Goal: Information Seeking & Learning: Learn about a topic

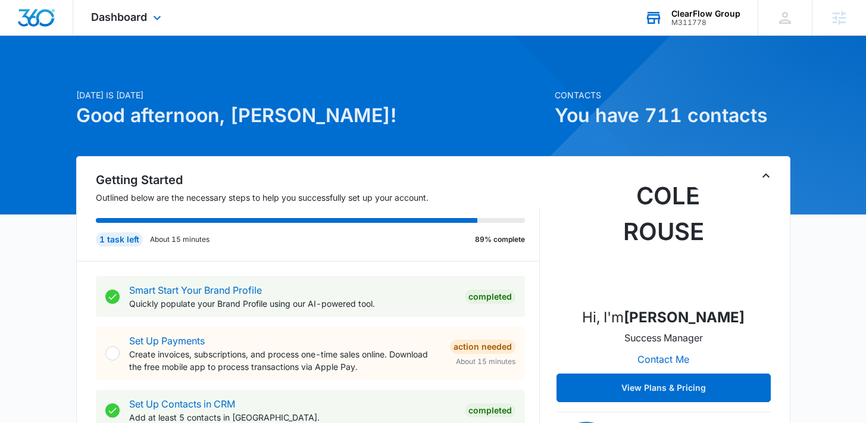
click at [670, 23] on div "ClearFlow Group M311778 Your Accounts View All" at bounding box center [692, 17] width 131 height 35
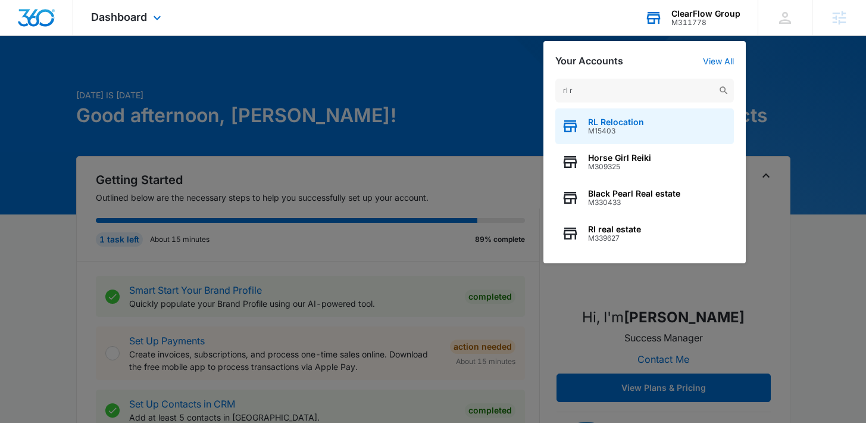
type input "rl r"
click at [611, 114] on div "RL Relocation M15403" at bounding box center [644, 126] width 179 height 36
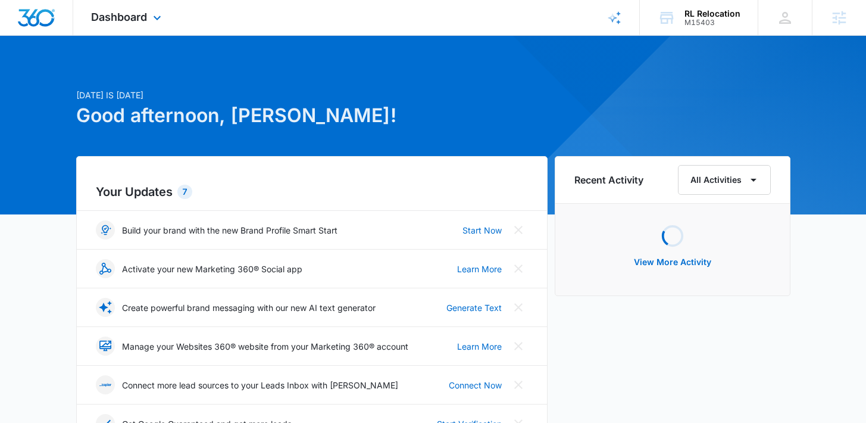
click at [104, 23] on div "Dashboard Apps Reputation Forms CRM Email Social Payments POS Content Ads Intel…" at bounding box center [127, 17] width 109 height 35
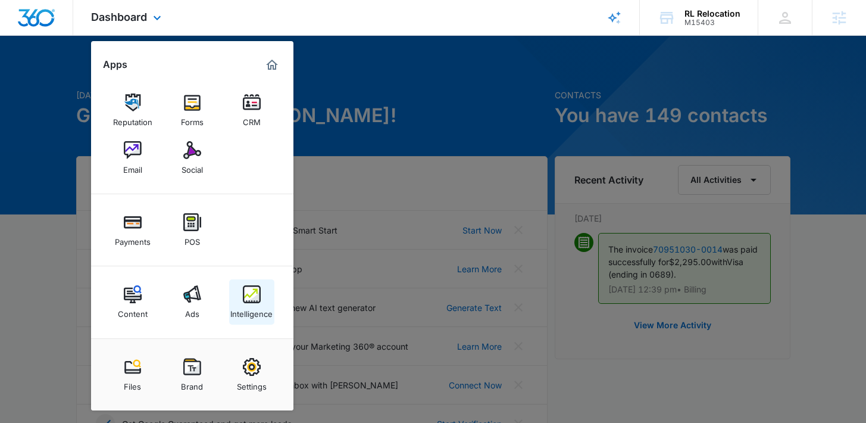
click at [254, 307] on div "Intelligence" at bounding box center [251, 310] width 42 height 15
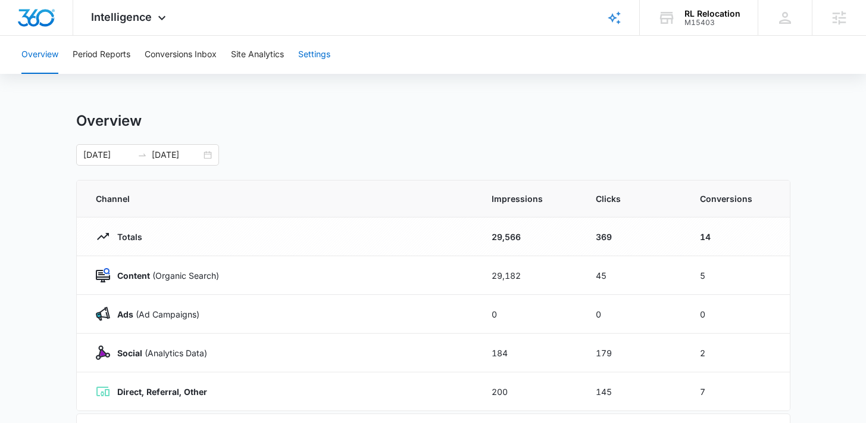
click at [305, 57] on button "Settings" at bounding box center [314, 55] width 32 height 38
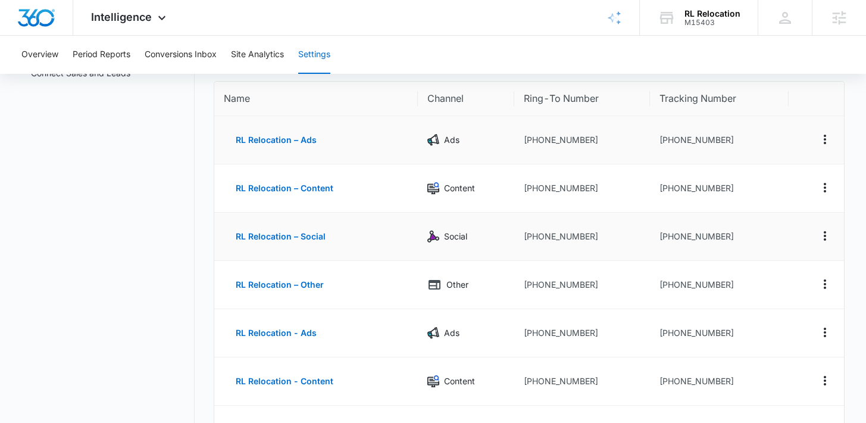
scroll to position [107, 0]
drag, startPoint x: 529, startPoint y: 188, endPoint x: 554, endPoint y: 185, distance: 25.2
click at [561, 192] on td "+12087896687" at bounding box center [582, 188] width 136 height 48
click at [601, 188] on td "+12087896687" at bounding box center [582, 188] width 136 height 48
drag, startPoint x: 601, startPoint y: 188, endPoint x: 530, endPoint y: 188, distance: 70.2
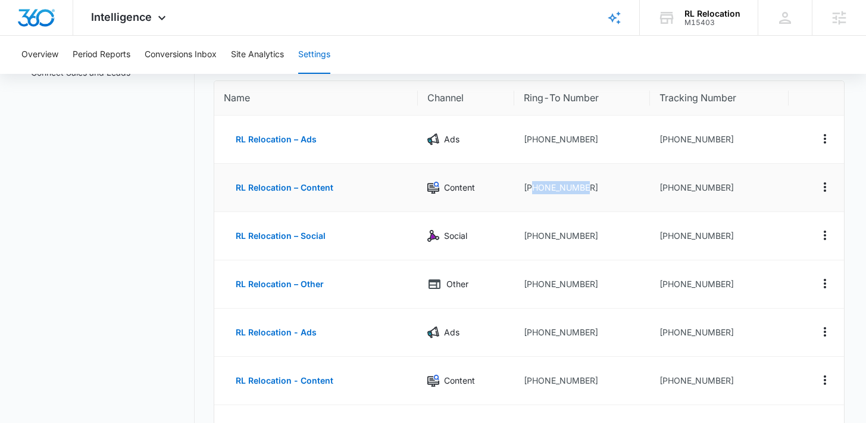
click at [530, 188] on td "+12087896687" at bounding box center [582, 188] width 136 height 48
copy td "2087896687"
drag, startPoint x: 685, startPoint y: 23, endPoint x: 714, endPoint y: 21, distance: 29.8
click at [714, 21] on div "RL Relocation M15403 Your Accounts View All" at bounding box center [699, 17] width 118 height 35
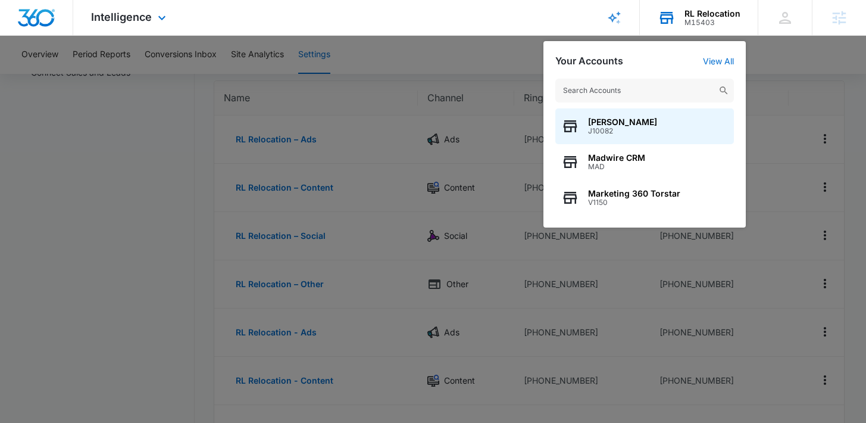
click at [726, 12] on div "RL Relocation" at bounding box center [713, 14] width 56 height 10
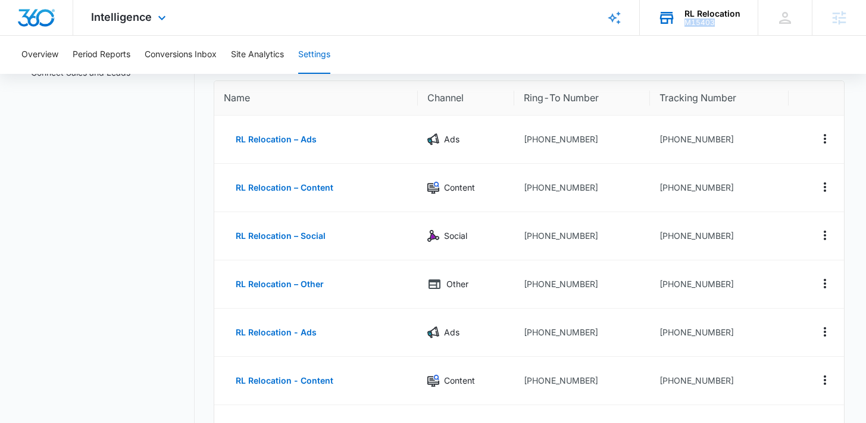
copy div "M15403"
click at [687, 22] on div "M15403" at bounding box center [713, 22] width 56 height 8
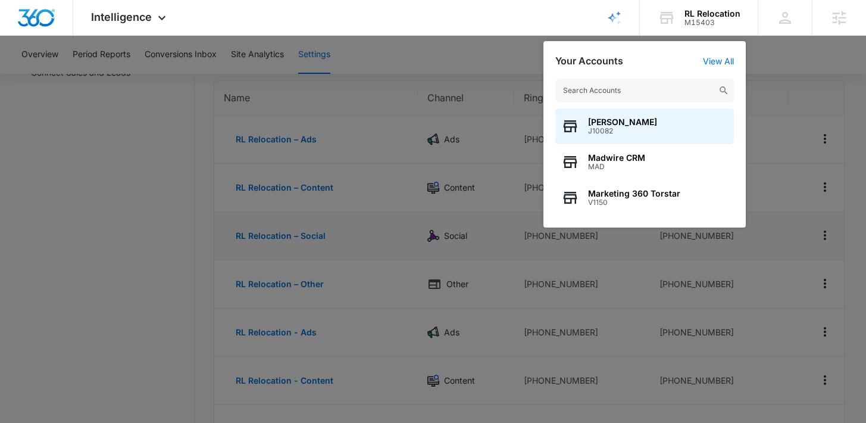
click at [498, 261] on div at bounding box center [433, 211] width 866 height 423
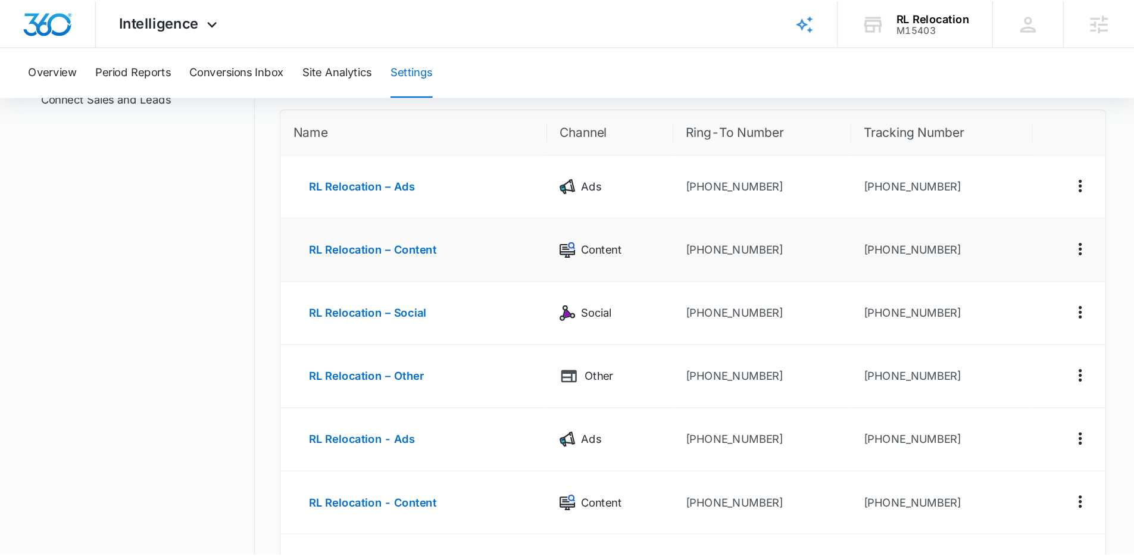
scroll to position [104, 0]
drag, startPoint x: 549, startPoint y: 142, endPoint x: 511, endPoint y: 138, distance: 39.0
click at [511, 138] on tr "RL Relocation – Ads Ads +12087896687 +12084052509" at bounding box center [528, 142] width 629 height 48
copy tr "+12087896687"
drag, startPoint x: 711, startPoint y: 148, endPoint x: 735, endPoint y: 147, distance: 23.2
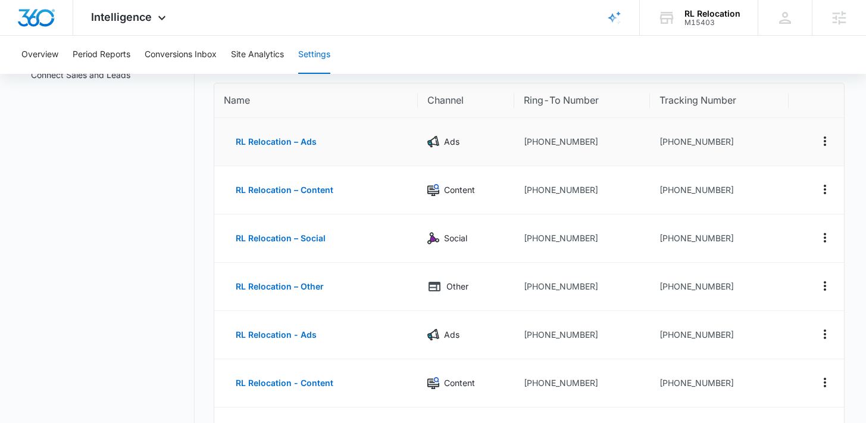
click at [712, 148] on td "+12084052509" at bounding box center [719, 142] width 139 height 48
drag, startPoint x: 758, startPoint y: 145, endPoint x: 641, endPoint y: 151, distance: 116.8
click at [641, 151] on tr "RL Relocation – Ads Ads +12087896687 +12084052509" at bounding box center [528, 142] width 629 height 48
copy tr "+12084052509"
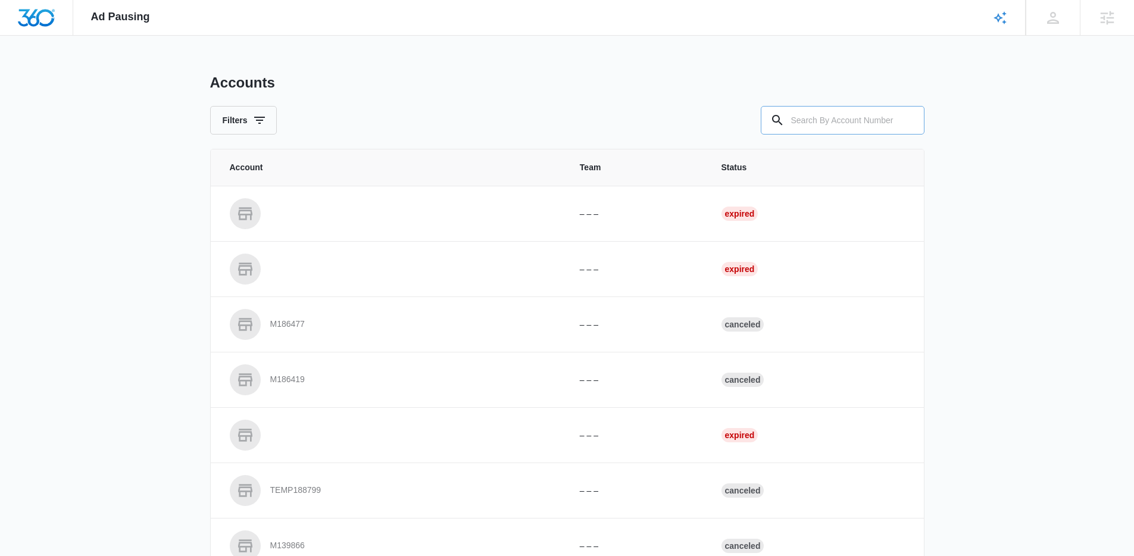
click at [843, 121] on input "text" at bounding box center [843, 120] width 164 height 29
paste input "M15403"
type input "M15403"
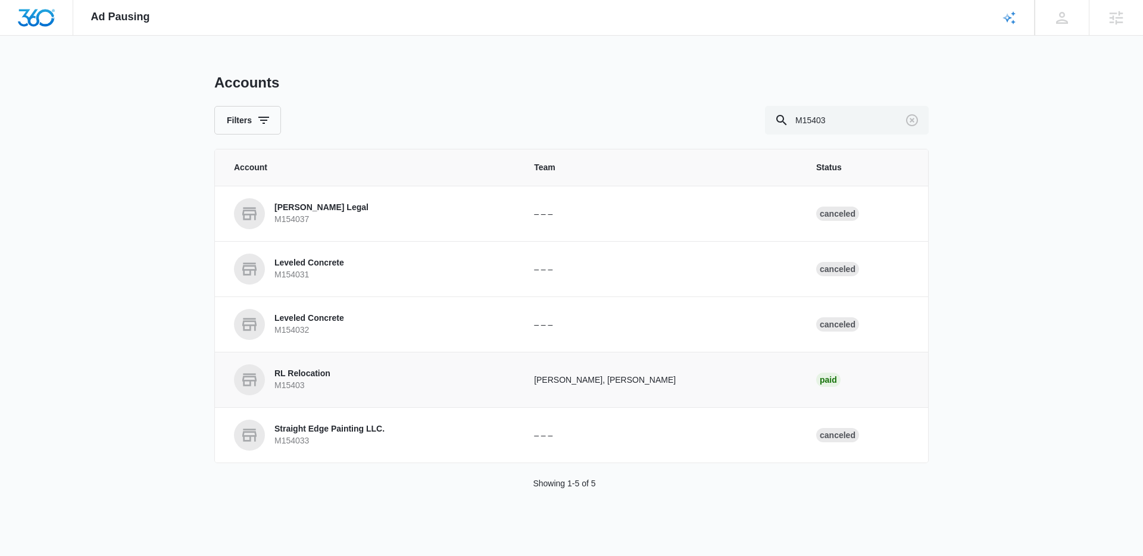
click at [321, 375] on p "RL Relocation" at bounding box center [302, 374] width 56 height 12
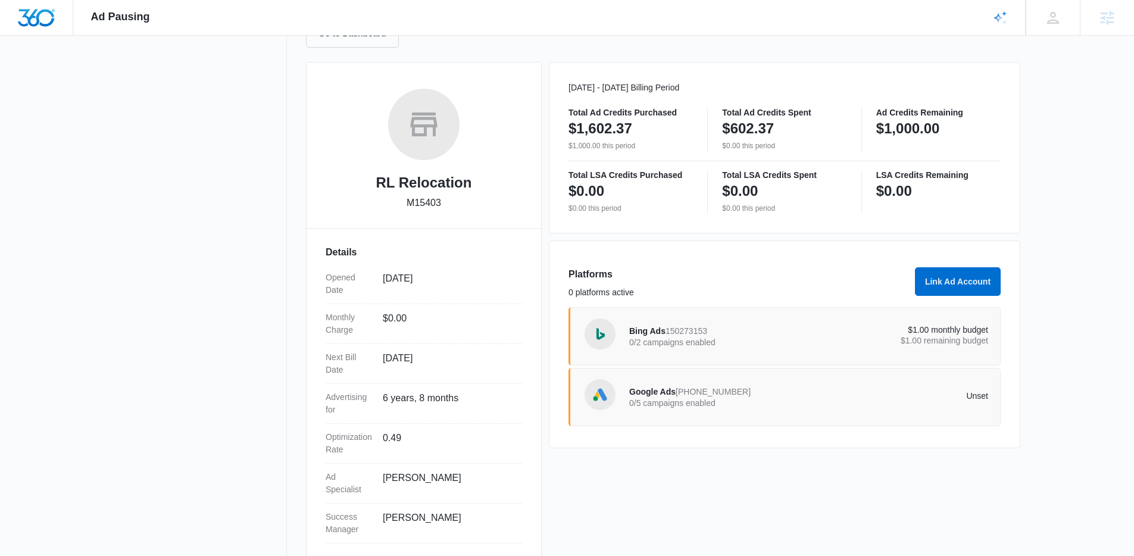
scroll to position [161, 0]
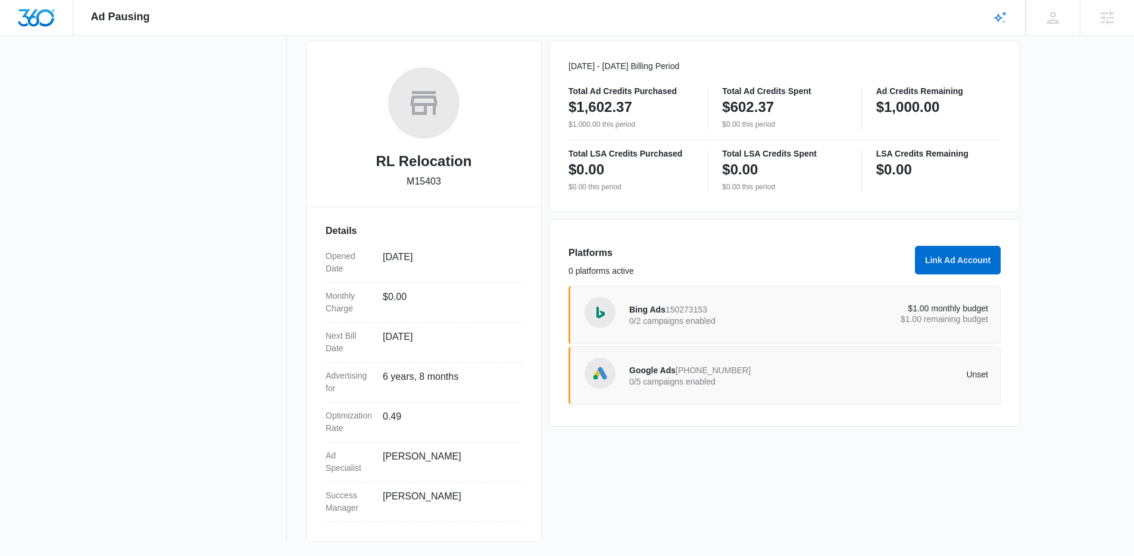
click at [671, 366] on span "Google Ads" at bounding box center [652, 370] width 46 height 10
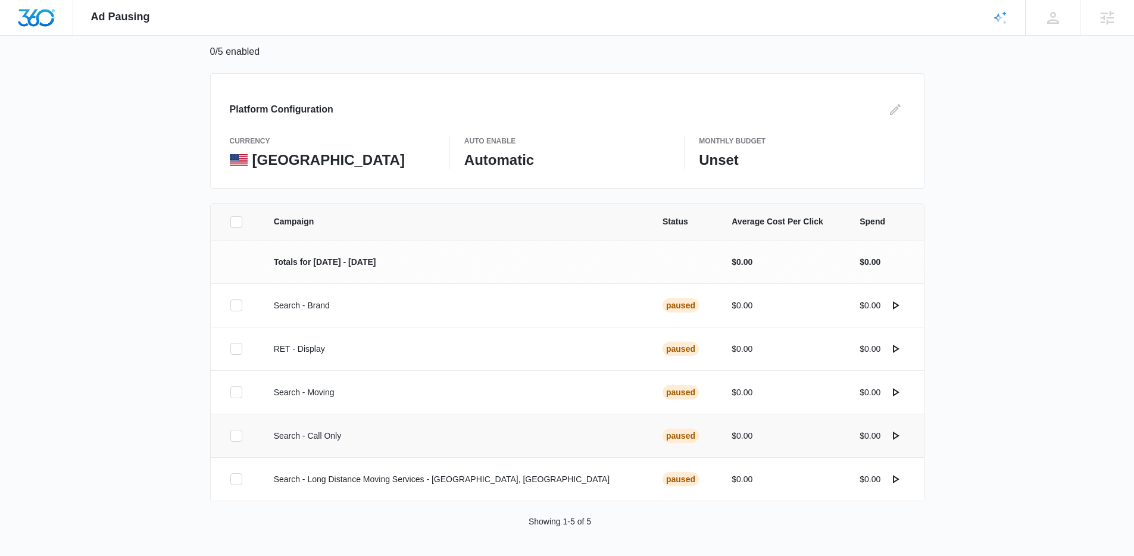
scroll to position [86, 0]
drag, startPoint x: 489, startPoint y: 481, endPoint x: 283, endPoint y: 481, distance: 206.0
click at [283, 481] on td "Search - Long Distance Moving Services - Boise, ID" at bounding box center [454, 478] width 389 height 43
copy p "Search - Long Distance Moving Services - Boise, ID"
click at [894, 487] on button "actions.activate" at bounding box center [895, 478] width 19 height 19
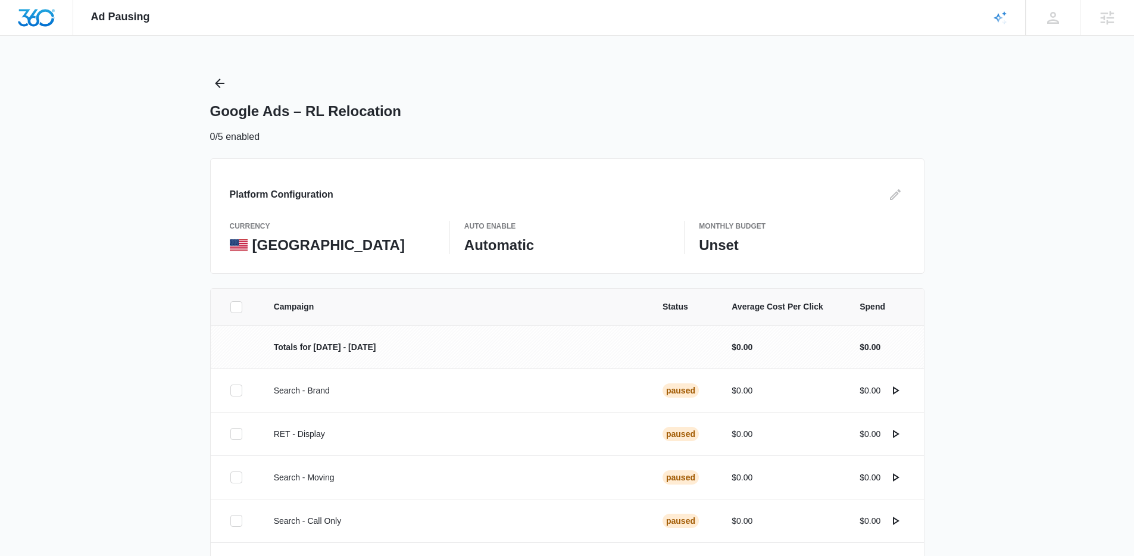
scroll to position [86, 0]
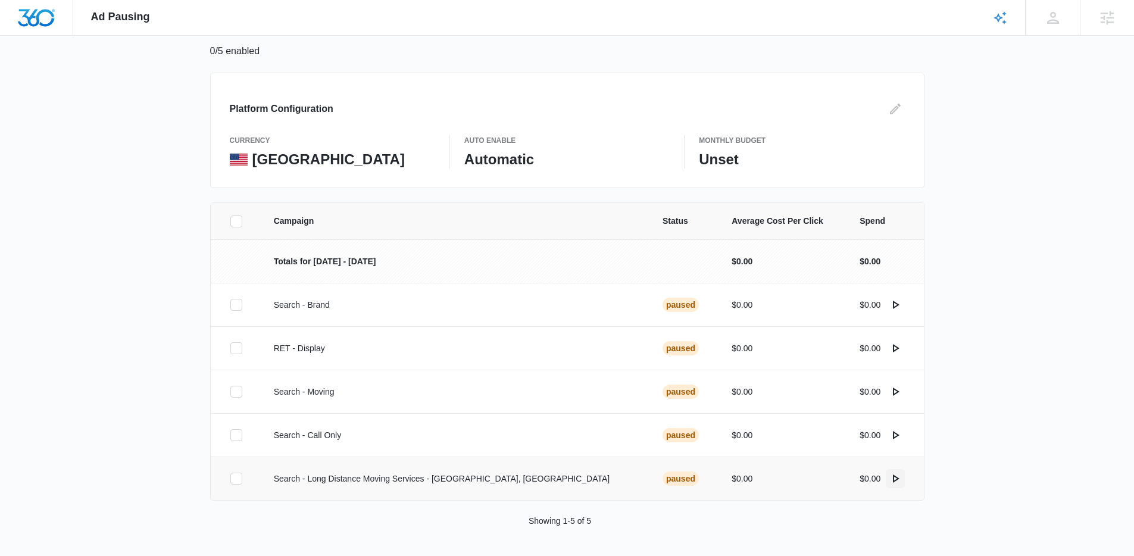
click at [901, 481] on icon "actions.activate" at bounding box center [895, 478] width 14 height 14
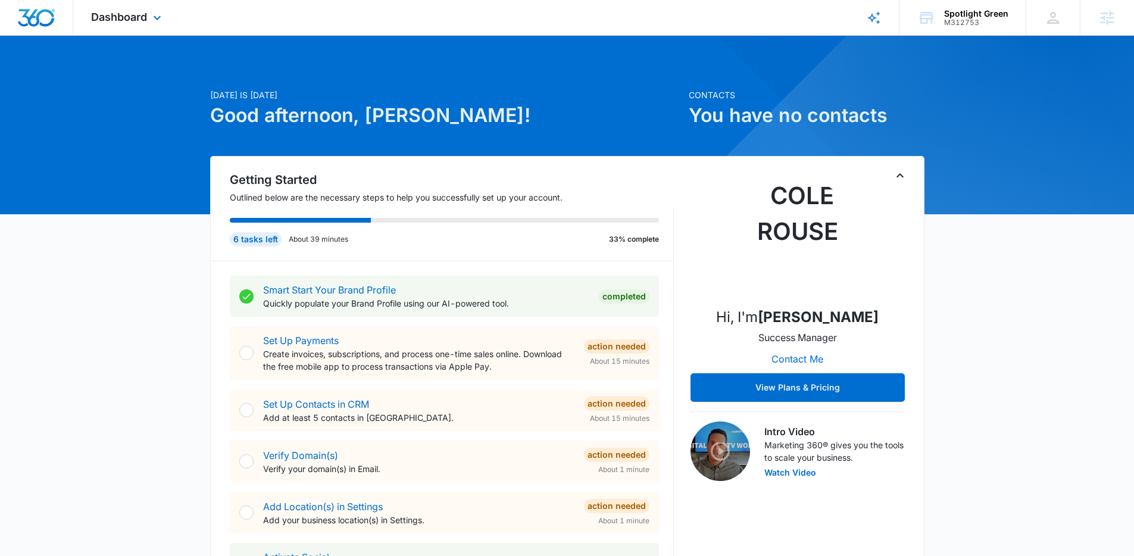
click at [160, 28] on div "Dashboard Apps Reputation Websites Forms CRM Email Social Shop Payments POS Con…" at bounding box center [127, 17] width 109 height 35
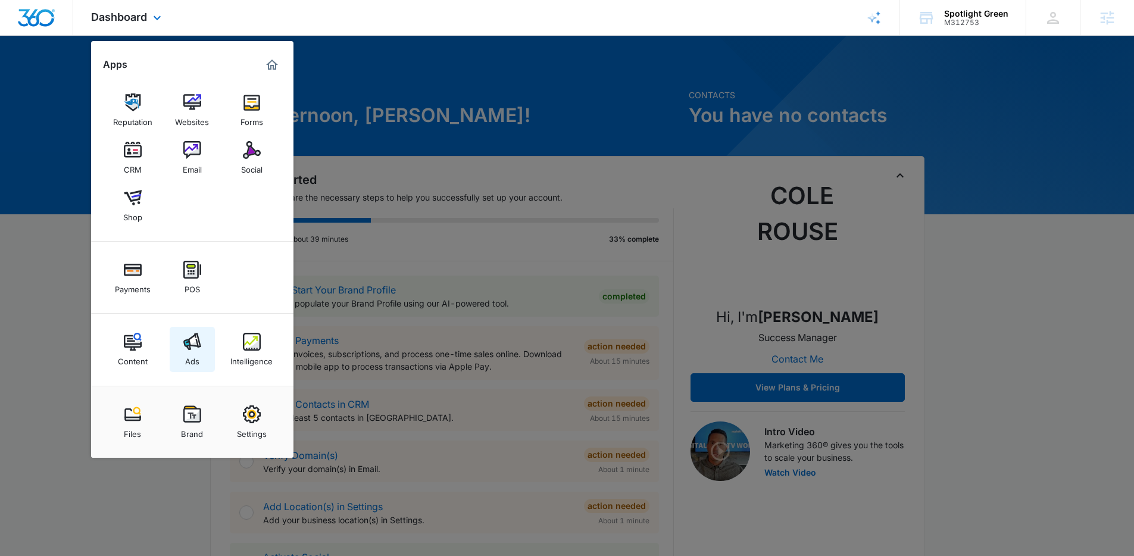
click at [193, 362] on div "Ads" at bounding box center [192, 358] width 14 height 15
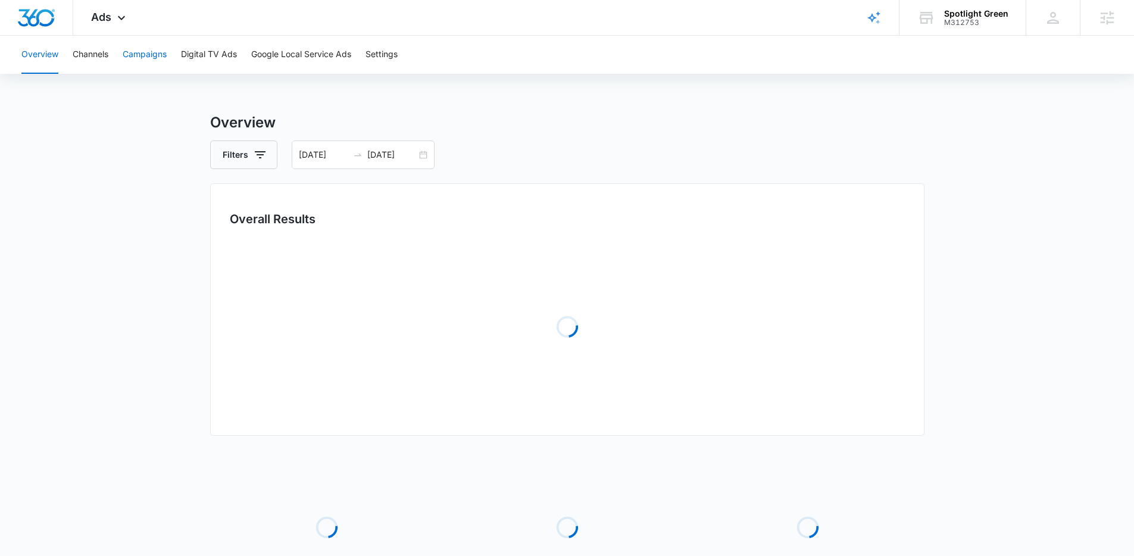
click at [158, 51] on button "Campaigns" at bounding box center [145, 55] width 44 height 38
click at [339, 163] on div "09/01/2025 09/24/2025" at bounding box center [363, 154] width 143 height 29
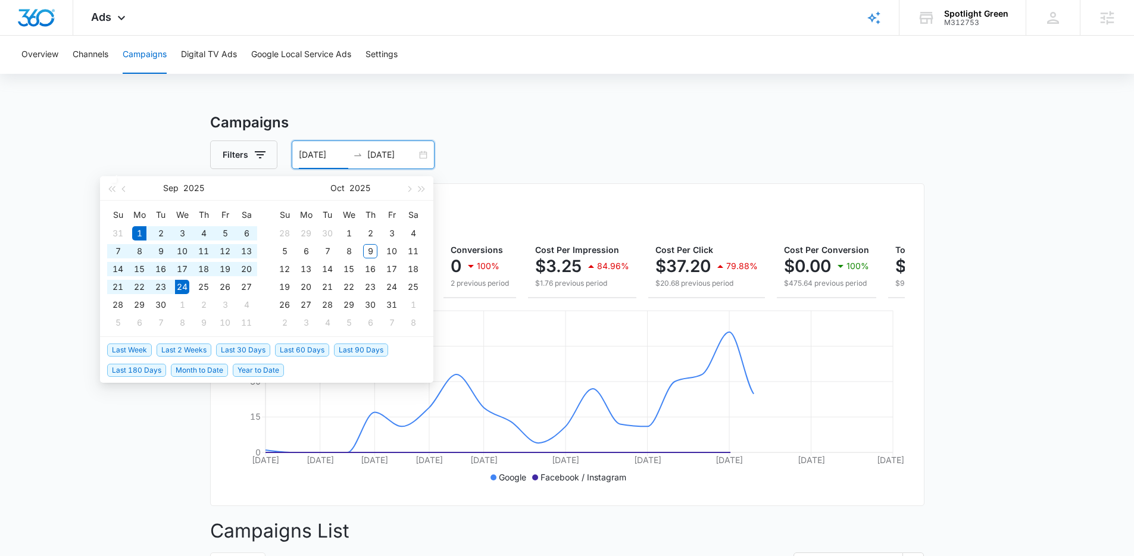
click at [252, 354] on span "Last 30 Days" at bounding box center [243, 349] width 54 height 13
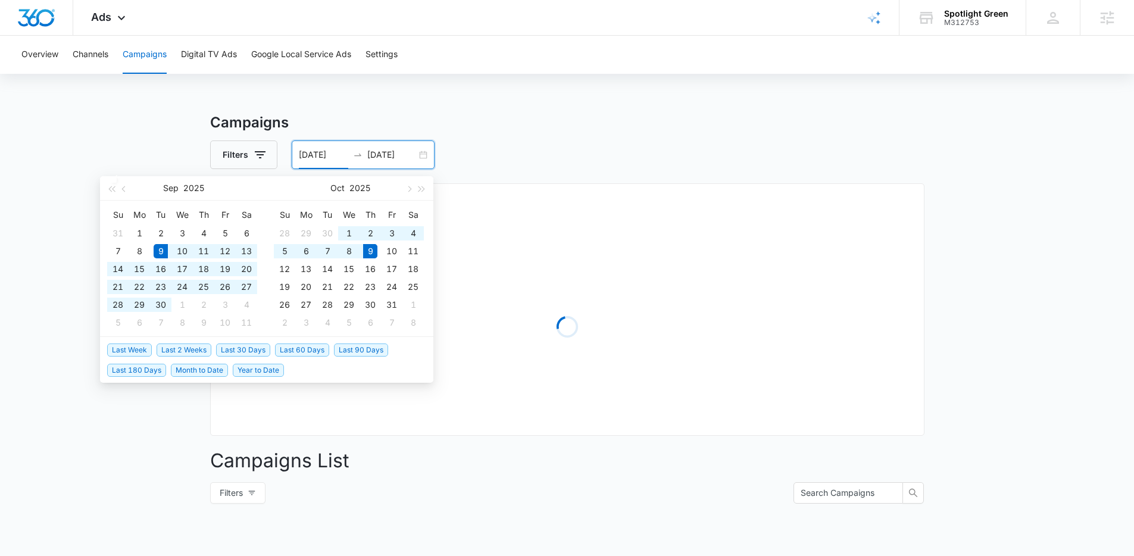
type input "09/09/2025"
type input "10/09/2025"
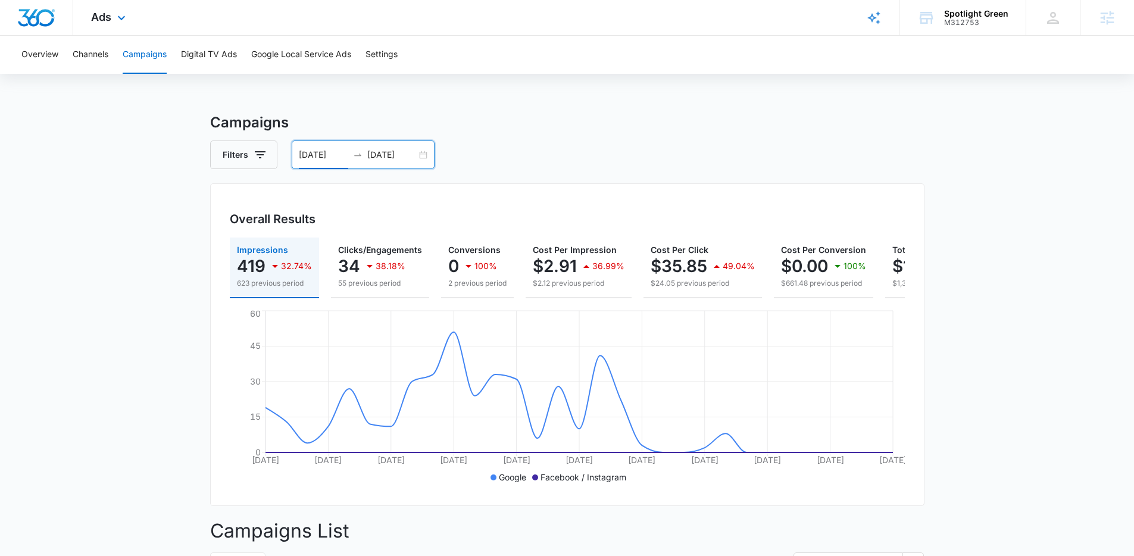
scroll to position [401, 0]
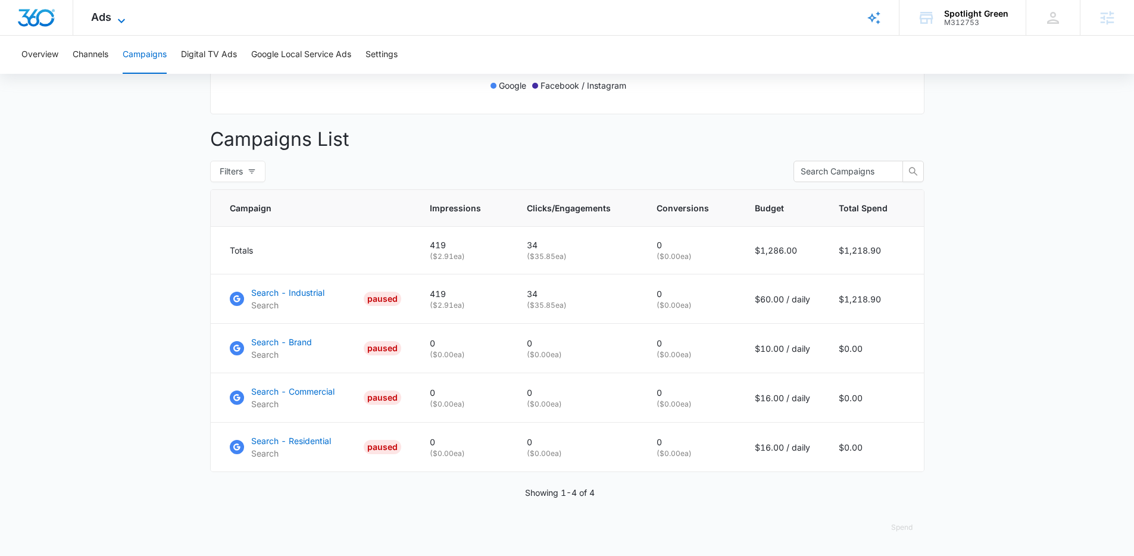
click at [105, 20] on span "Ads" at bounding box center [101, 17] width 20 height 13
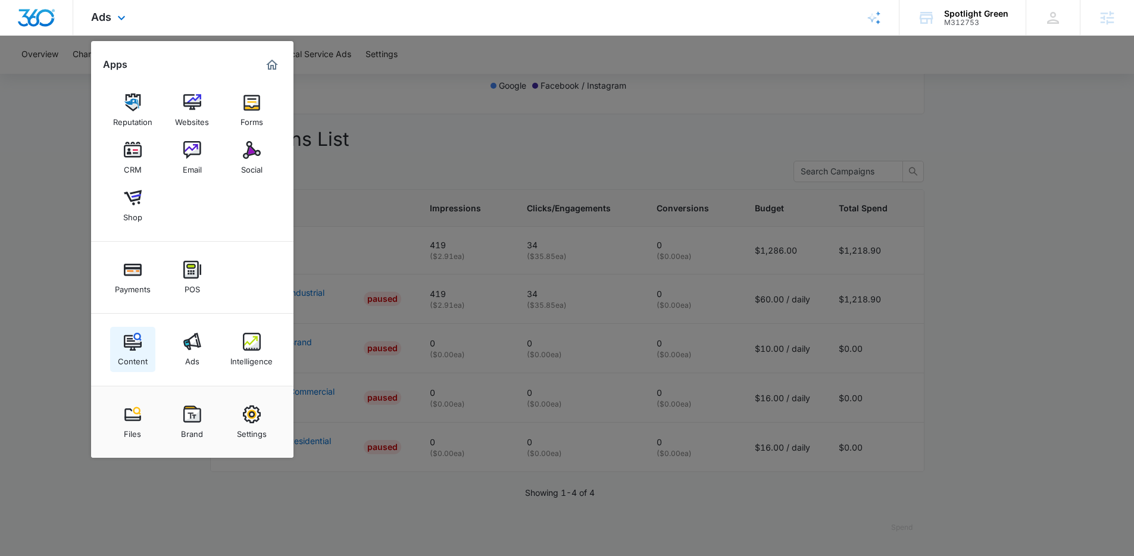
drag, startPoint x: 142, startPoint y: 342, endPoint x: 303, endPoint y: 176, distance: 232.0
click at [122, 20] on icon at bounding box center [121, 21] width 14 height 14
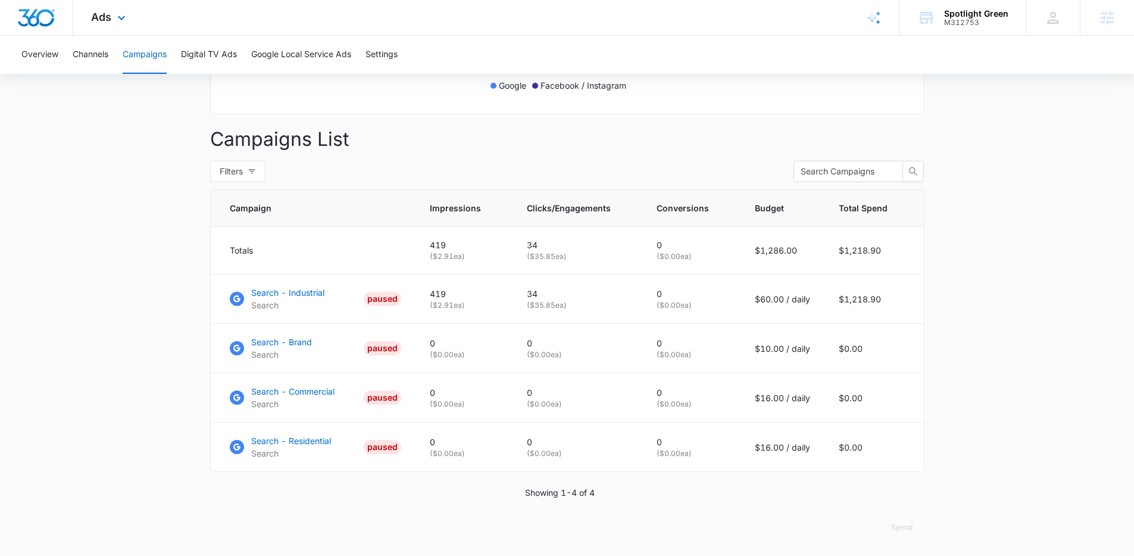
click at [115, 31] on div "Ads Apps Reputation Websites Forms CRM Email Social Shop Payments POS Content A…" at bounding box center [109, 17] width 73 height 35
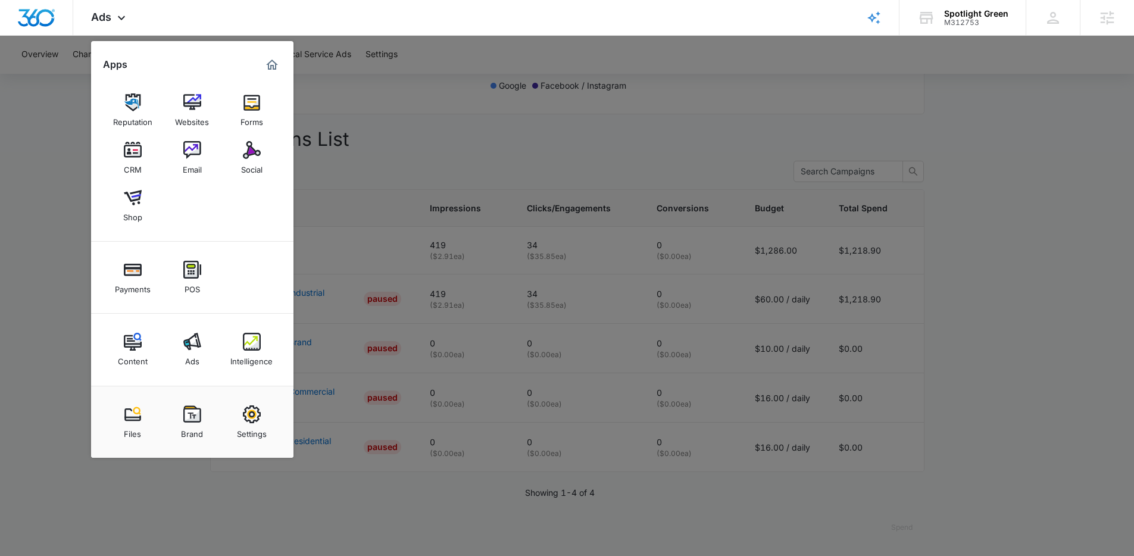
drag, startPoint x: 252, startPoint y: 337, endPoint x: 392, endPoint y: 217, distance: 184.5
click at [441, 264] on div at bounding box center [567, 278] width 1134 height 556
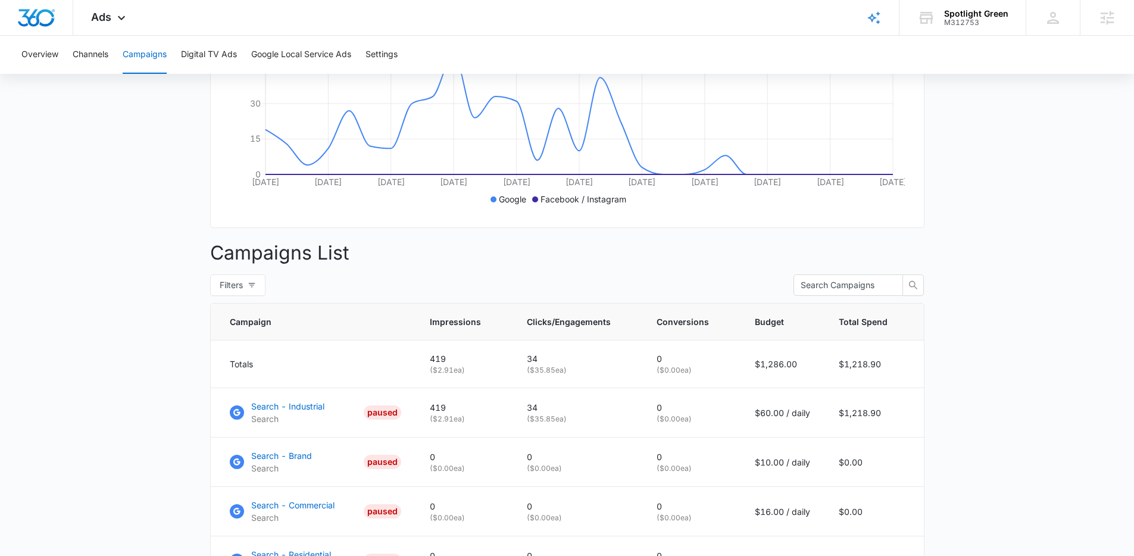
scroll to position [0, 0]
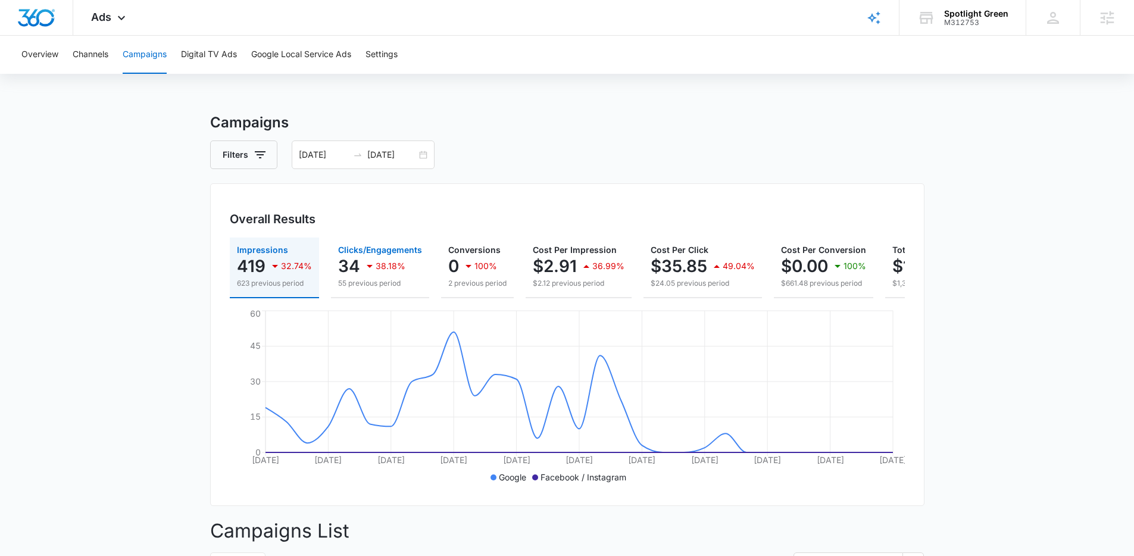
click at [388, 273] on div "38.18%" at bounding box center [384, 266] width 43 height 24
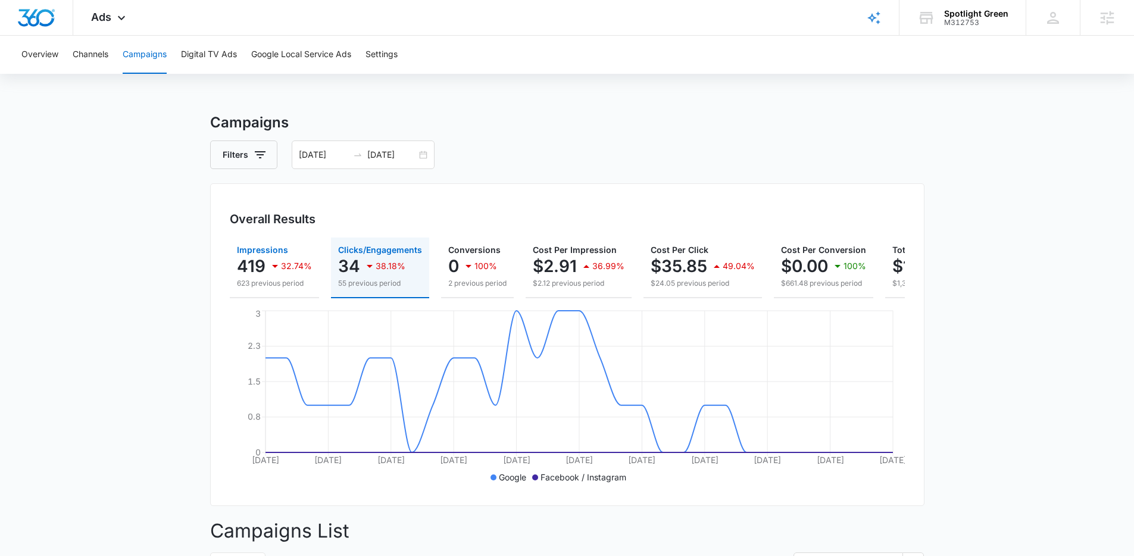
click at [298, 271] on div "32.74%" at bounding box center [290, 266] width 44 height 24
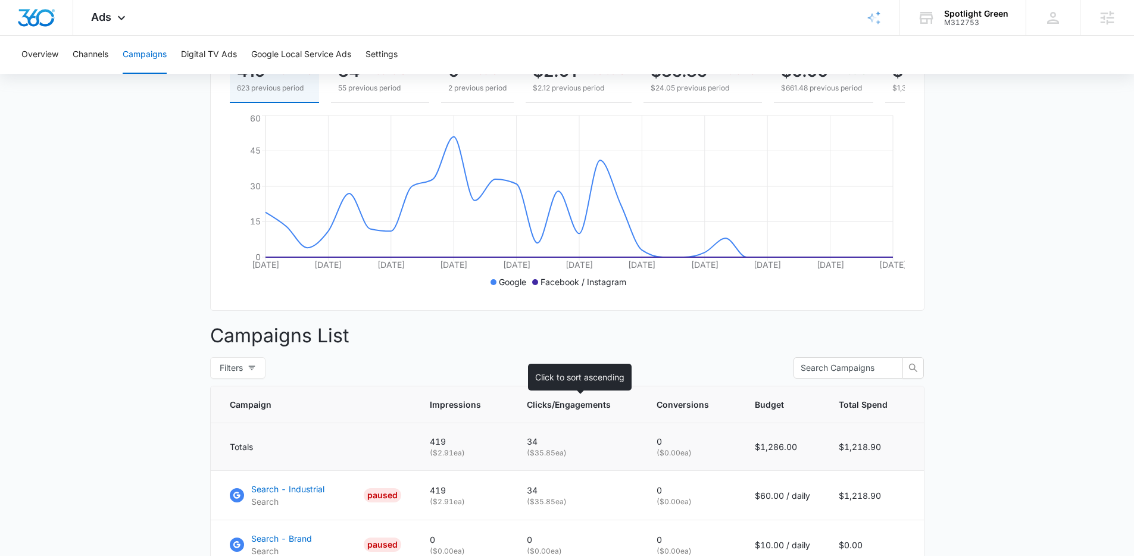
scroll to position [349, 0]
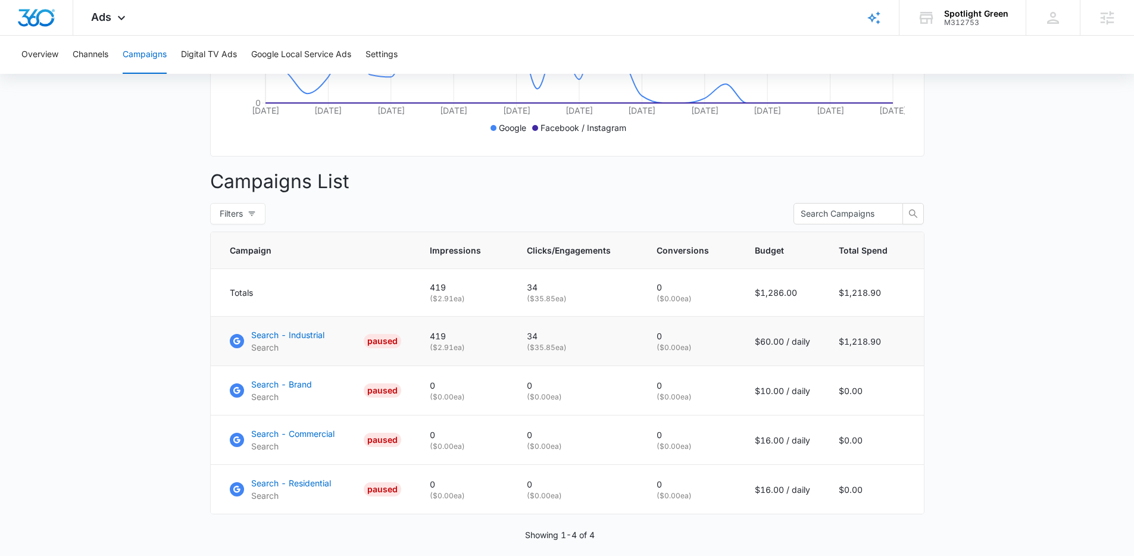
drag, startPoint x: 573, startPoint y: 357, endPoint x: 523, endPoint y: 358, distance: 50.0
click at [521, 357] on td "34 ( $35.85 ea)" at bounding box center [578, 341] width 130 height 49
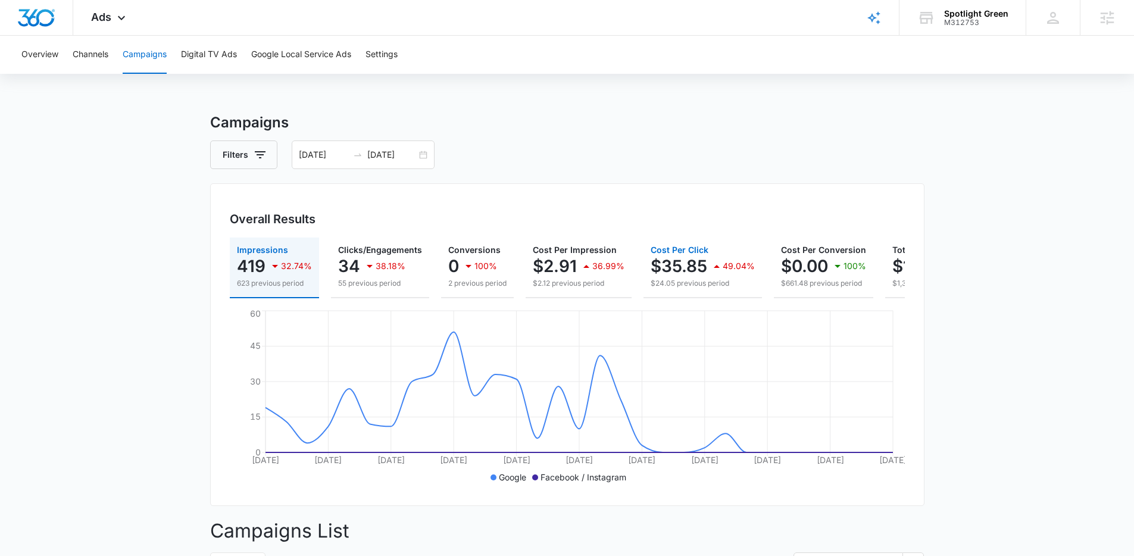
click at [667, 273] on p "$35.85" at bounding box center [679, 266] width 57 height 19
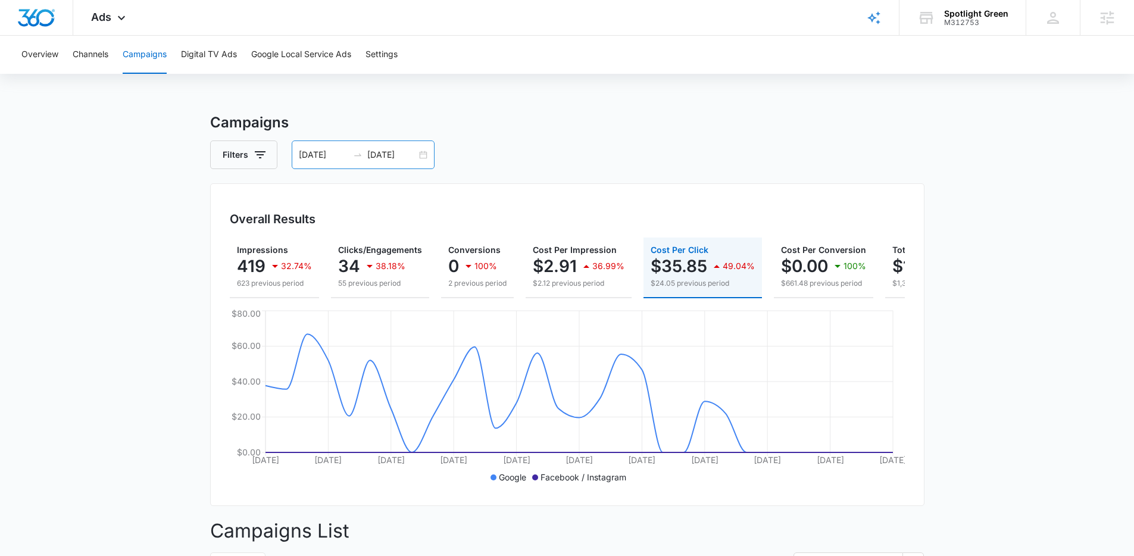
click at [363, 148] on div "09/09/2025 10/09/2025" at bounding box center [363, 154] width 143 height 29
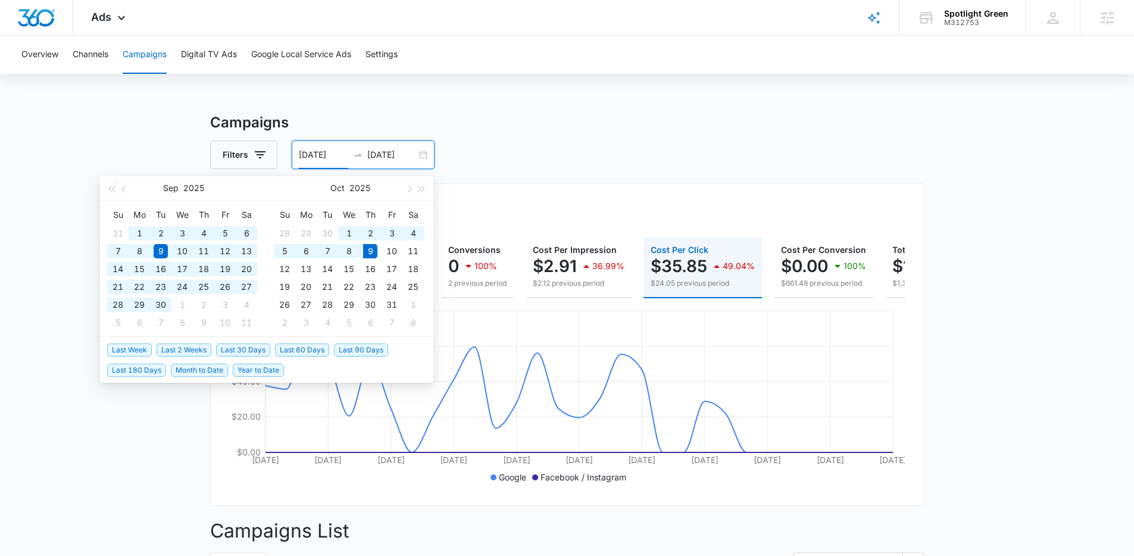
click at [352, 350] on span "Last 90 Days" at bounding box center [361, 349] width 54 height 13
type input "07/11/2025"
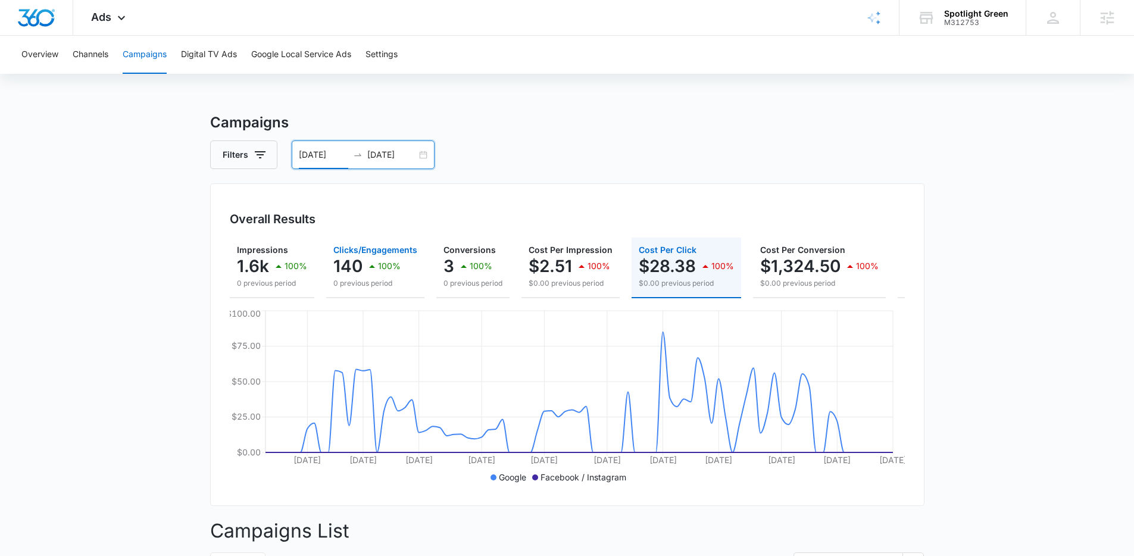
click at [348, 272] on p "140" at bounding box center [347, 266] width 29 height 19
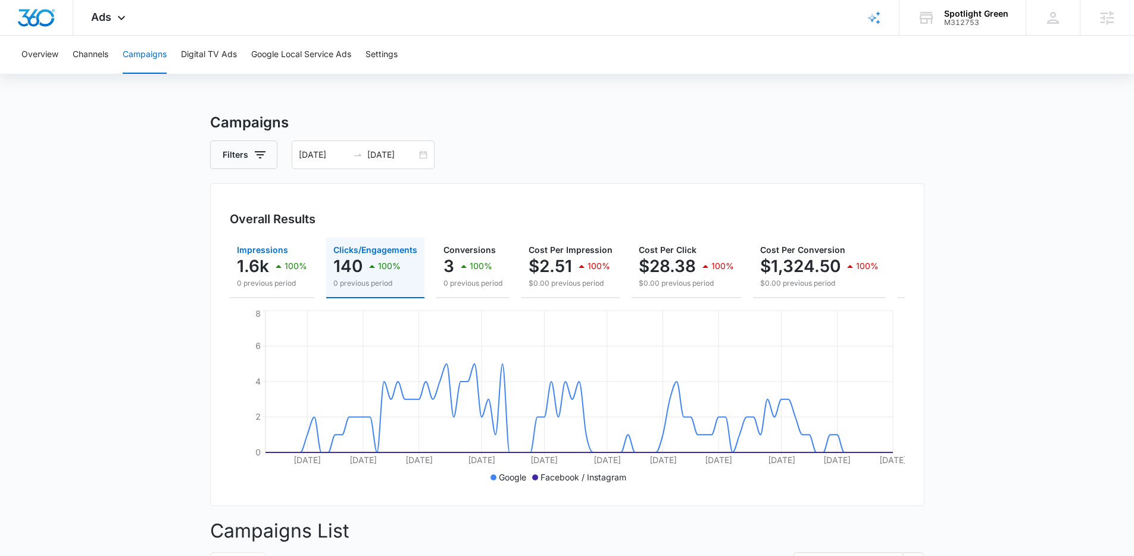
click at [261, 276] on div "1.6k 100%" at bounding box center [272, 266] width 70 height 24
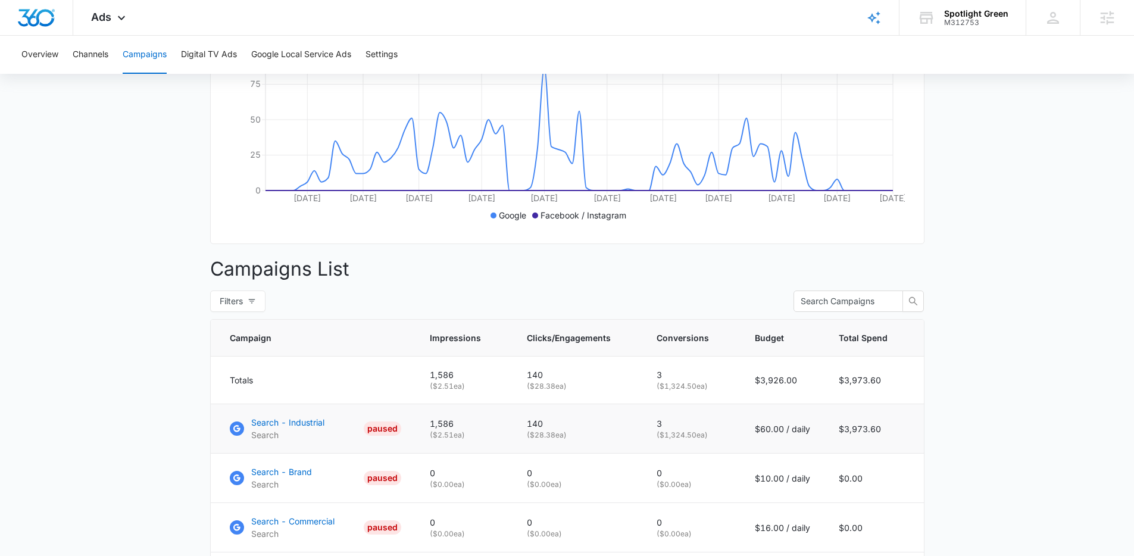
scroll to position [269, 0]
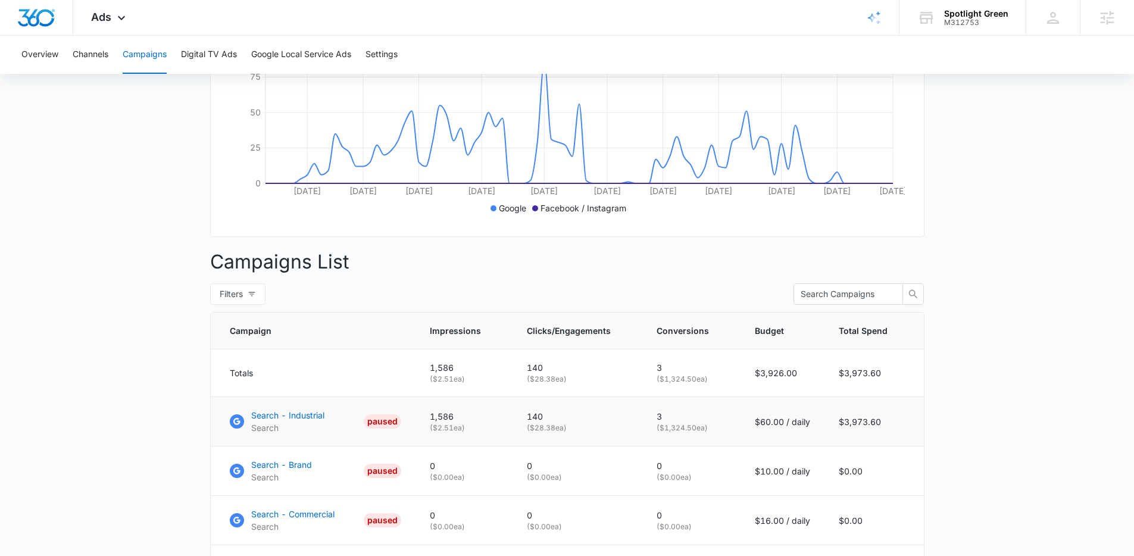
drag, startPoint x: 760, startPoint y: 432, endPoint x: 808, endPoint y: 437, distance: 48.5
click at [808, 422] on td "$60.00 / daily" at bounding box center [783, 421] width 84 height 49
click at [789, 422] on td "$60.00 / daily" at bounding box center [783, 421] width 84 height 49
drag, startPoint x: 763, startPoint y: 430, endPoint x: 801, endPoint y: 432, distance: 38.2
click at [802, 422] on p "$60.00 / daily" at bounding box center [782, 421] width 55 height 13
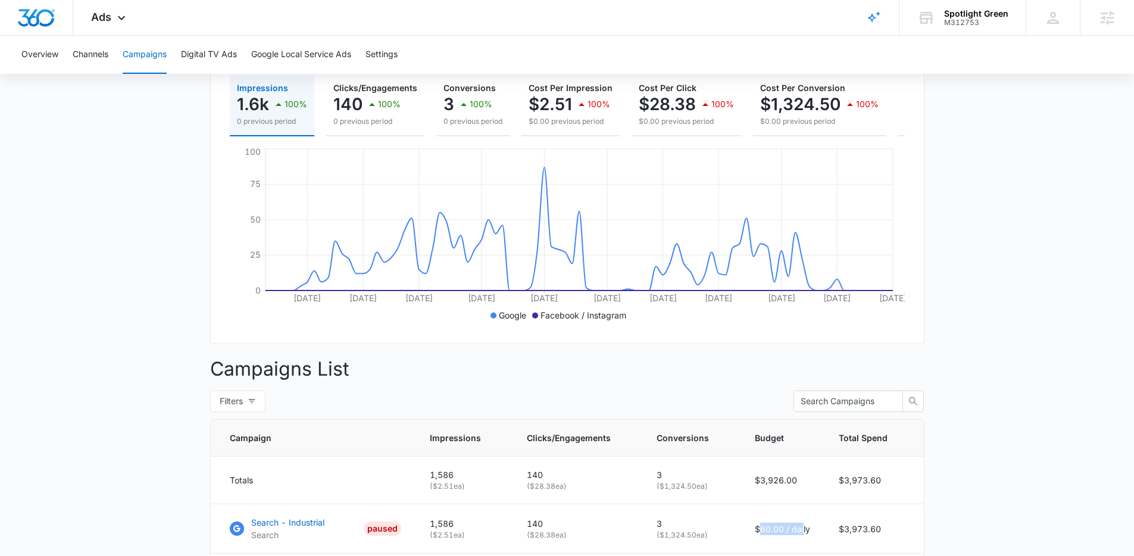
scroll to position [108, 0]
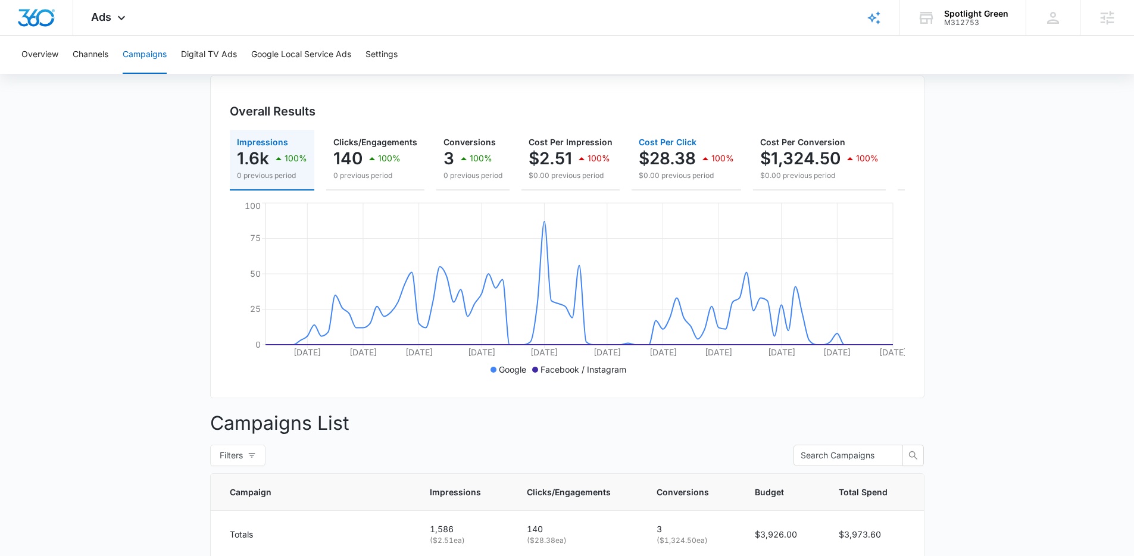
click at [679, 180] on p "$0.00 previous period" at bounding box center [686, 175] width 95 height 11
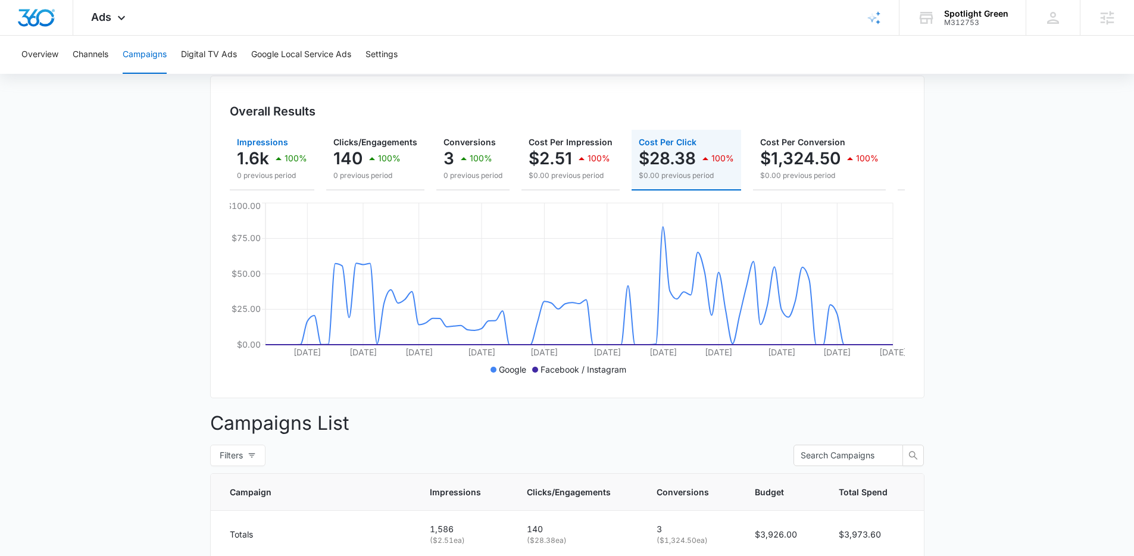
click at [250, 176] on p "0 previous period" at bounding box center [272, 175] width 70 height 11
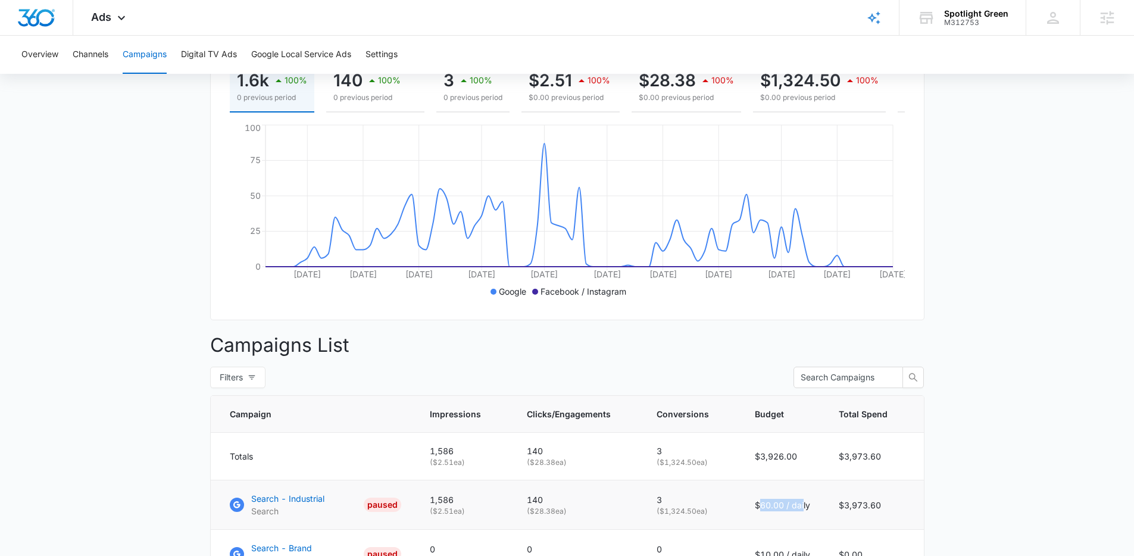
scroll to position [187, 0]
click at [797, 422] on p "$60.00 / daily" at bounding box center [782, 504] width 55 height 13
drag, startPoint x: 788, startPoint y: 513, endPoint x: 758, endPoint y: 513, distance: 30.4
click at [758, 422] on p "$60.00 / daily" at bounding box center [782, 504] width 55 height 13
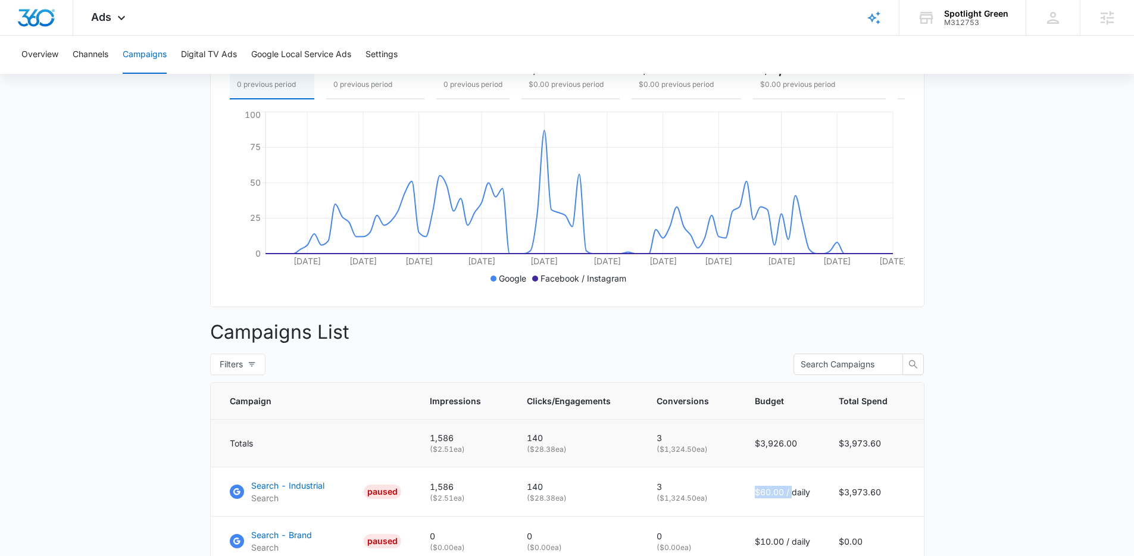
scroll to position [189, 0]
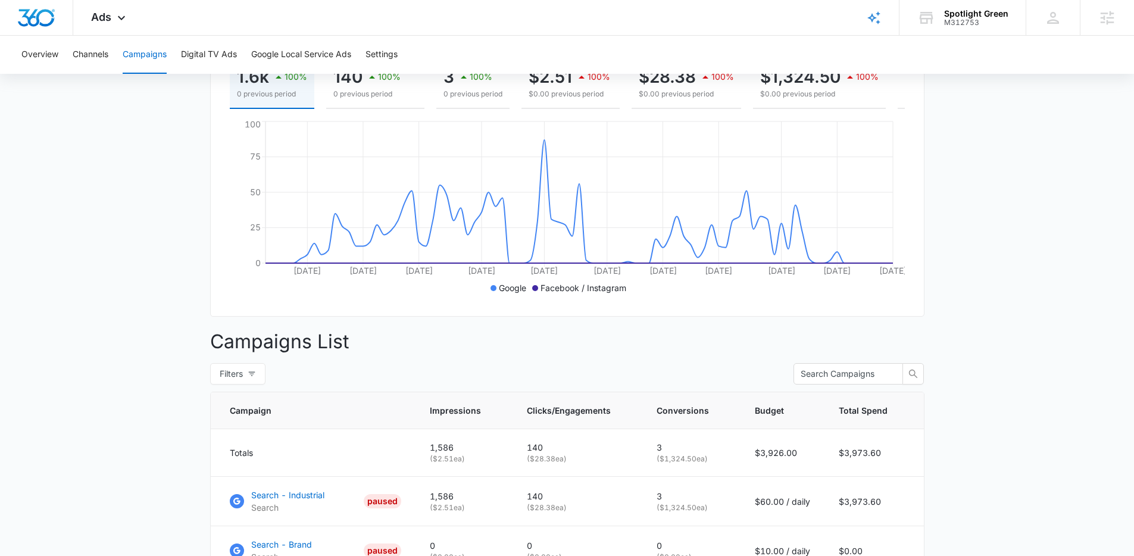
click at [563, 344] on p "Campaigns List" at bounding box center [567, 341] width 714 height 29
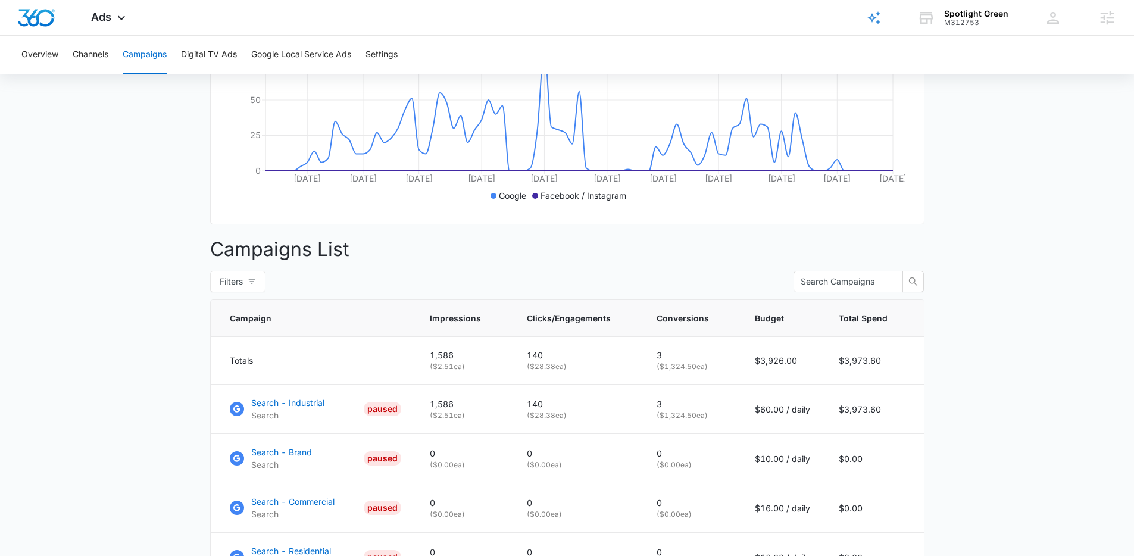
scroll to position [283, 0]
drag, startPoint x: 769, startPoint y: 418, endPoint x: 785, endPoint y: 417, distance: 15.5
click at [785, 417] on td "$60.00 / daily" at bounding box center [783, 407] width 84 height 49
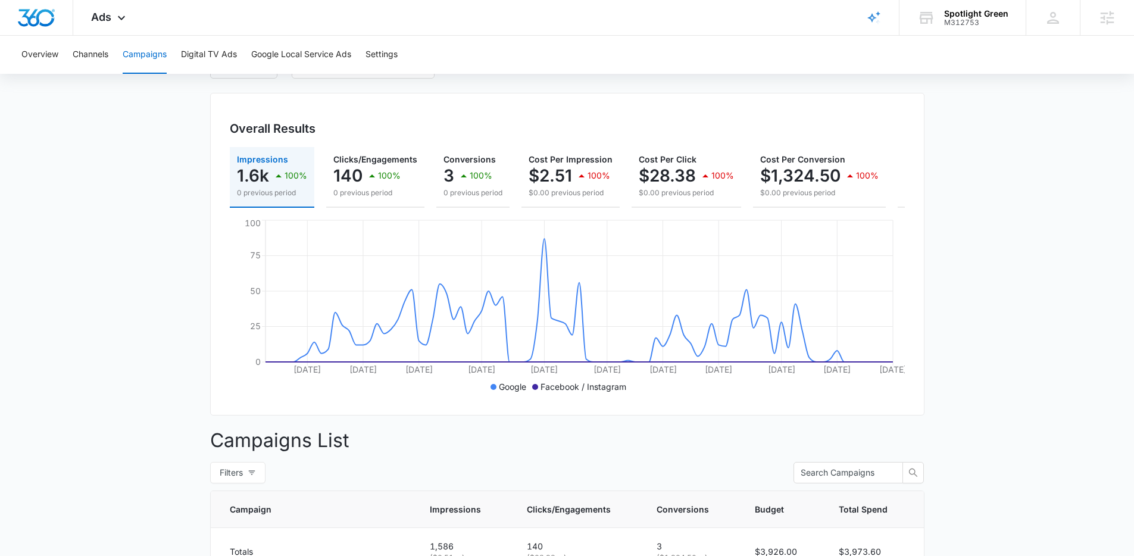
scroll to position [0, 0]
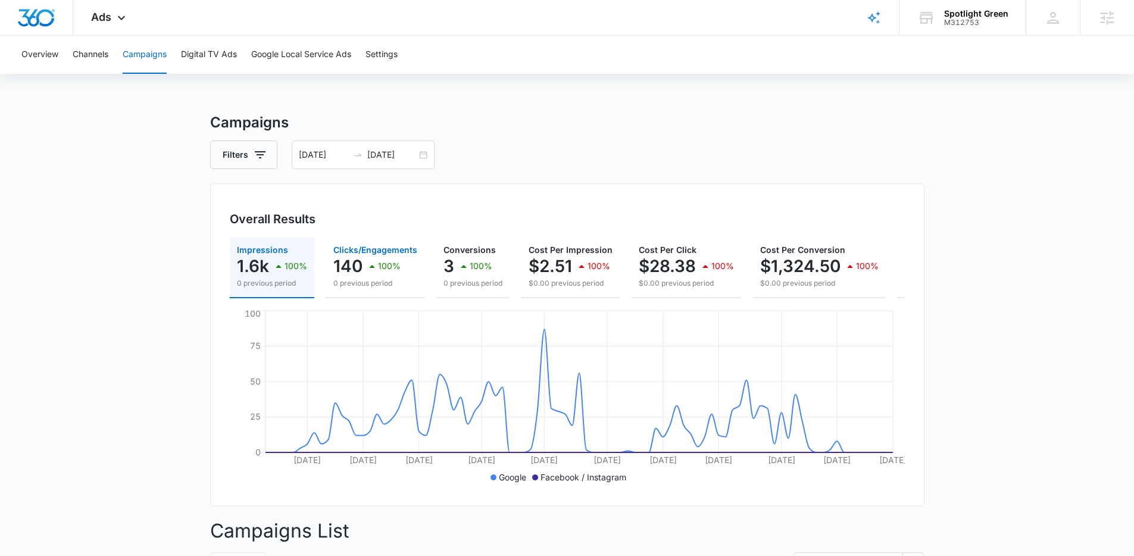
click at [376, 259] on icon "button" at bounding box center [372, 266] width 14 height 14
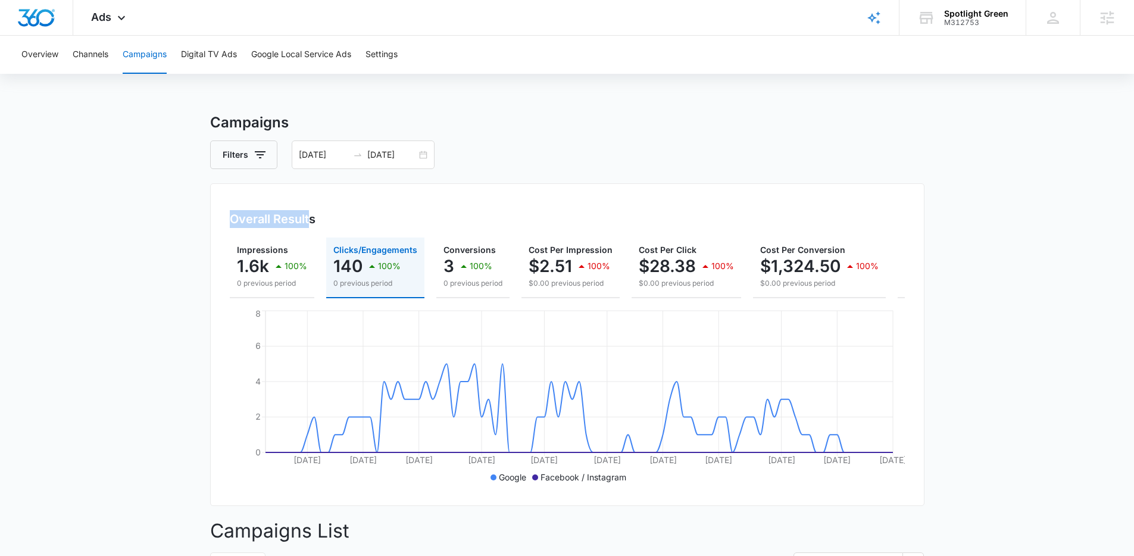
drag, startPoint x: 230, startPoint y: 221, endPoint x: 311, endPoint y: 223, distance: 81.6
click at [311, 223] on h3 "Overall Results" at bounding box center [273, 219] width 86 height 18
click at [317, 220] on div "Overall Results" at bounding box center [567, 219] width 675 height 18
click at [127, 25] on div "Ads Apps Reputation Websites Forms CRM Email Social Shop Payments POS Content A…" at bounding box center [109, 17] width 73 height 35
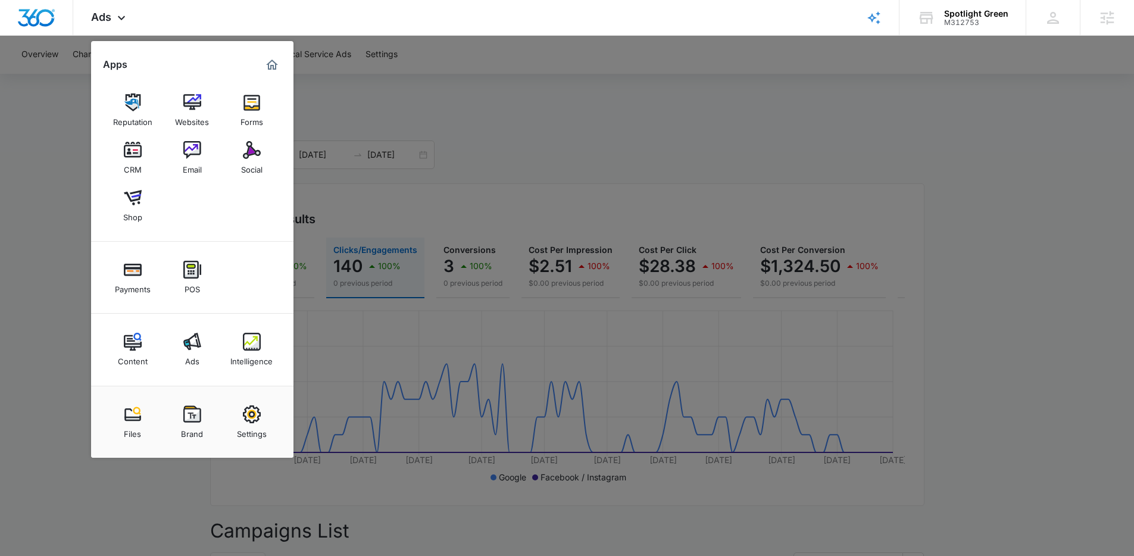
click at [523, 169] on div at bounding box center [567, 278] width 1134 height 556
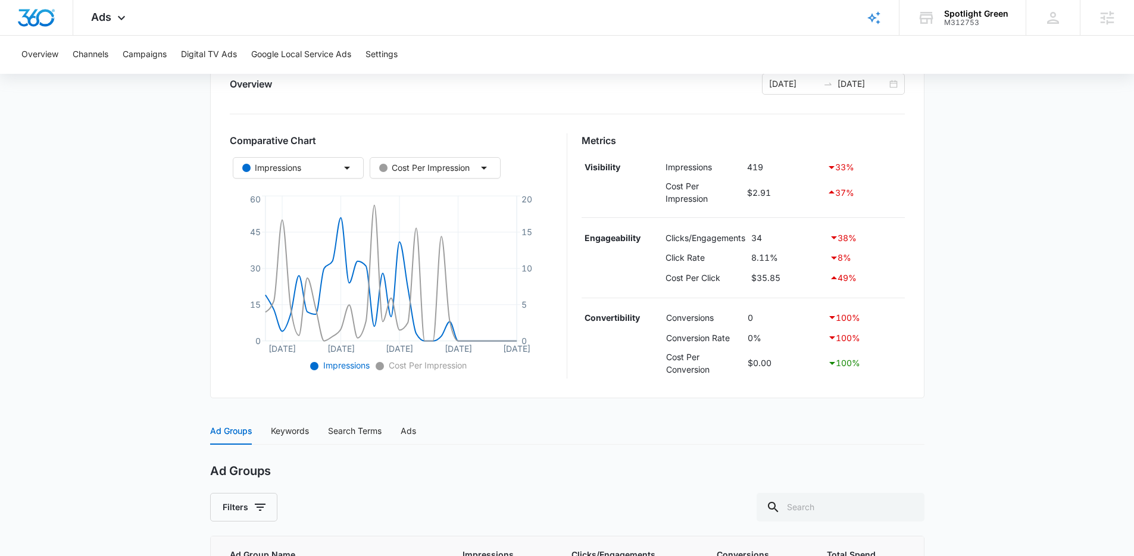
scroll to position [325, 0]
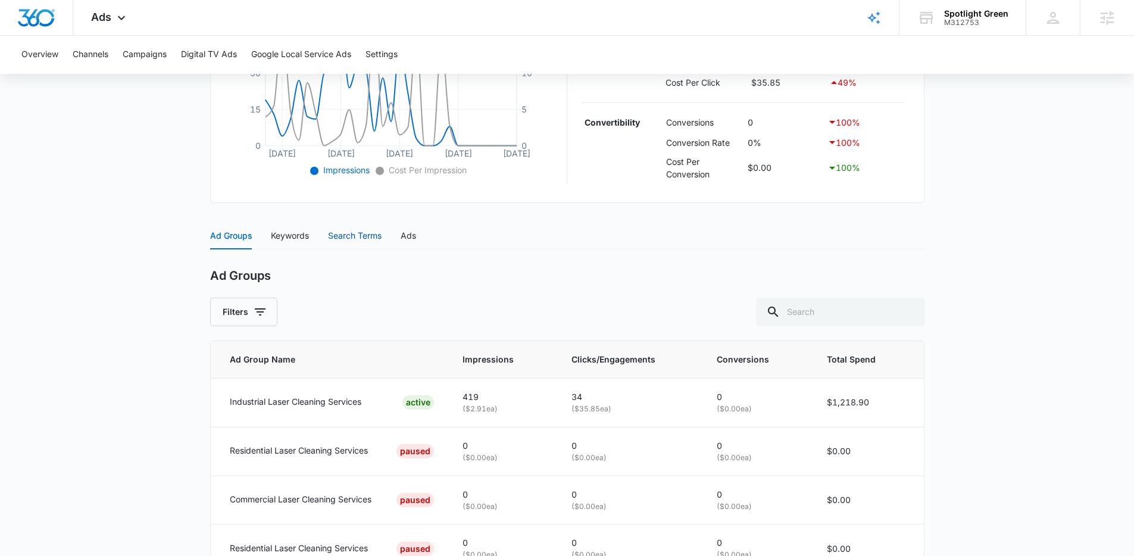
click at [336, 240] on div "Search Terms" at bounding box center [355, 235] width 54 height 13
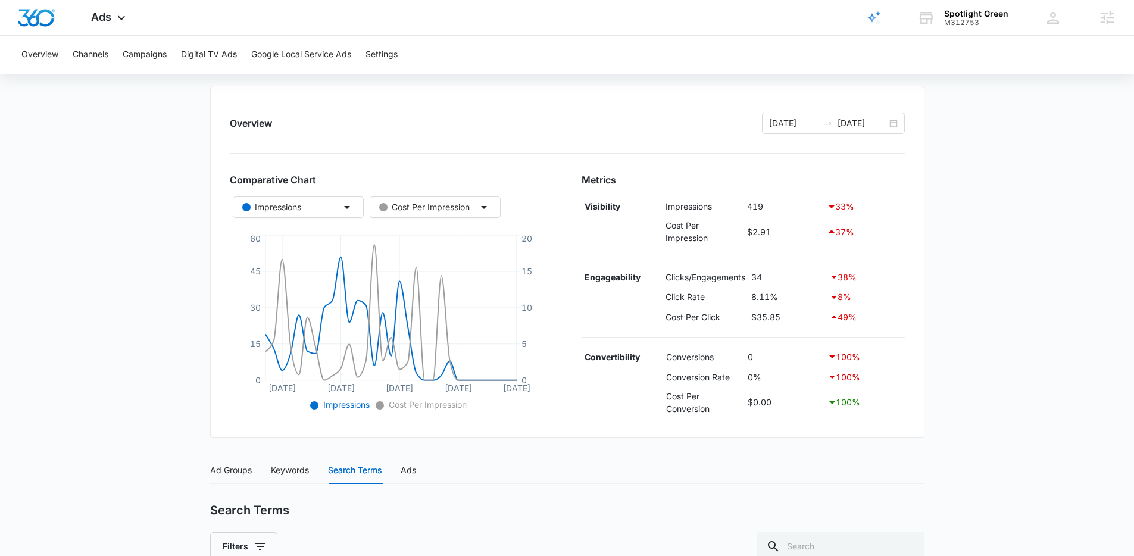
scroll to position [0, 0]
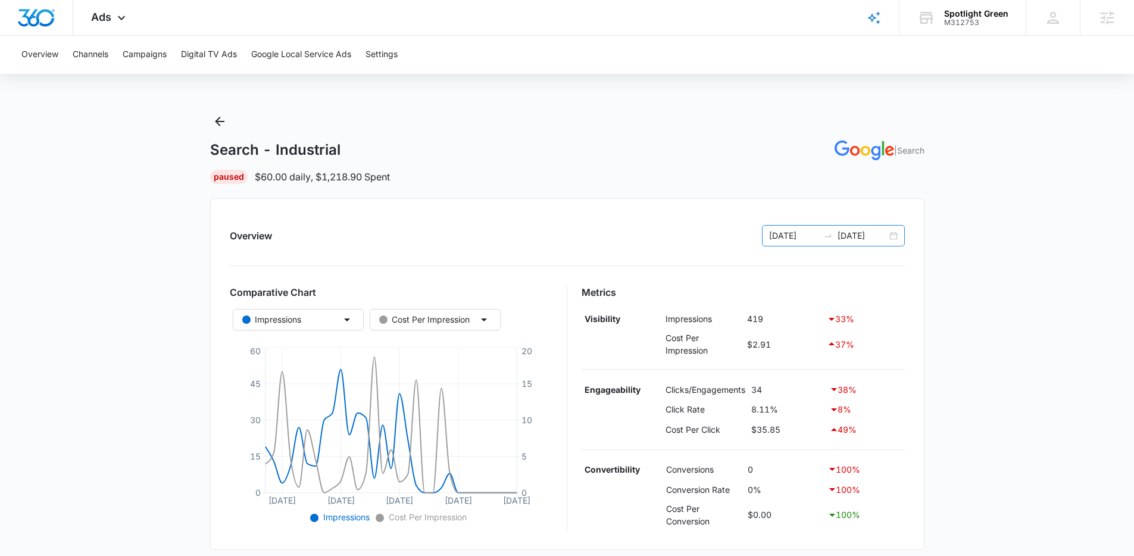
click at [800, 240] on input "[DATE]" at bounding box center [793, 235] width 49 height 13
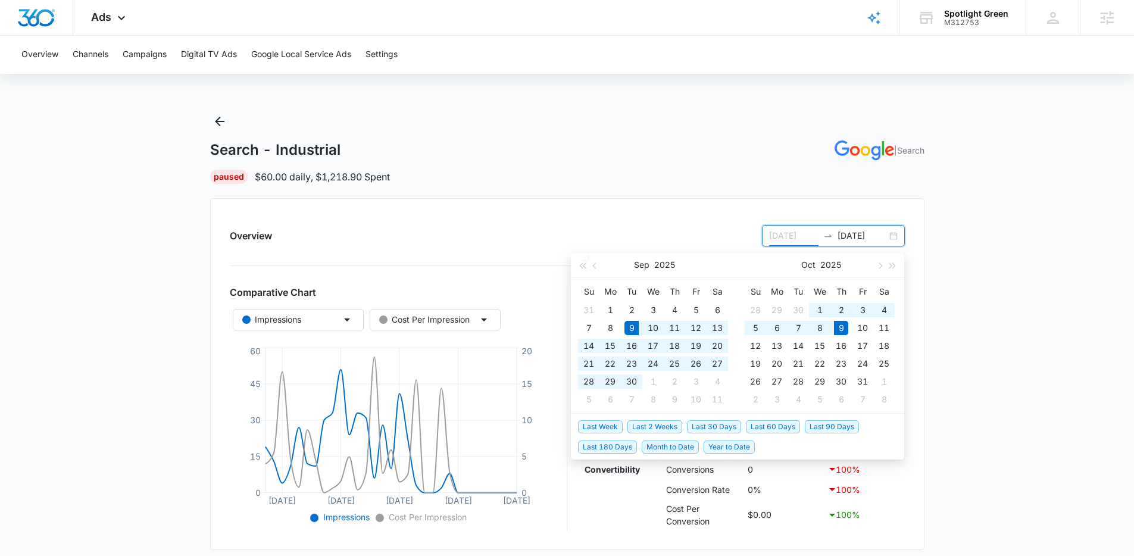
type input "[DATE]"
click at [835, 423] on span "Last 90 Days" at bounding box center [832, 426] width 54 height 13
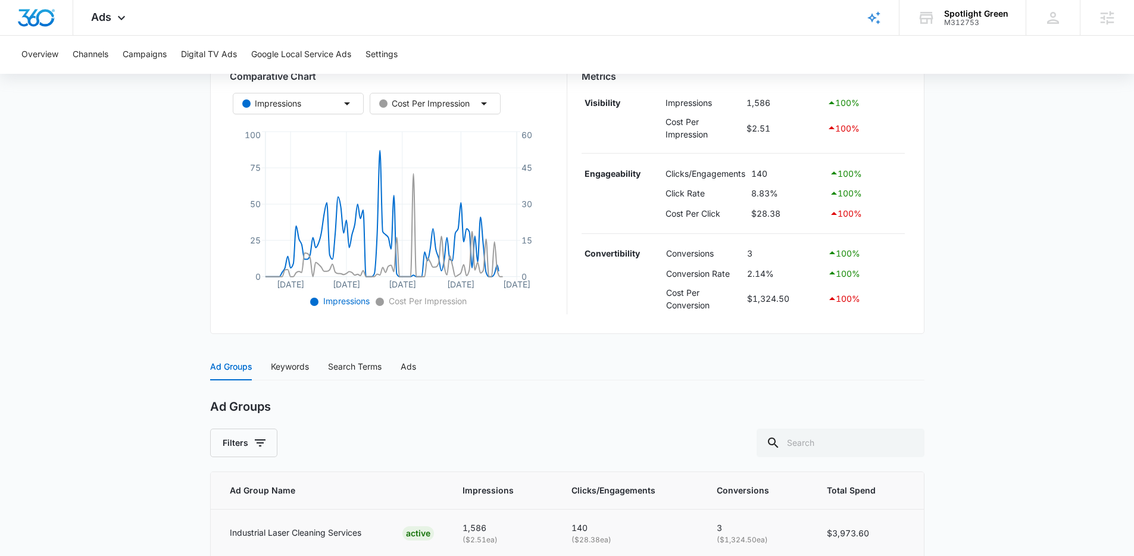
scroll to position [346, 0]
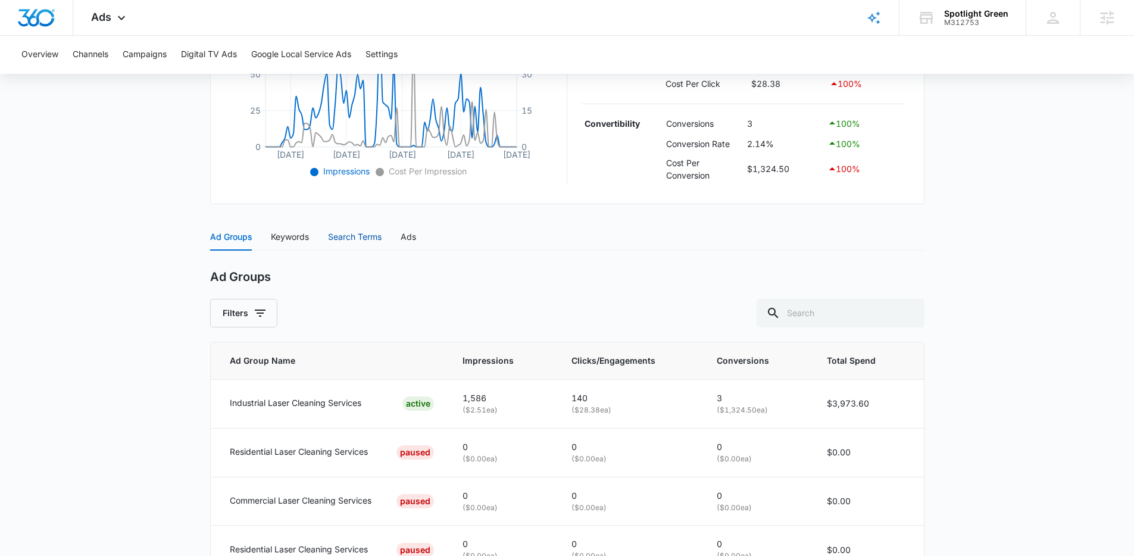
click at [347, 242] on div "Search Terms" at bounding box center [355, 236] width 54 height 13
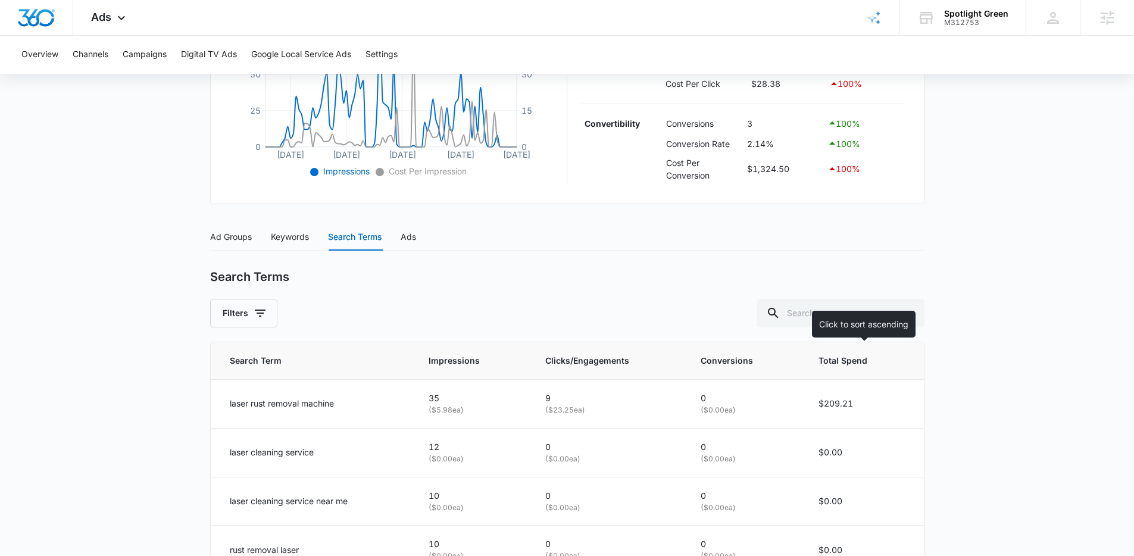
click at [830, 369] on th "Total Spend" at bounding box center [863, 361] width 119 height 38
click at [833, 370] on th "Total Spend" at bounding box center [863, 361] width 120 height 38
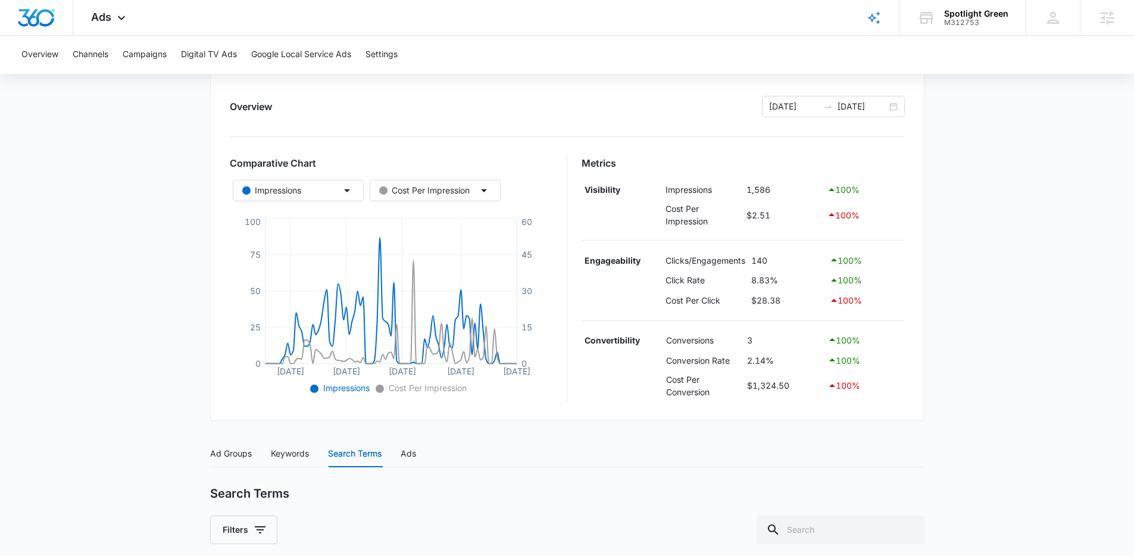
scroll to position [0, 0]
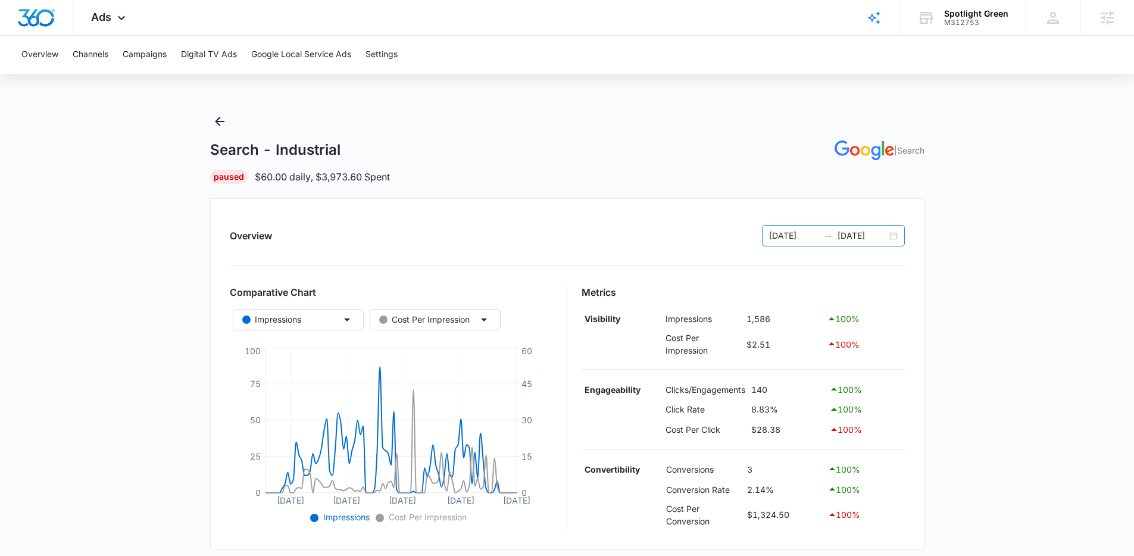
drag, startPoint x: 831, startPoint y: 227, endPoint x: 833, endPoint y: 240, distance: 13.2
click at [831, 227] on div "07/10/2025 10/08/2025" at bounding box center [833, 235] width 143 height 21
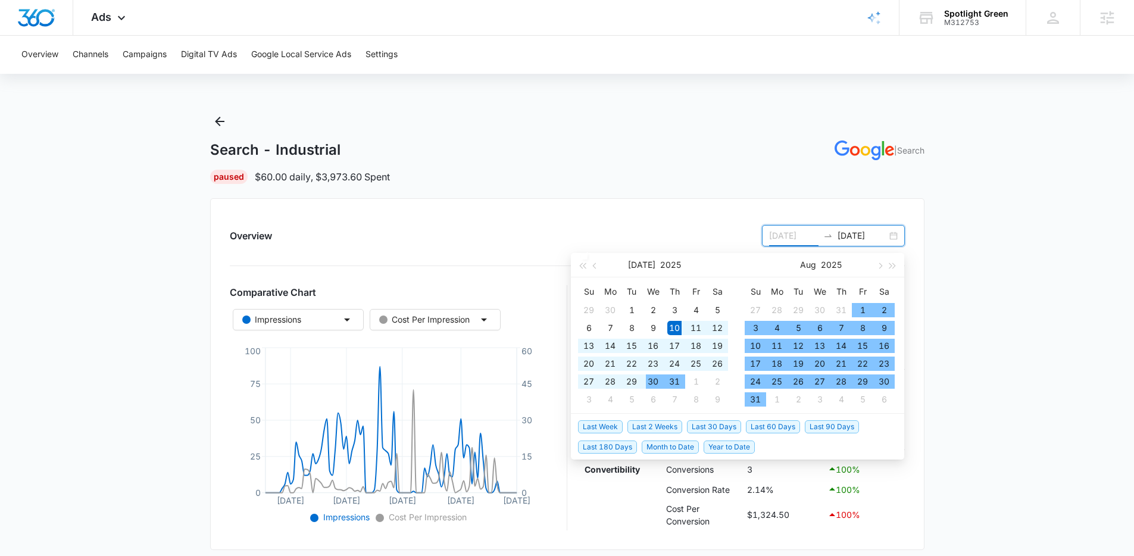
type input "07/10/2025"
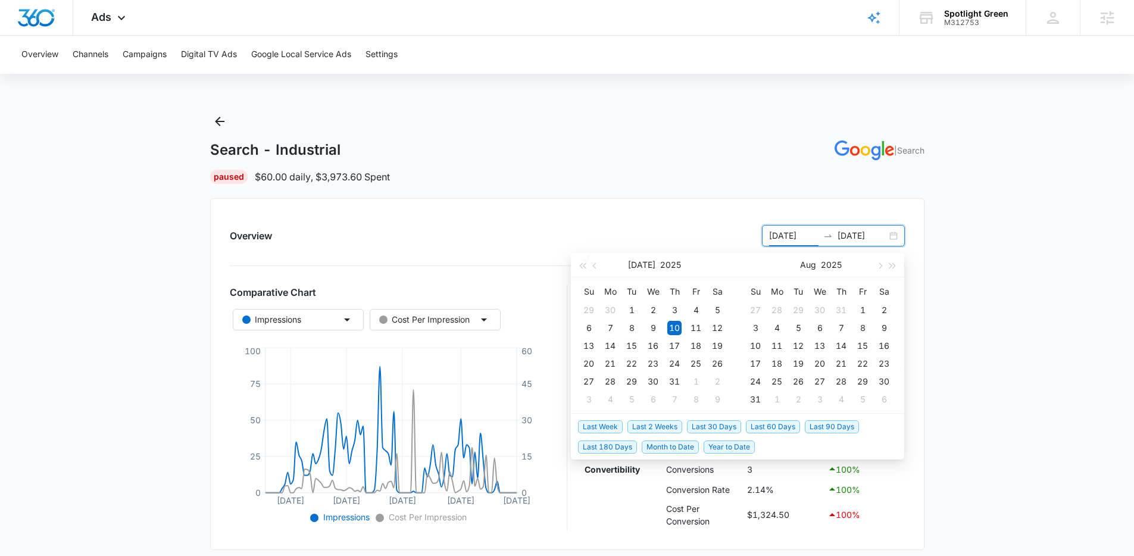
click at [714, 426] on span "Last 30 Days" at bounding box center [714, 426] width 54 height 13
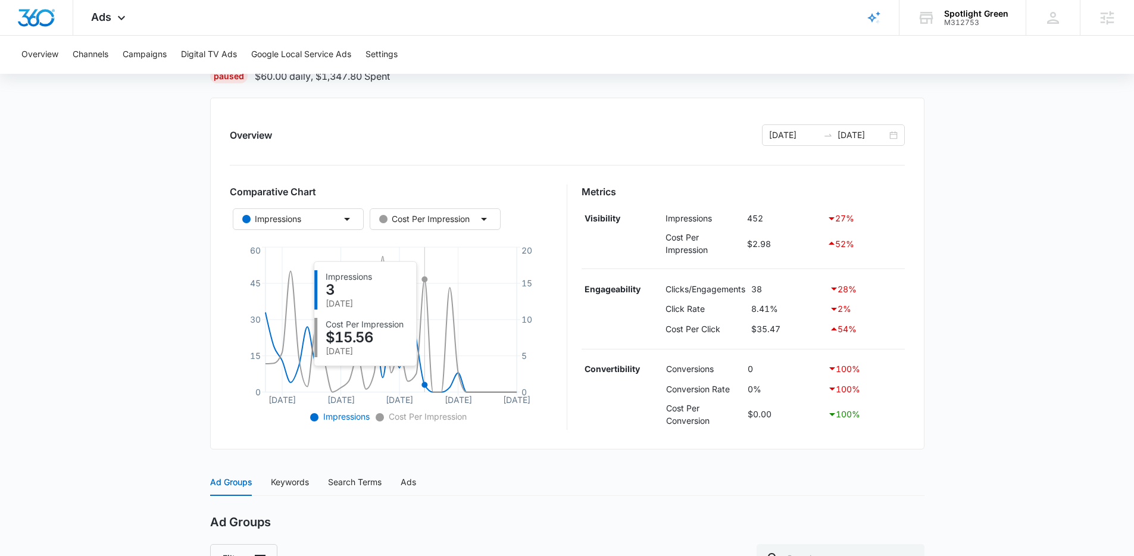
scroll to position [113, 0]
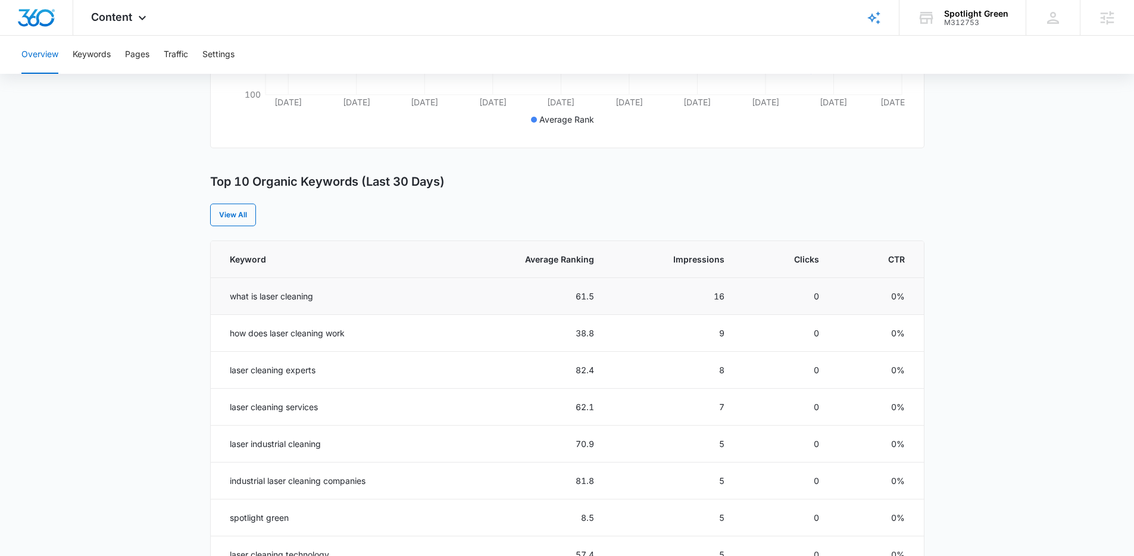
scroll to position [380, 0]
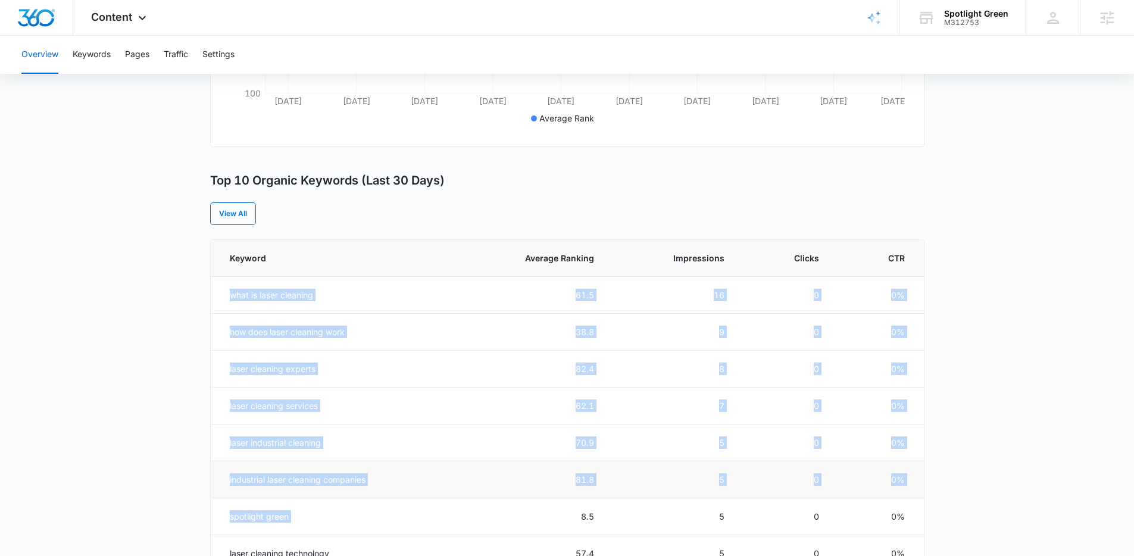
drag, startPoint x: 227, startPoint y: 295, endPoint x: 496, endPoint y: 491, distance: 332.4
click at [517, 502] on tbody "what is laser cleaning 61.5 16 0 0% how does laser cleaning work 38.8 9 0 0% la…" at bounding box center [567, 461] width 713 height 369
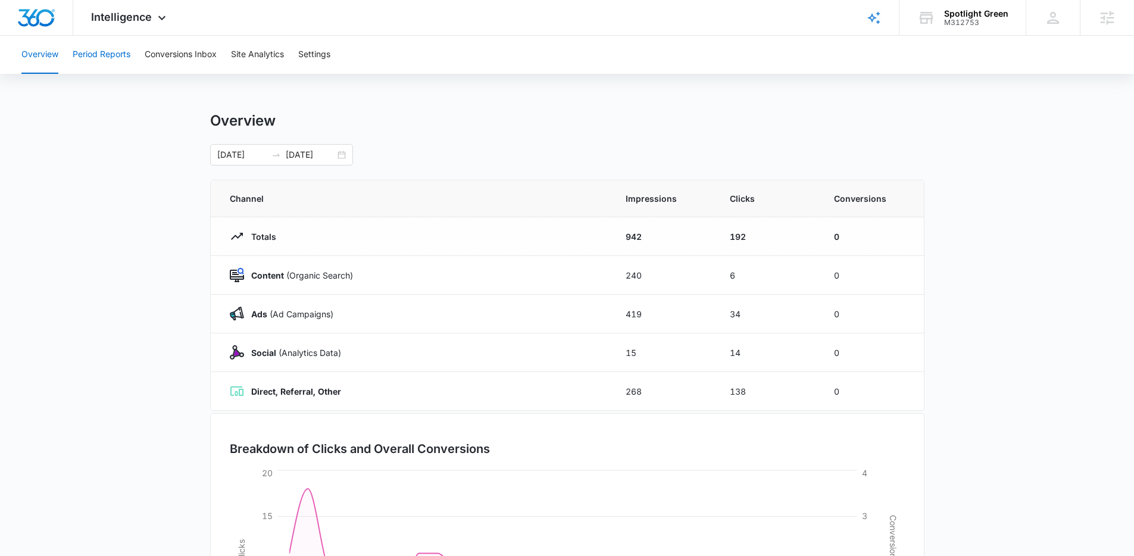
click at [110, 55] on button "Period Reports" at bounding box center [102, 55] width 58 height 38
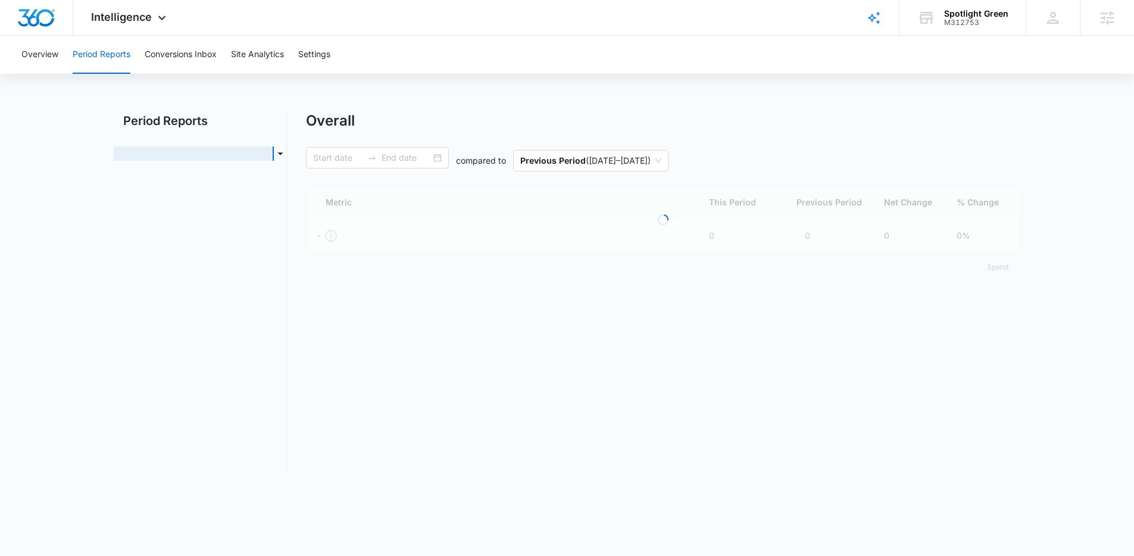
type input "09/08/2025"
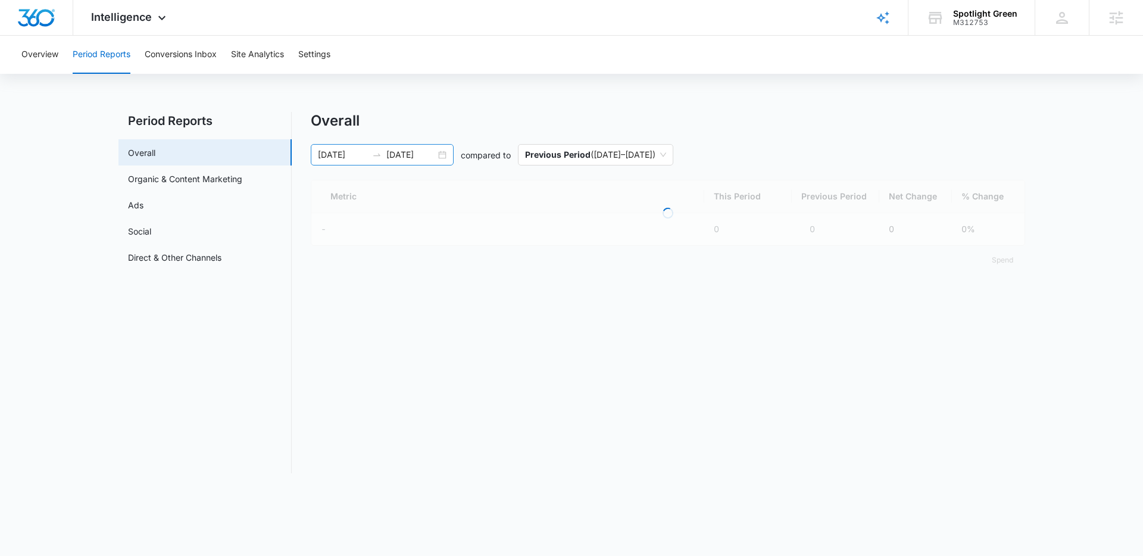
click at [378, 158] on icon "swap-right" at bounding box center [377, 155] width 10 height 10
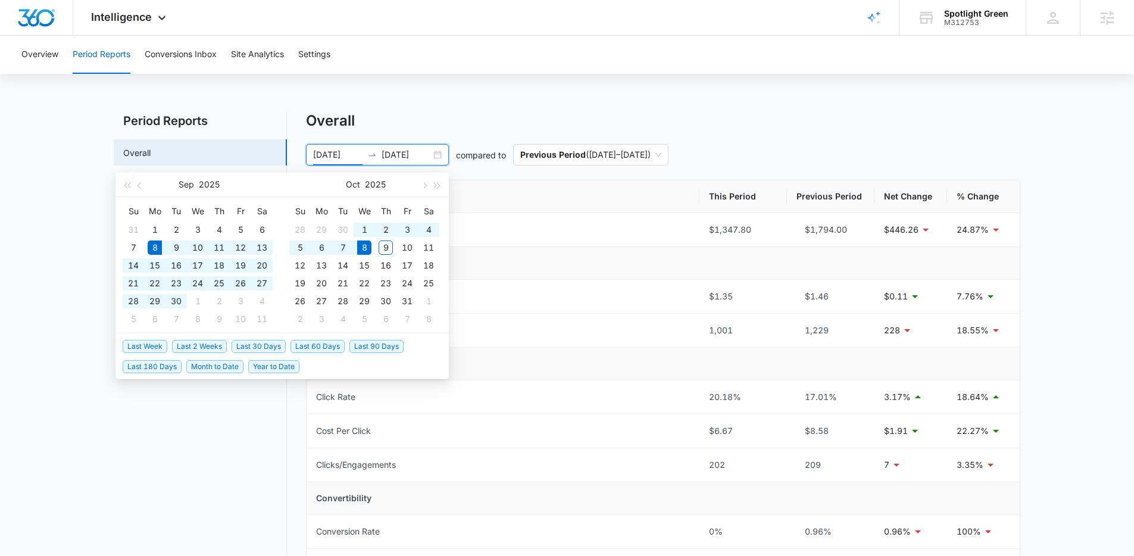
click at [268, 349] on span "Last 30 Days" at bounding box center [259, 346] width 54 height 13
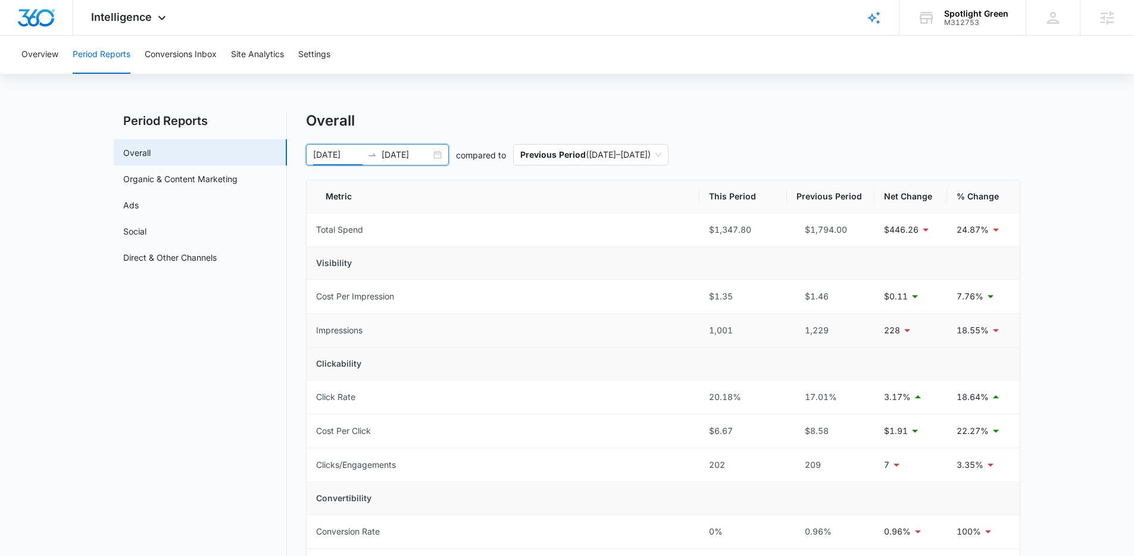
drag, startPoint x: 724, startPoint y: 335, endPoint x: 735, endPoint y: 358, distance: 25.6
click at [755, 333] on td "1,001" at bounding box center [743, 331] width 88 height 34
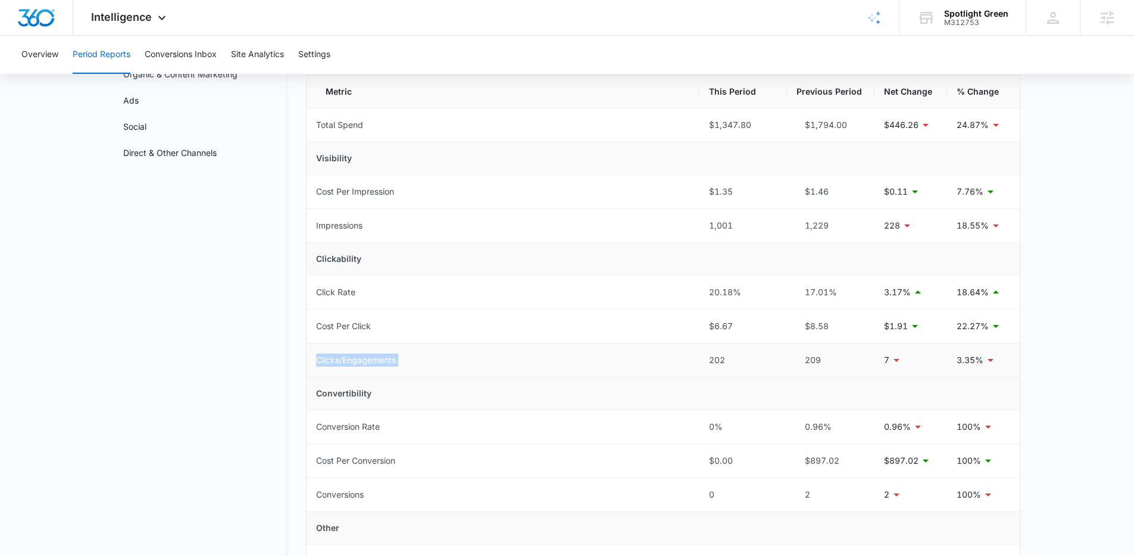
drag, startPoint x: 699, startPoint y: 349, endPoint x: 745, endPoint y: 355, distance: 45.6
click at [724, 354] on tr "Clicks/Engagements 202 209 7 3.35%" at bounding box center [663, 360] width 713 height 34
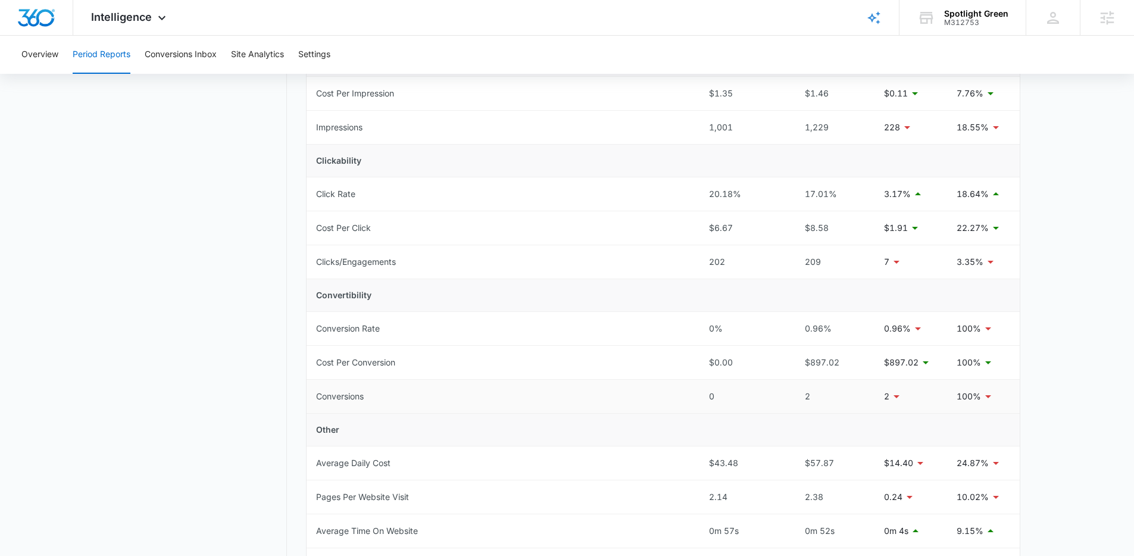
drag, startPoint x: 693, startPoint y: 385, endPoint x: 717, endPoint y: 386, distance: 23.8
click at [717, 386] on tr "Conversions 0 2 2 100%" at bounding box center [663, 397] width 713 height 34
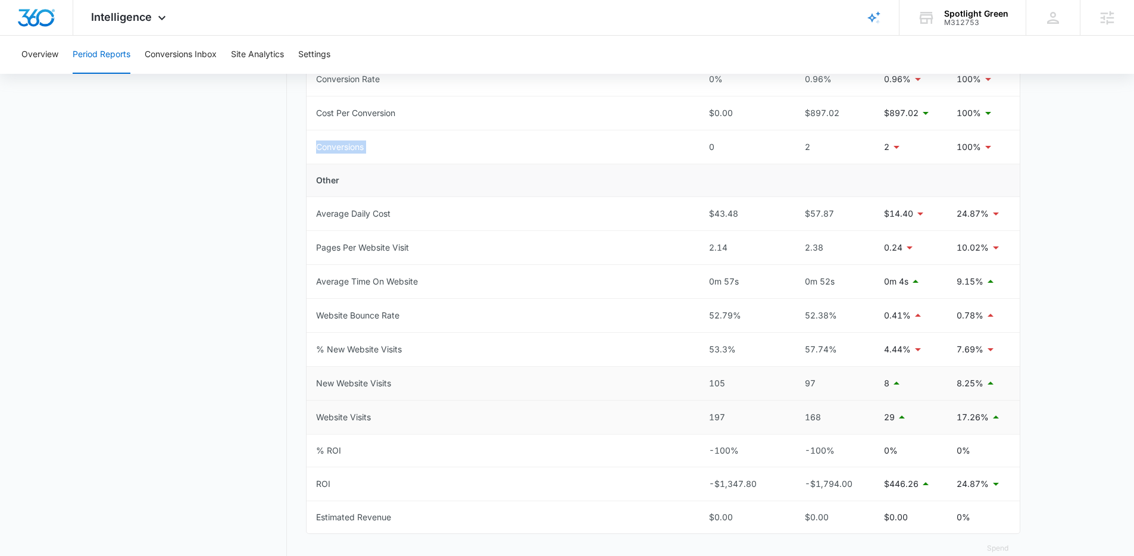
scroll to position [488, 0]
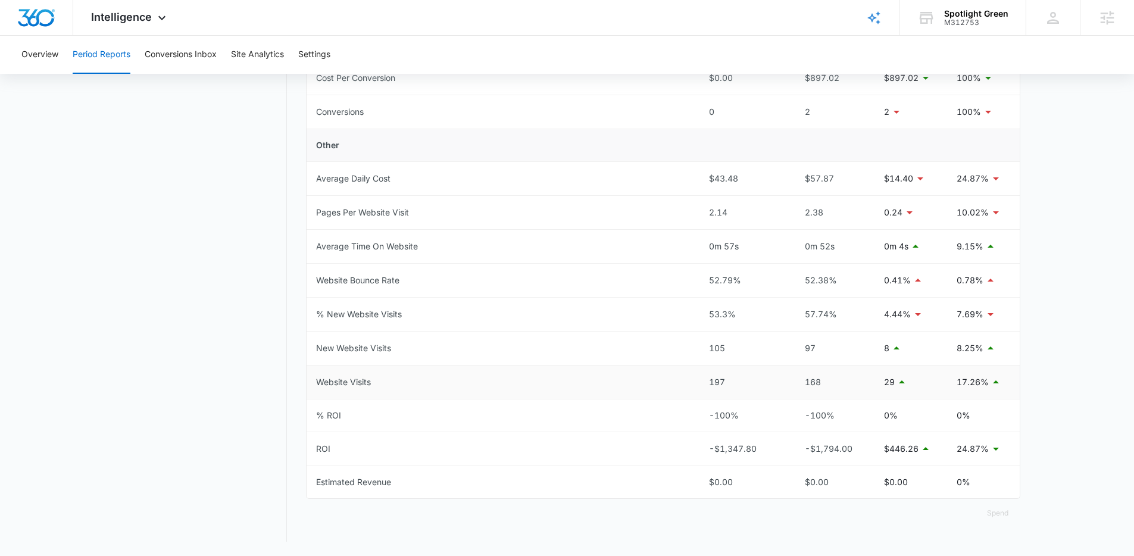
drag, startPoint x: 699, startPoint y: 389, endPoint x: 741, endPoint y: 383, distance: 42.1
click at [742, 383] on td "197" at bounding box center [743, 382] width 88 height 34
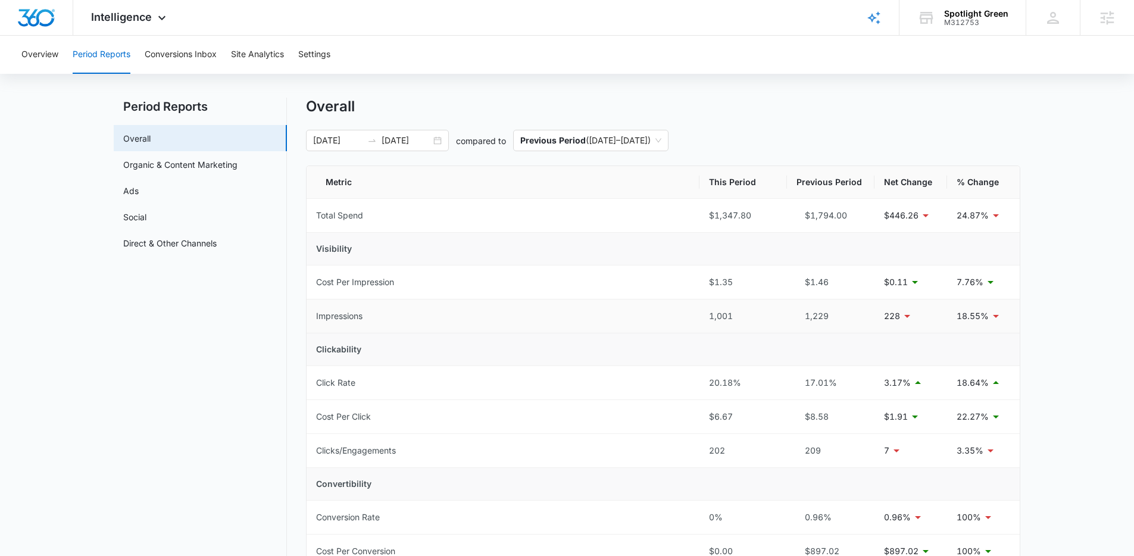
scroll to position [0, 0]
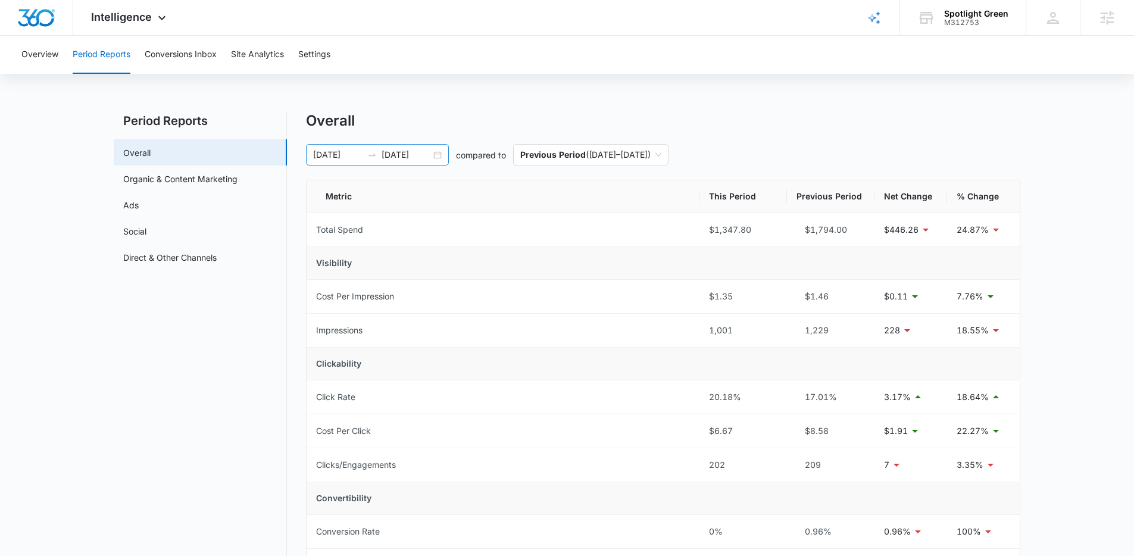
click at [415, 165] on div "Overall 09/08/2025 10/08/2025 compared to Previous Period ( 08/08/2025 – 09/07/…" at bounding box center [663, 563] width 714 height 903
click at [417, 159] on input "10/08/2025" at bounding box center [406, 154] width 49 height 13
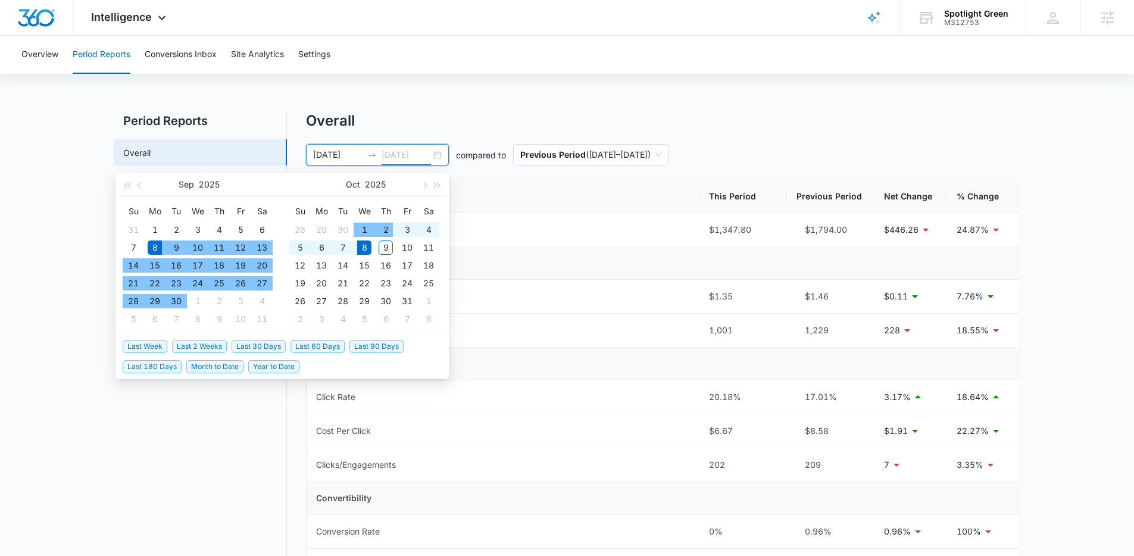
type input "10/08/2025"
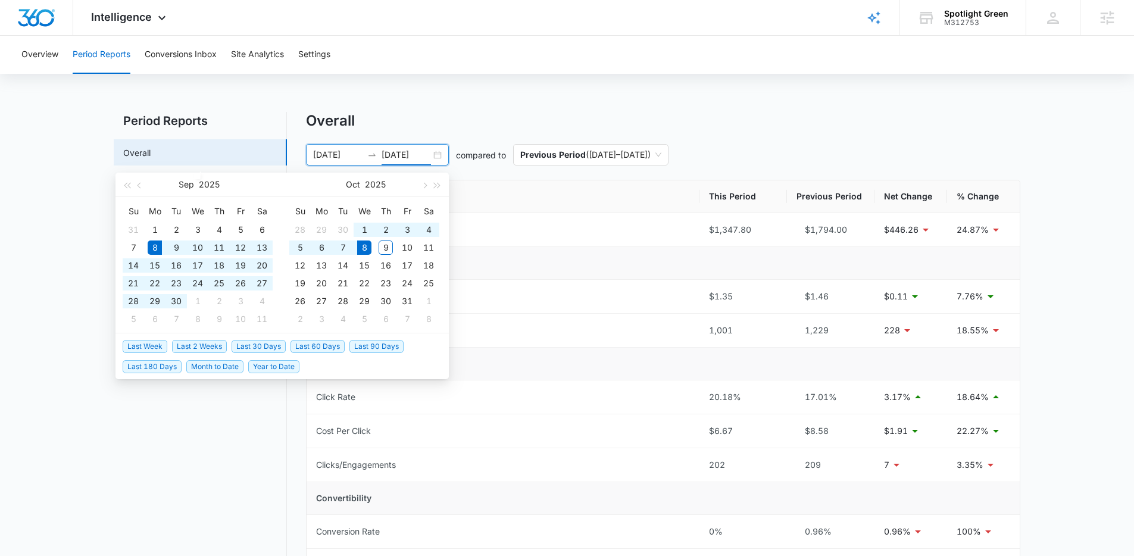
click at [308, 354] on li "Last 60 Days" at bounding box center [319, 346] width 59 height 20
click at [376, 346] on span "Last 90 Days" at bounding box center [376, 346] width 54 height 13
type input "07/10/2025"
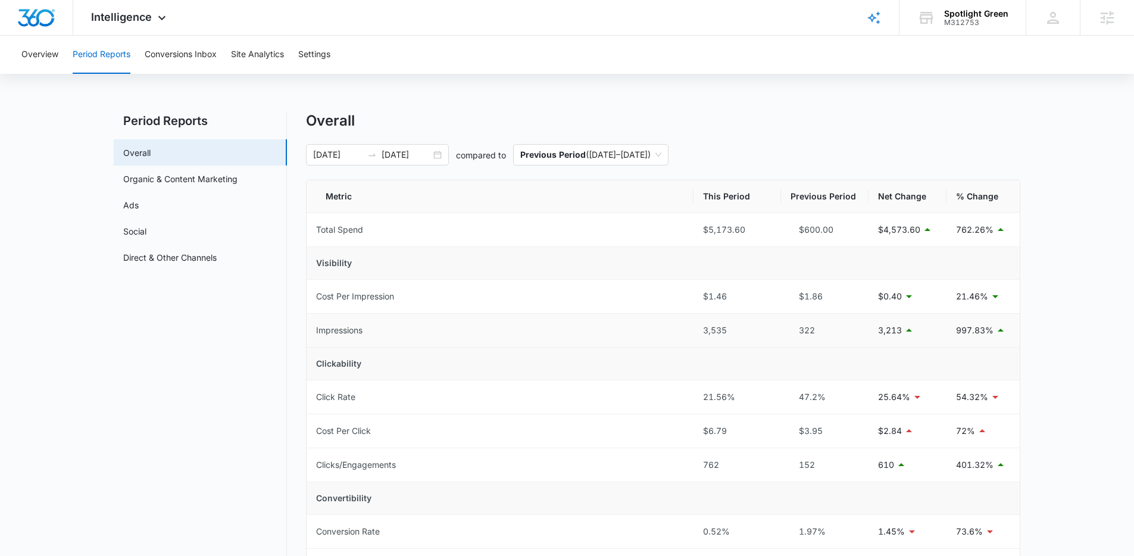
drag, startPoint x: 729, startPoint y: 321, endPoint x: 686, endPoint y: 325, distance: 43.6
click at [686, 325] on tr "Impressions 3,535 322 3,213 997.83%" at bounding box center [663, 331] width 713 height 34
drag, startPoint x: 701, startPoint y: 329, endPoint x: 738, endPoint y: 330, distance: 36.9
click at [738, 330] on td "3,535" at bounding box center [737, 331] width 88 height 34
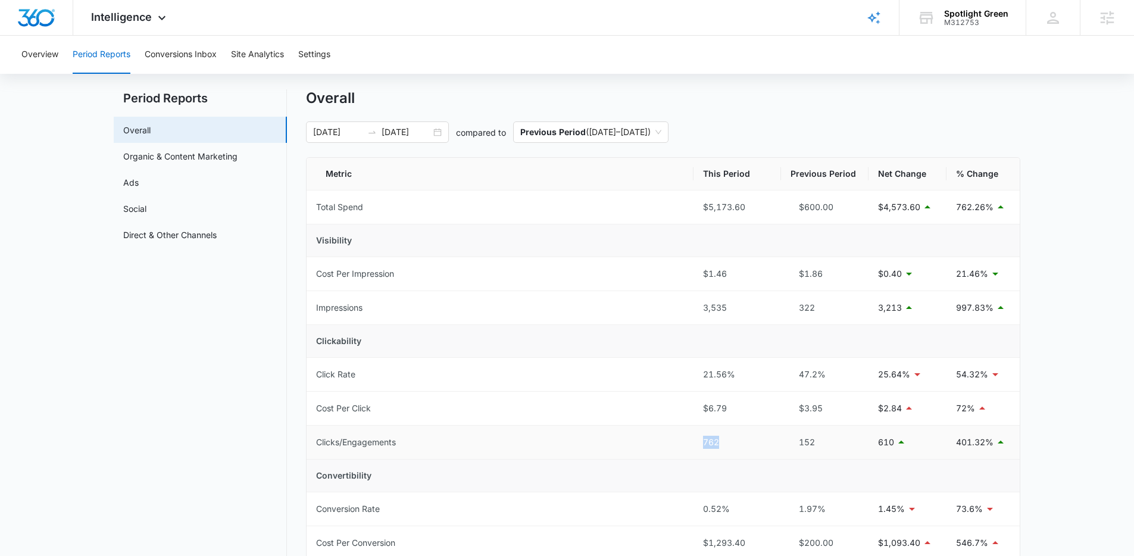
drag, startPoint x: 705, startPoint y: 444, endPoint x: 740, endPoint y: 444, distance: 35.1
click at [730, 444] on div "762" at bounding box center [737, 442] width 68 height 13
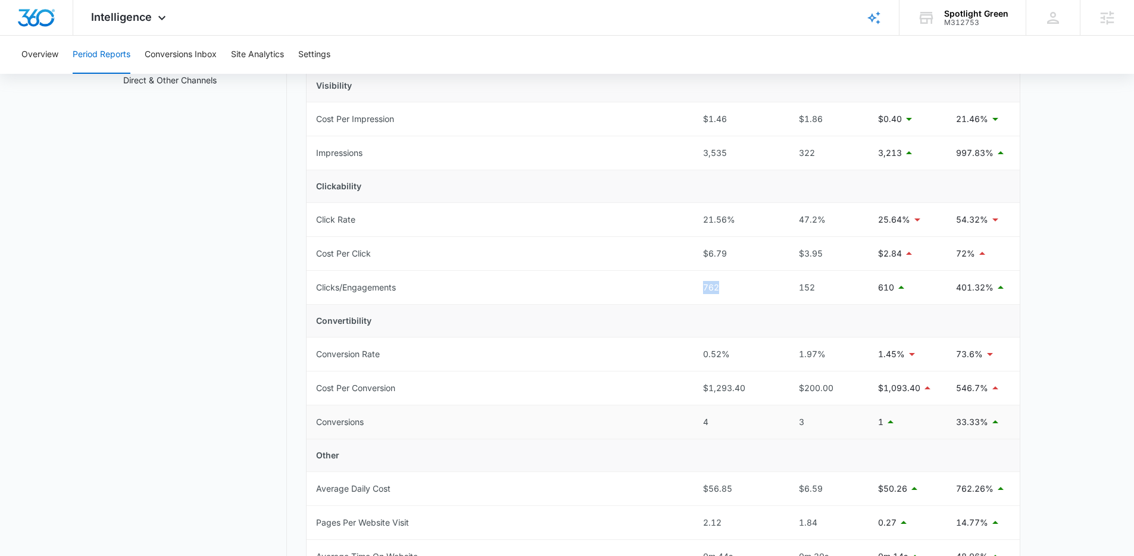
scroll to position [221, 0]
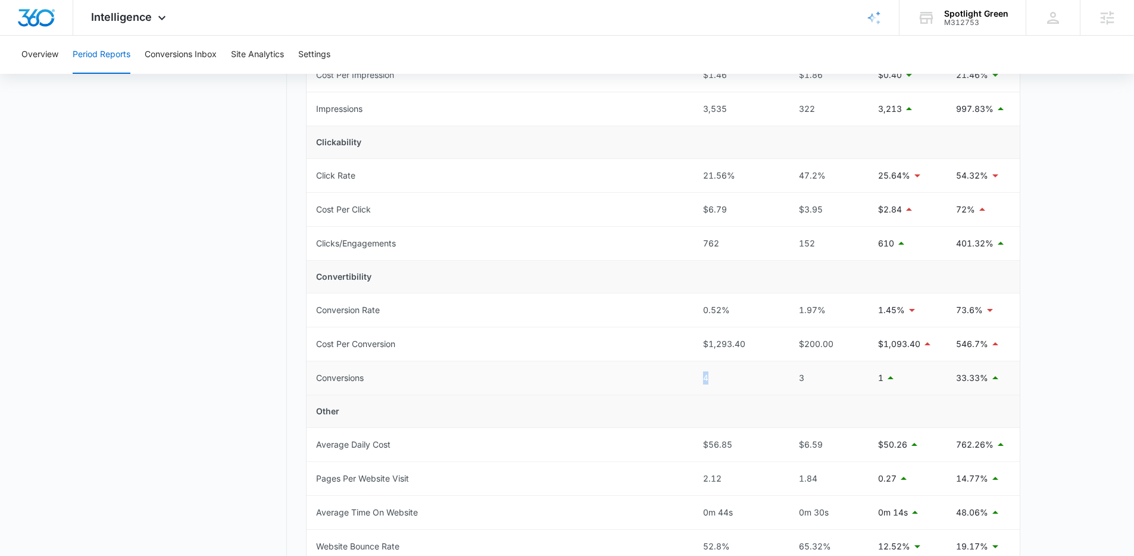
drag, startPoint x: 704, startPoint y: 382, endPoint x: 727, endPoint y: 385, distance: 24.0
click at [727, 385] on td "4" at bounding box center [737, 378] width 88 height 34
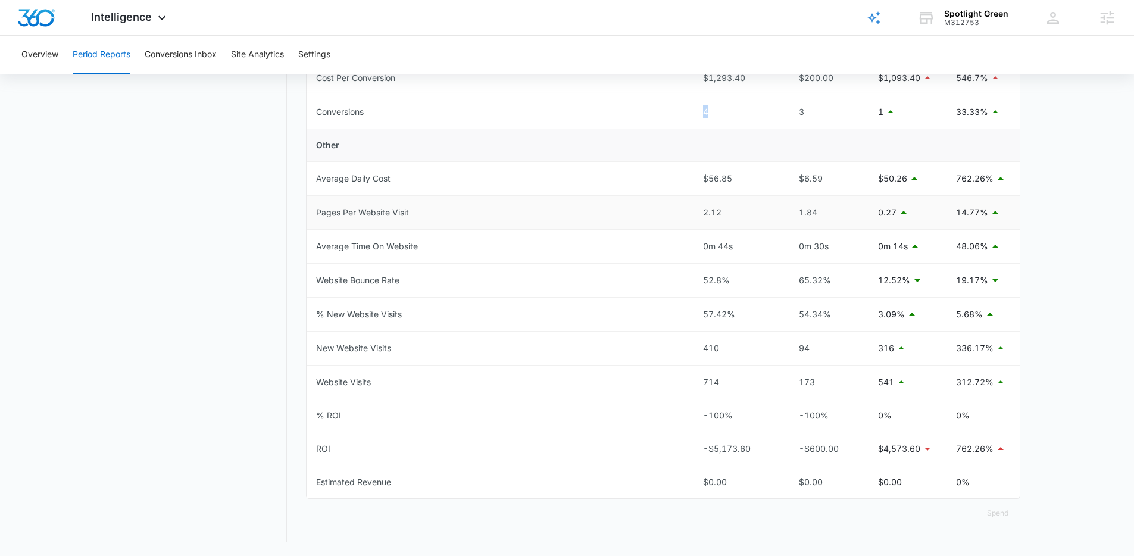
scroll to position [370, 0]
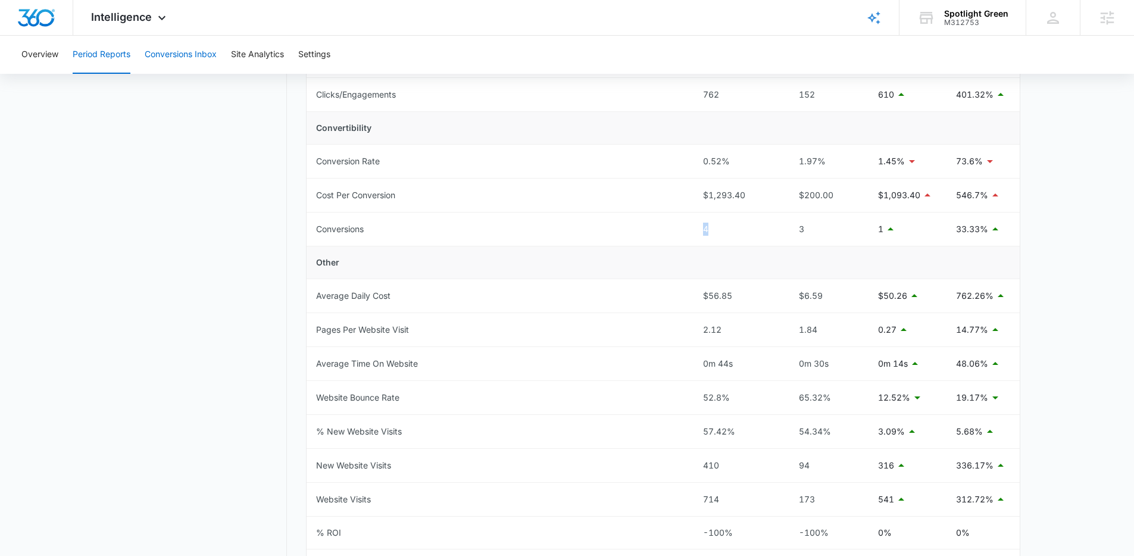
click at [194, 70] on button "Conversions Inbox" at bounding box center [181, 55] width 72 height 38
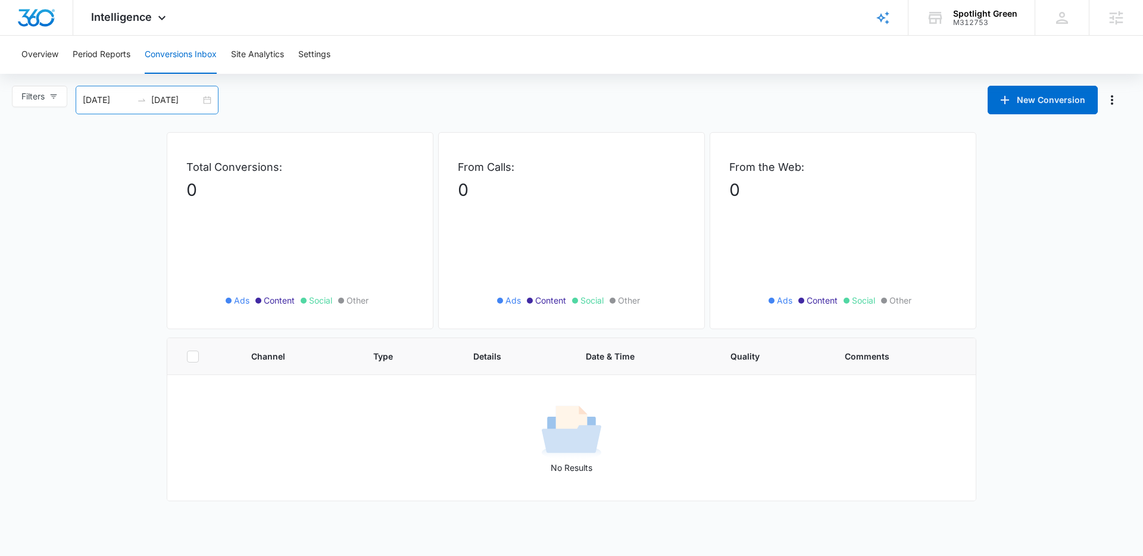
click at [146, 101] on icon "swap-right" at bounding box center [142, 100] width 10 height 10
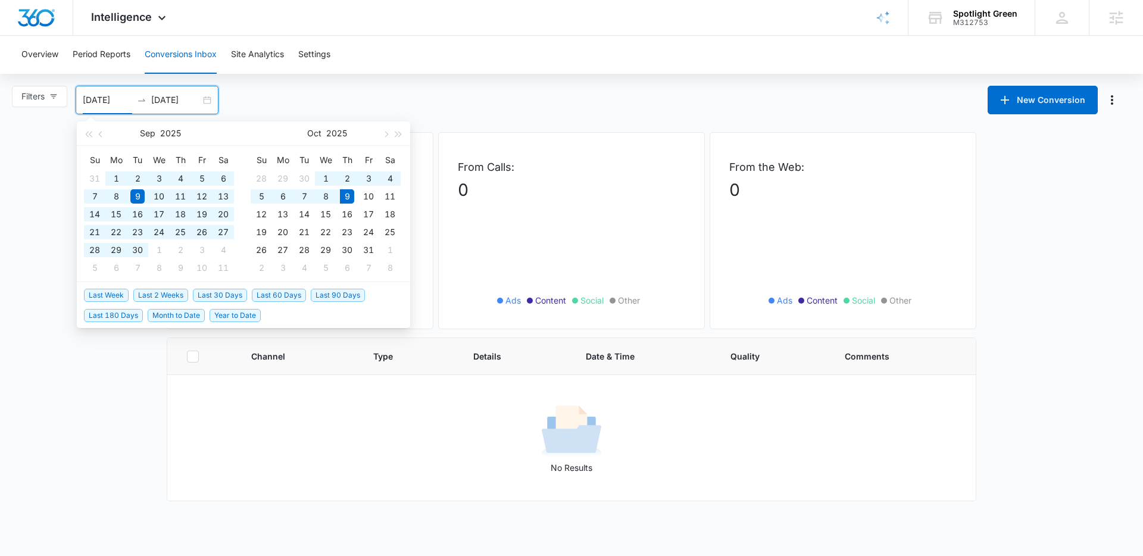
click at [339, 295] on span "Last 90 Days" at bounding box center [338, 295] width 54 height 13
type input "07/11/2025"
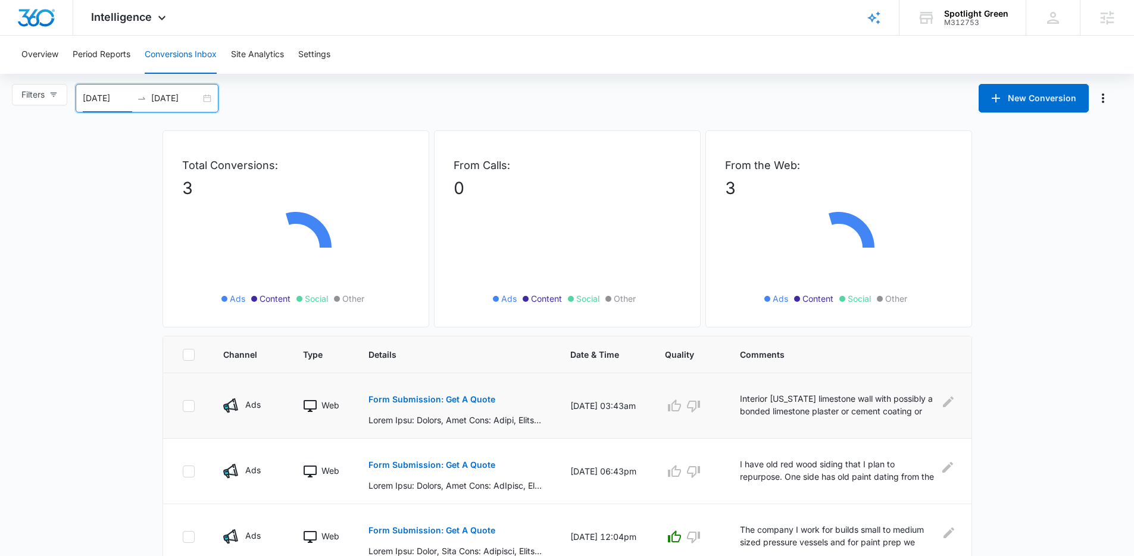
scroll to position [42, 0]
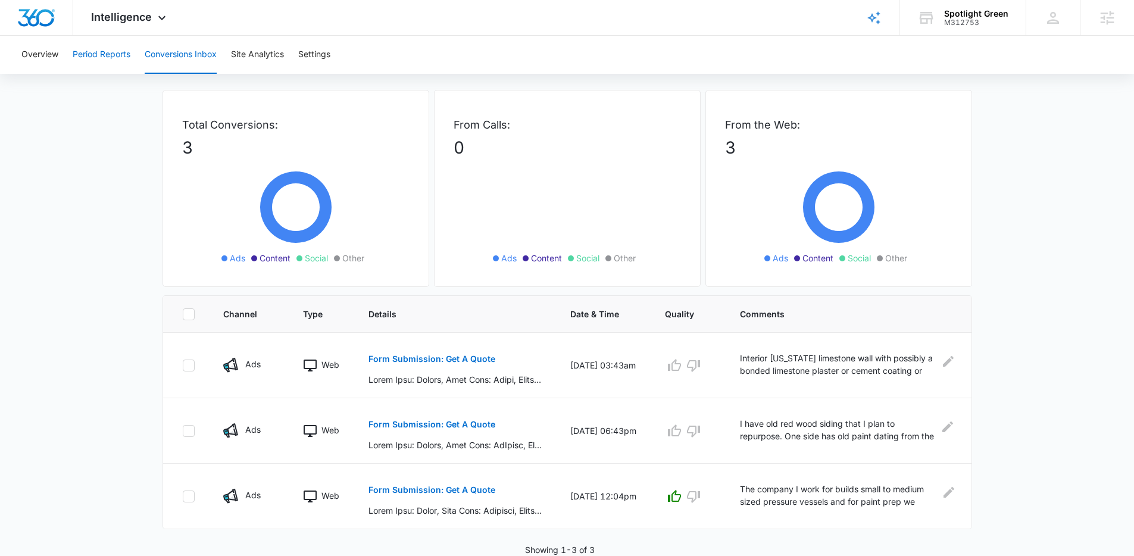
click at [116, 53] on button "Period Reports" at bounding box center [102, 55] width 58 height 38
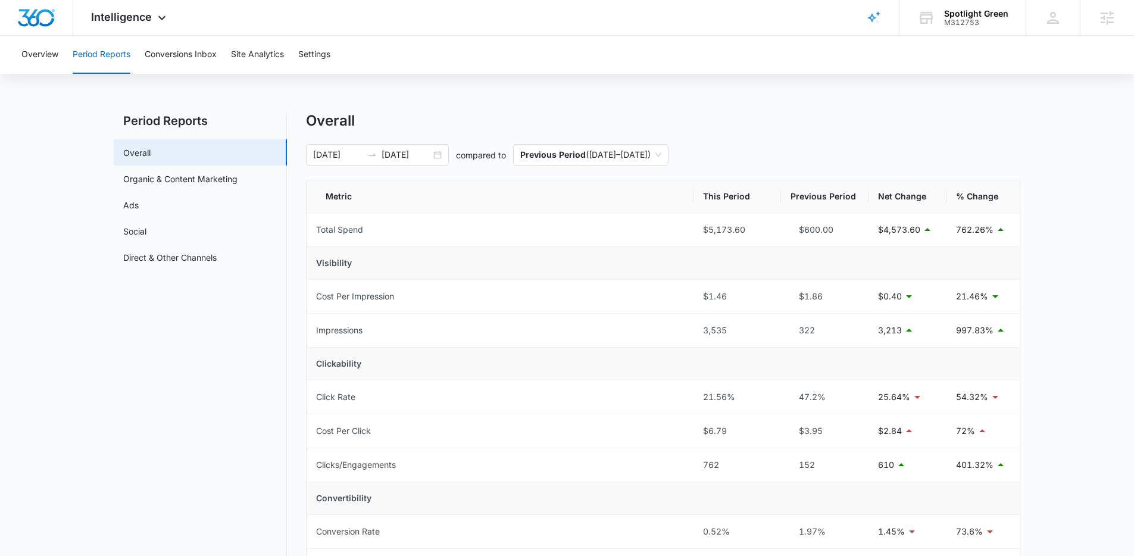
scroll to position [2, 0]
click at [49, 27] on div at bounding box center [36, 17] width 73 height 35
click at [33, 25] on img "Dashboard" at bounding box center [36, 18] width 38 height 18
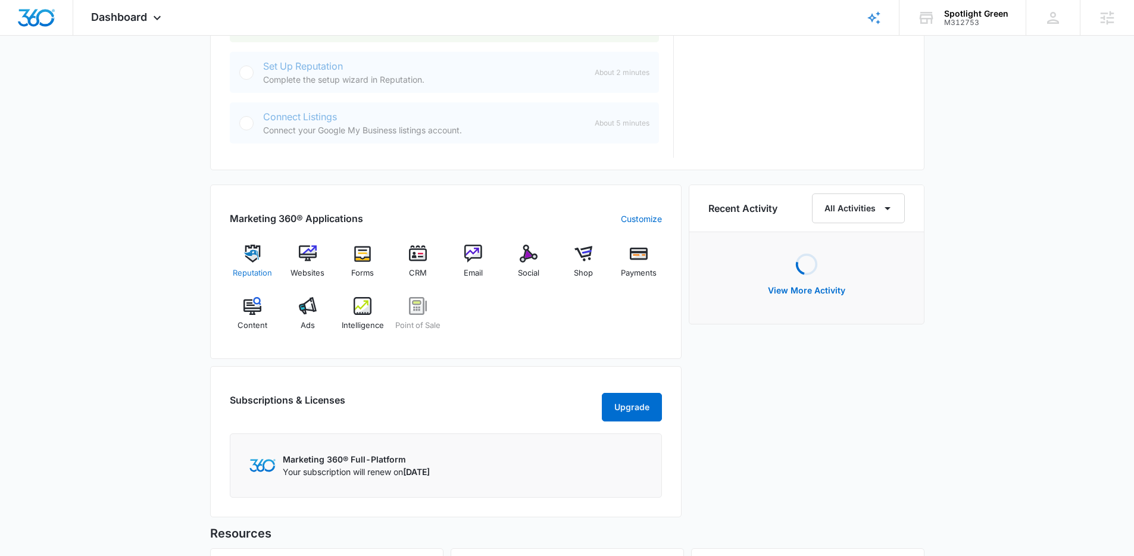
scroll to position [601, 0]
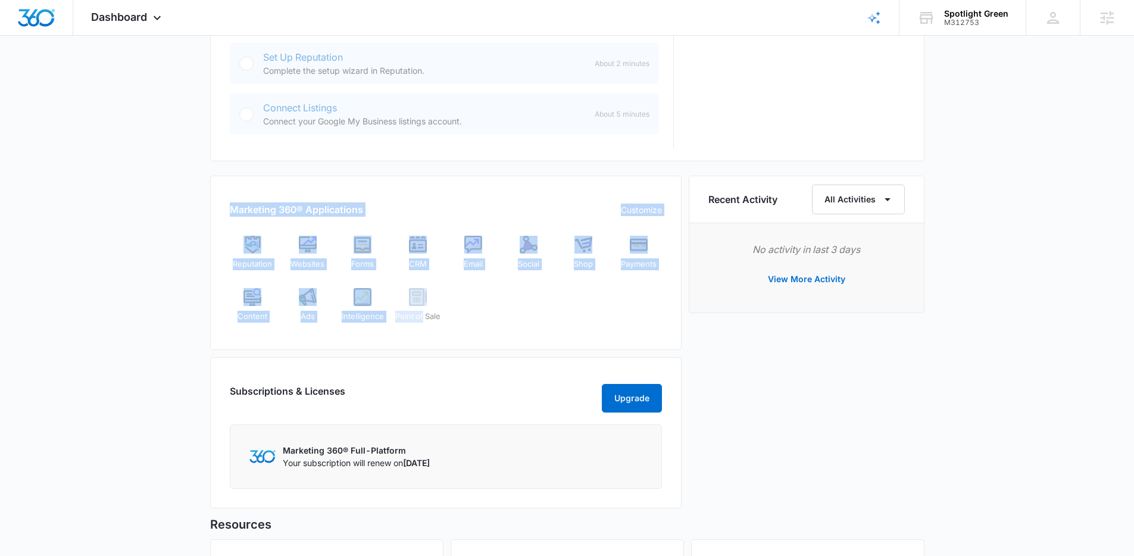
drag, startPoint x: 226, startPoint y: 212, endPoint x: 471, endPoint y: 313, distance: 265.3
click at [471, 313] on div "Marketing 360® Applications Customize Reputation Websites Forms CRM Email Socia…" at bounding box center [445, 263] width 471 height 174
drag, startPoint x: 424, startPoint y: 208, endPoint x: 460, endPoint y: 231, distance: 43.1
click at [424, 208] on div "Marketing 360® Applications Customize" at bounding box center [446, 209] width 432 height 14
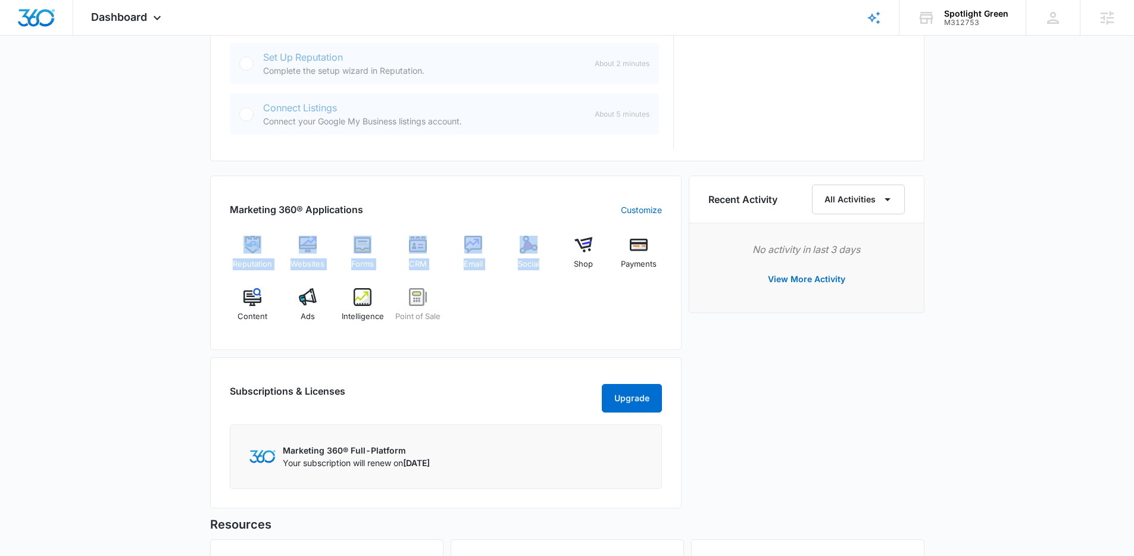
drag, startPoint x: 527, startPoint y: 308, endPoint x: 229, endPoint y: 240, distance: 305.1
click at [230, 240] on div "Reputation Websites Forms CRM Email Social Shop Payments Content Ads Intelligen…" at bounding box center [446, 283] width 432 height 95
drag, startPoint x: 218, startPoint y: 219, endPoint x: 470, endPoint y: 308, distance: 267.5
click at [470, 308] on div "Marketing 360® Applications Customize Reputation Websites Forms CRM Email Socia…" at bounding box center [445, 263] width 471 height 174
click at [472, 309] on div "Reputation Websites Forms CRM Email Social Shop Payments Content Ads Intelligen…" at bounding box center [446, 283] width 432 height 95
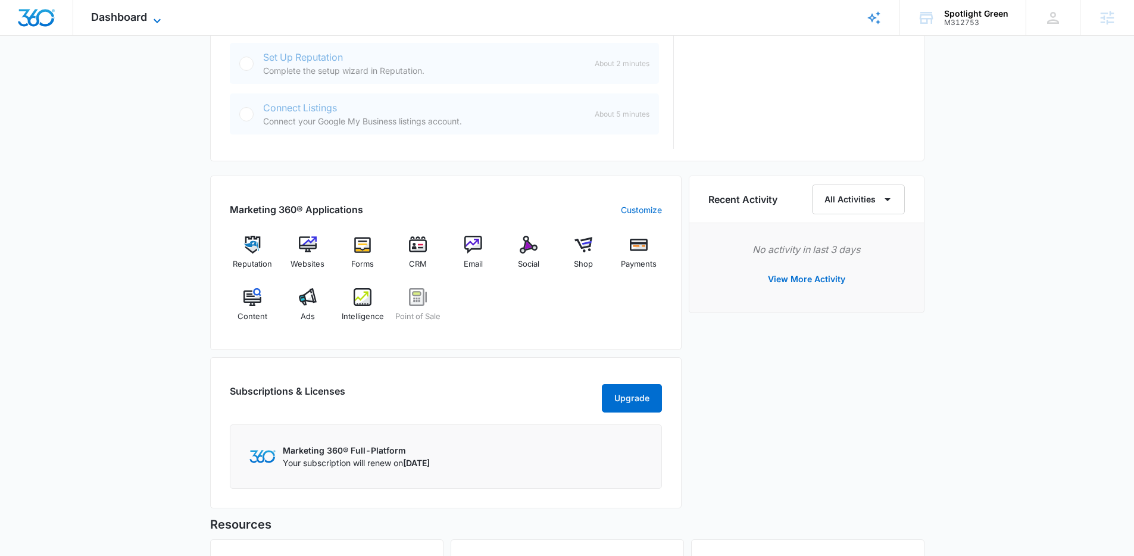
click at [152, 23] on icon at bounding box center [157, 21] width 14 height 14
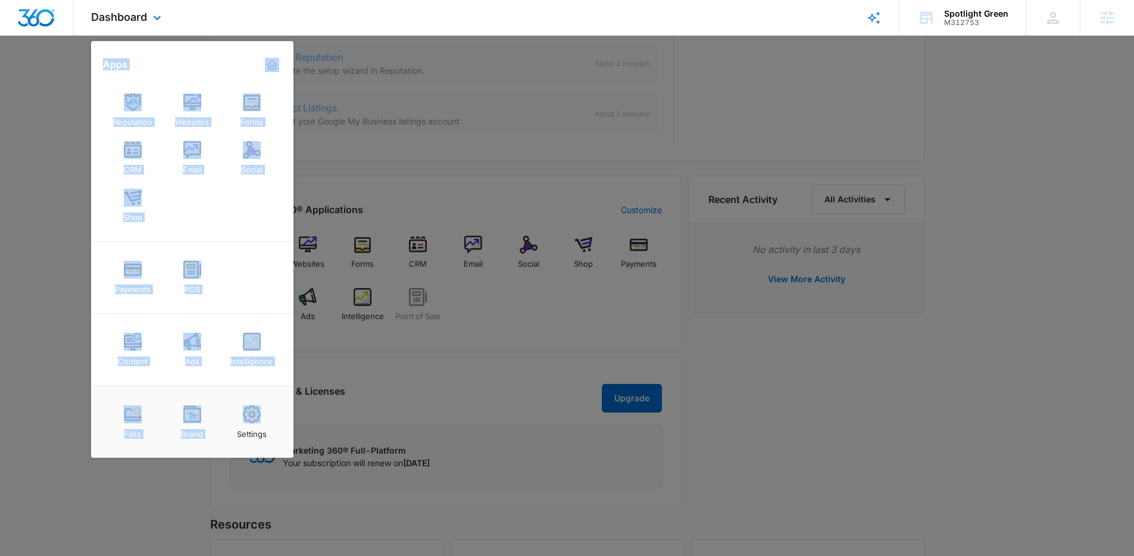
drag, startPoint x: 103, startPoint y: 63, endPoint x: 279, endPoint y: 415, distance: 394.0
click at [279, 415] on div "Apps Reputation Websites Forms CRM Email Social Shop Payments POS Content Ads I…" at bounding box center [192, 249] width 202 height 417
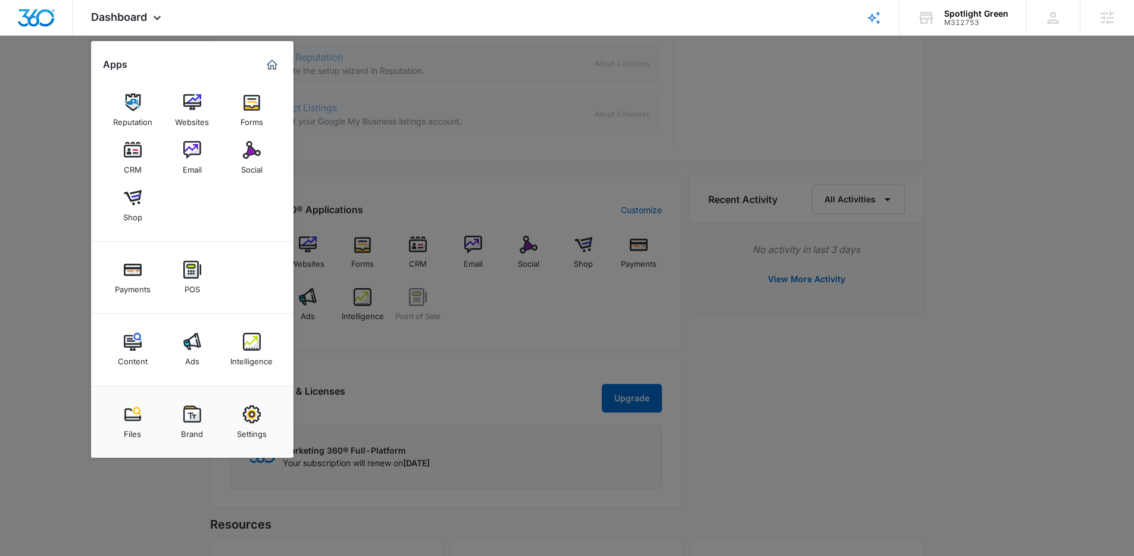
click at [401, 174] on div at bounding box center [567, 278] width 1134 height 556
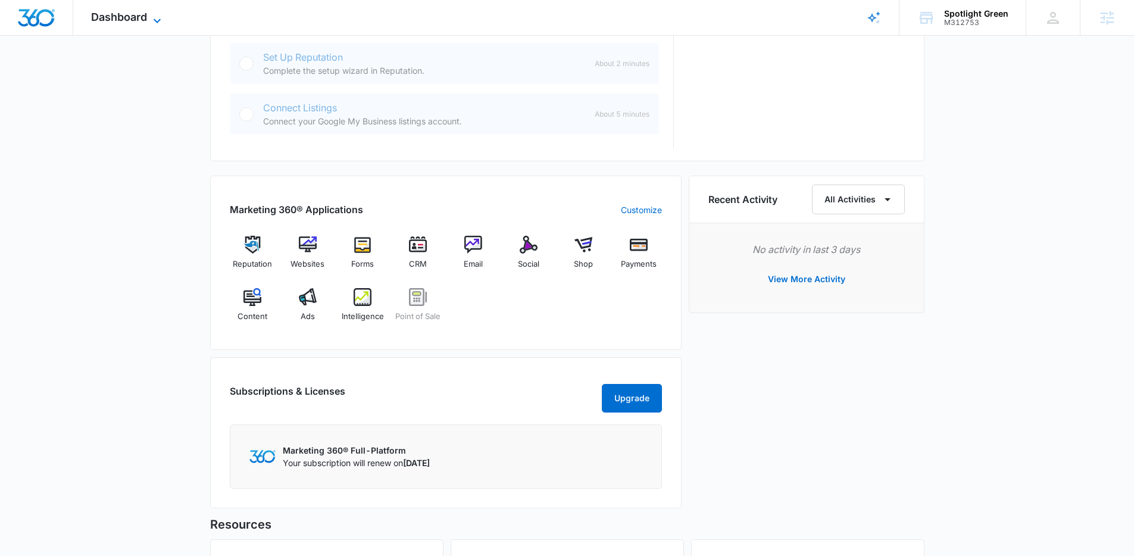
click at [150, 21] on icon at bounding box center [157, 21] width 14 height 14
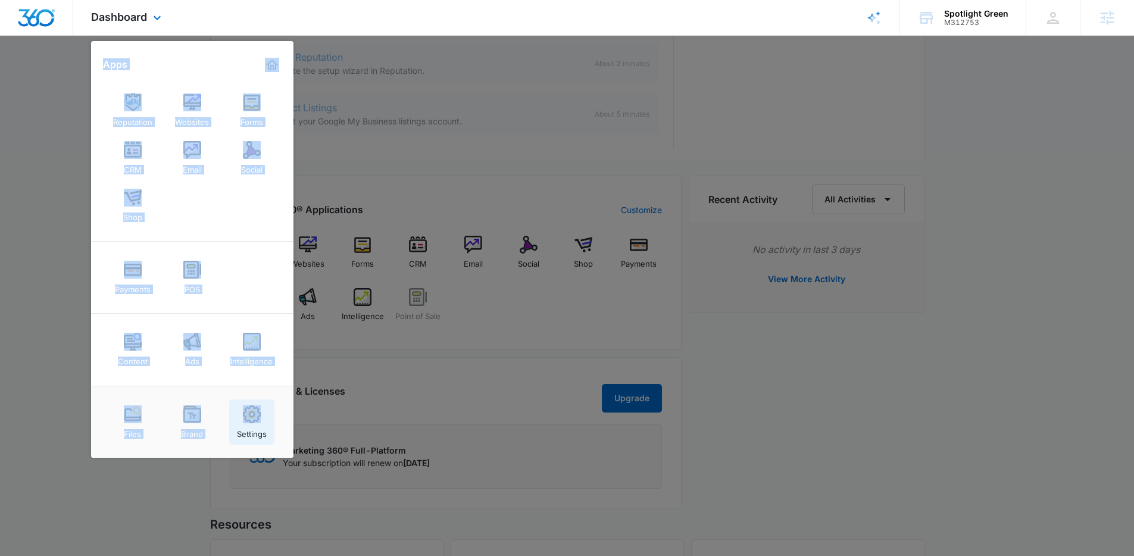
drag, startPoint x: 102, startPoint y: 63, endPoint x: 251, endPoint y: 428, distance: 394.3
click at [251, 428] on div "Apps Reputation Websites Forms CRM Email Social Shop Payments POS Content Ads I…" at bounding box center [192, 249] width 202 height 417
click at [99, 85] on div "Reputation Websites Forms CRM Email Social Shop" at bounding box center [192, 157] width 202 height 167
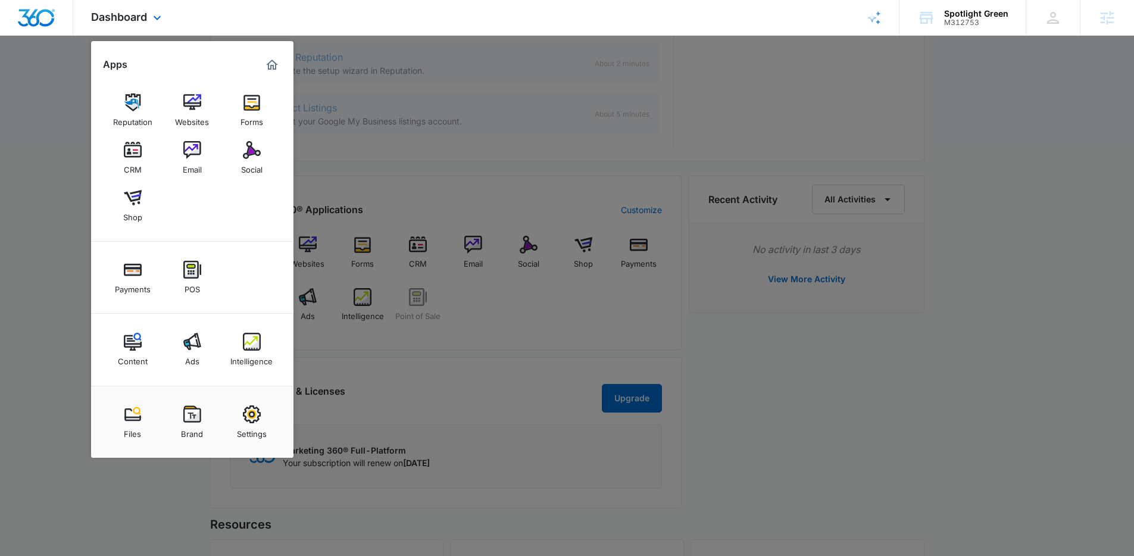
drag, startPoint x: 736, startPoint y: 137, endPoint x: 740, endPoint y: 21, distance: 116.1
click at [736, 136] on div at bounding box center [567, 278] width 1134 height 556
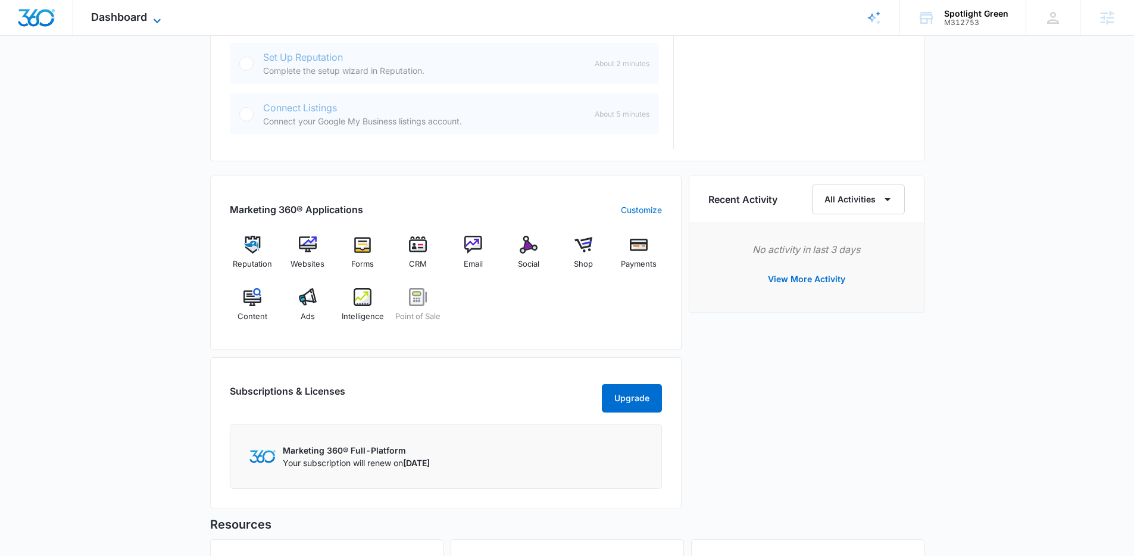
click at [160, 20] on icon at bounding box center [157, 21] width 14 height 14
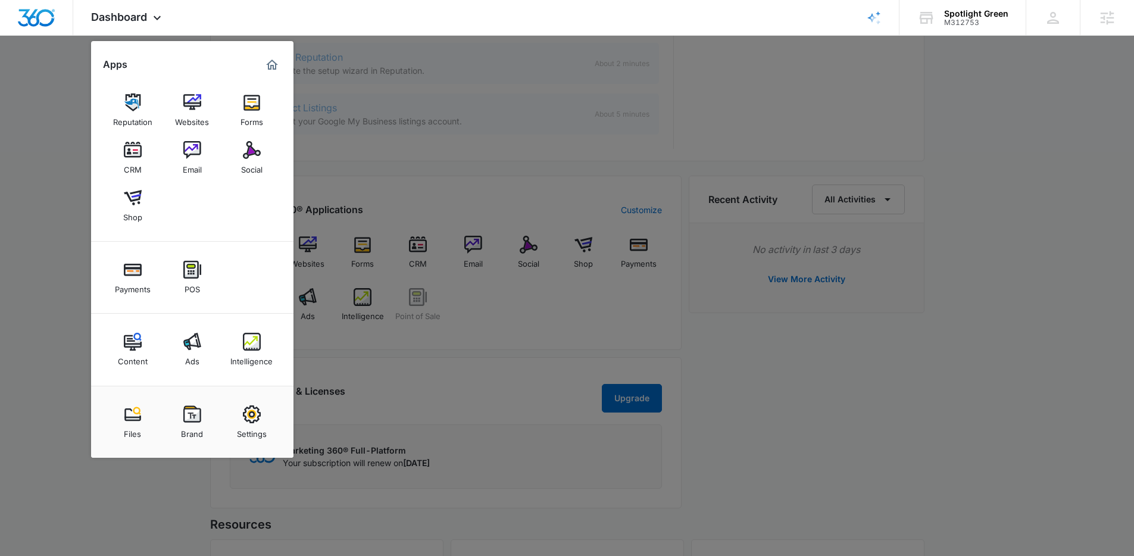
click at [68, 198] on div at bounding box center [567, 278] width 1134 height 556
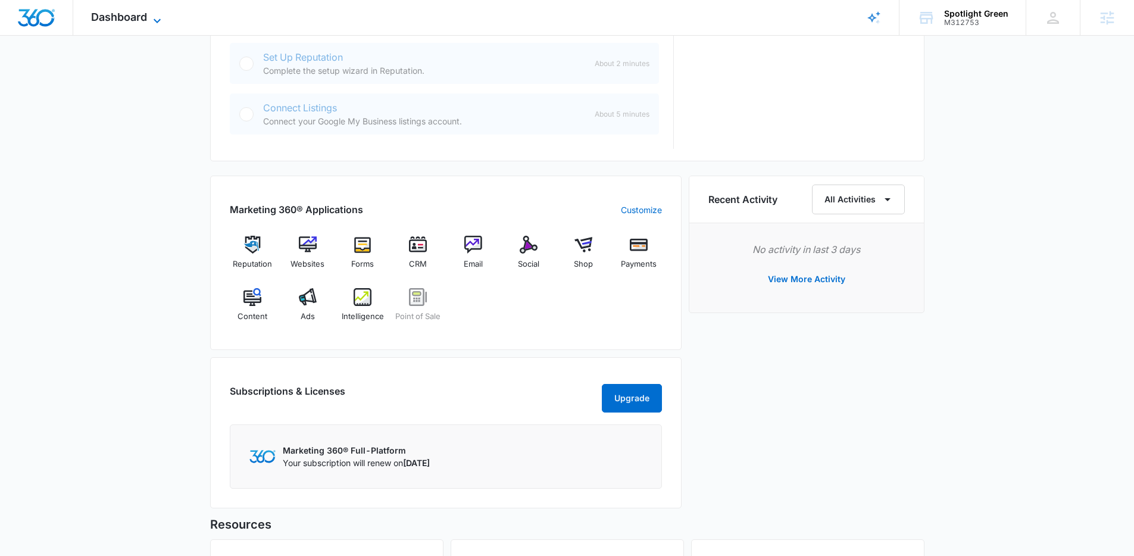
click at [156, 19] on icon at bounding box center [157, 21] width 14 height 14
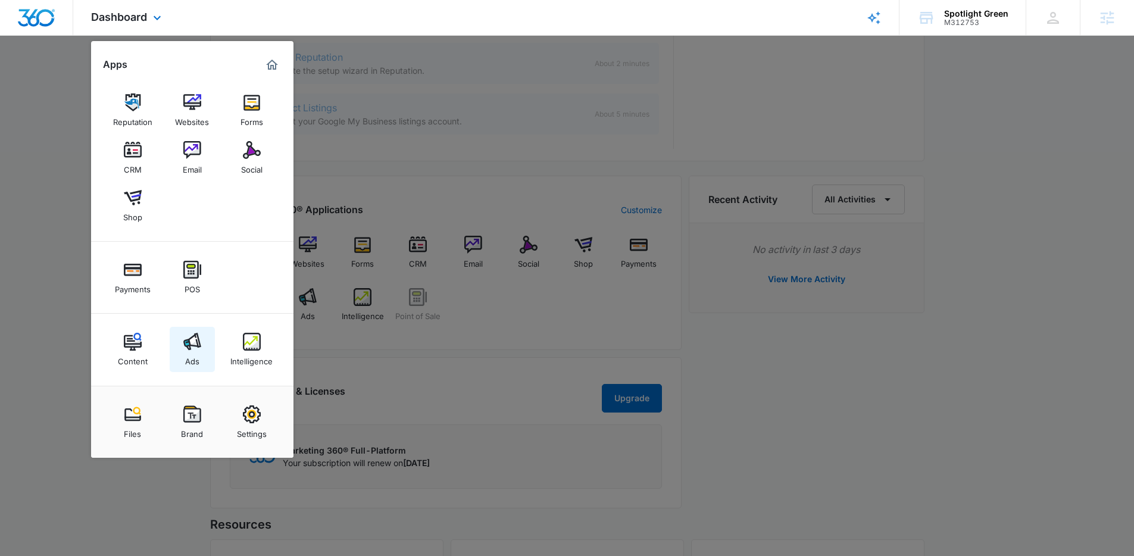
click at [186, 345] on img at bounding box center [192, 342] width 18 height 18
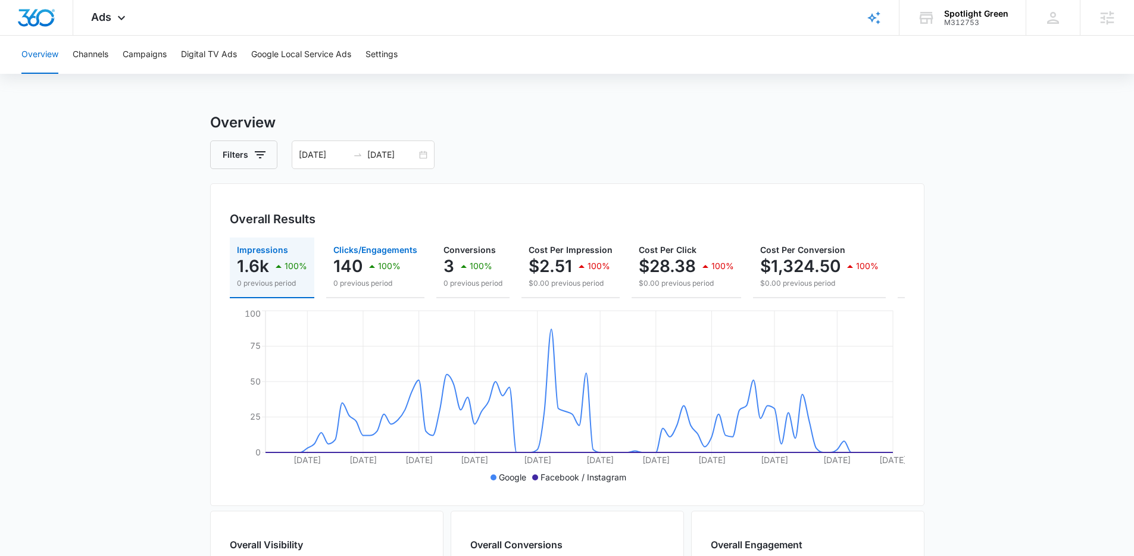
click at [360, 267] on p "140" at bounding box center [347, 266] width 29 height 19
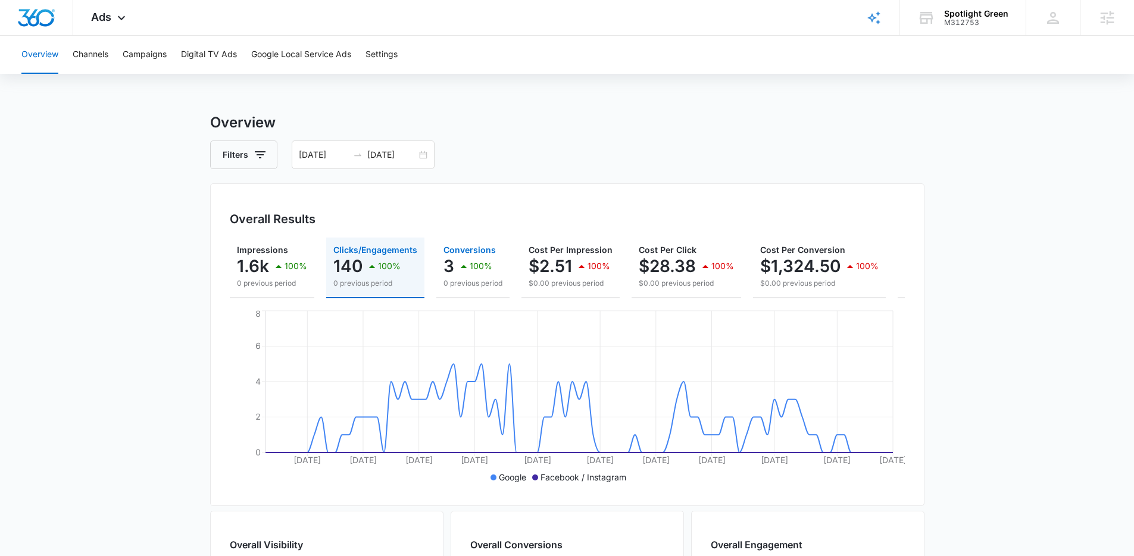
click at [454, 271] on div "3 100%" at bounding box center [472, 266] width 59 height 24
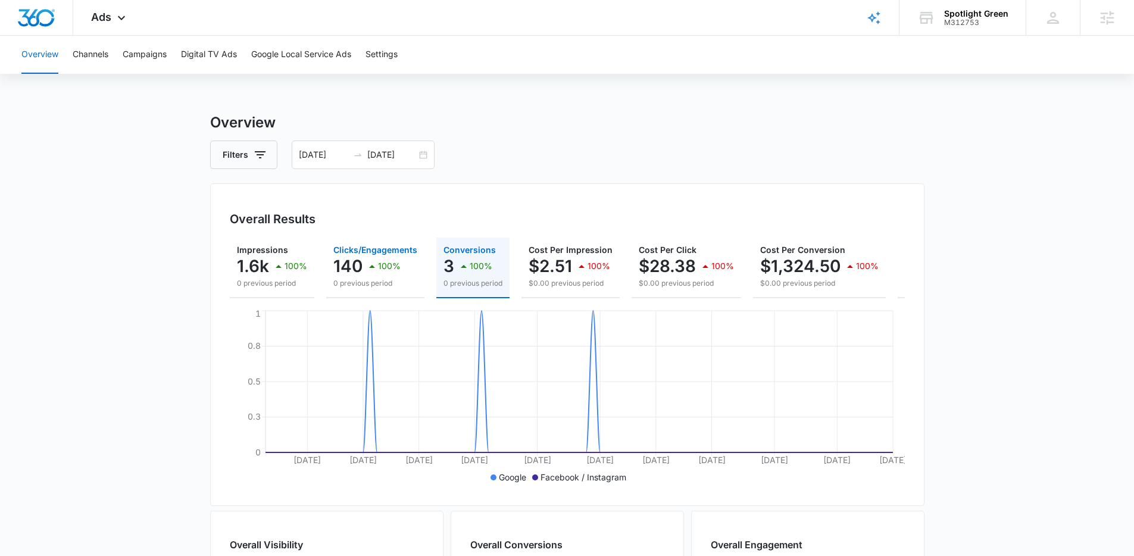
click at [357, 276] on div "140 100%" at bounding box center [375, 266] width 84 height 24
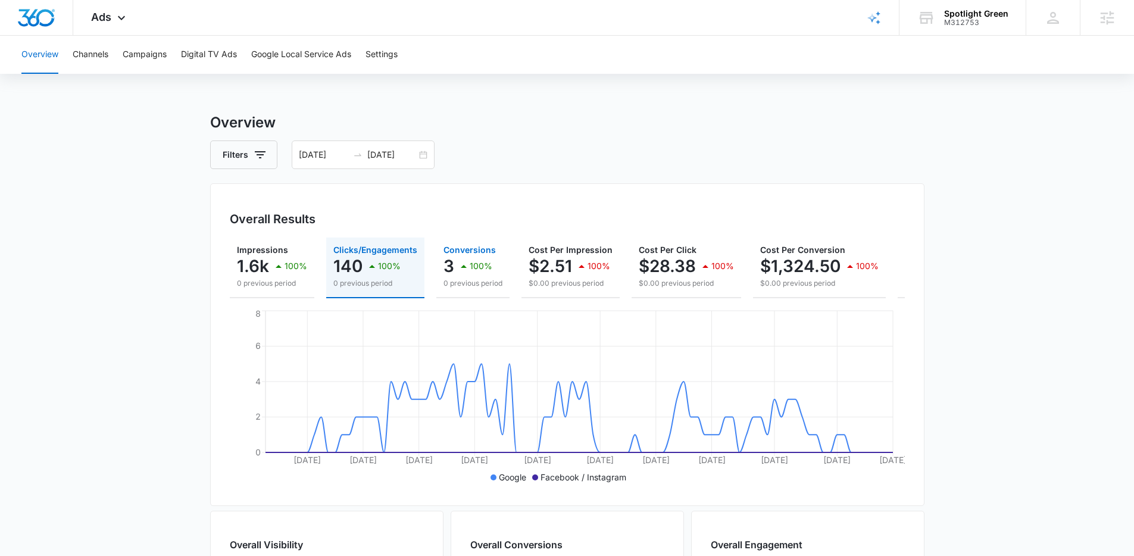
click at [457, 266] on icon "button" at bounding box center [464, 266] width 14 height 14
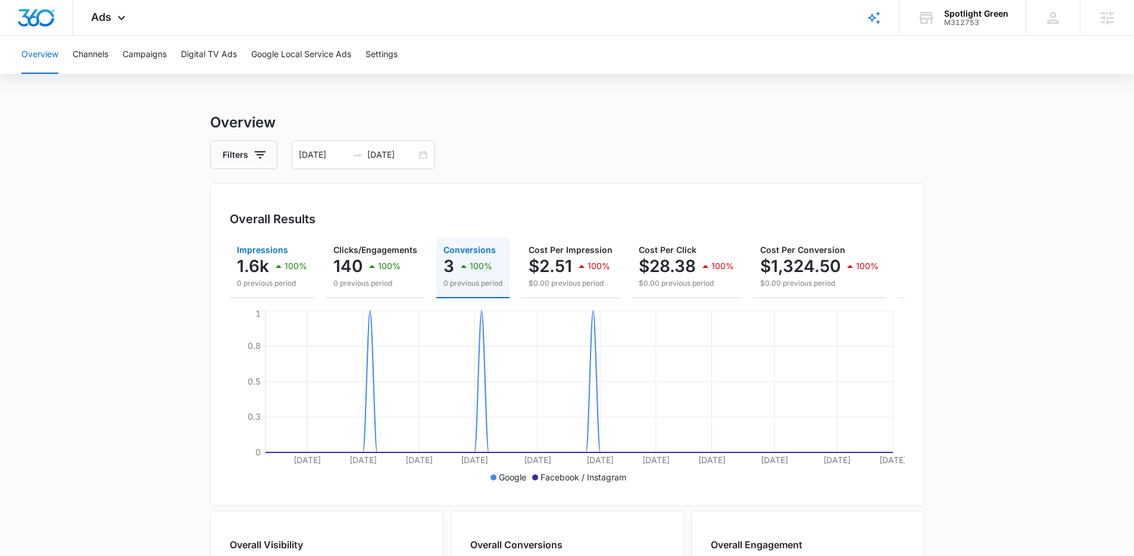
click at [275, 284] on p "0 previous period" at bounding box center [272, 283] width 70 height 11
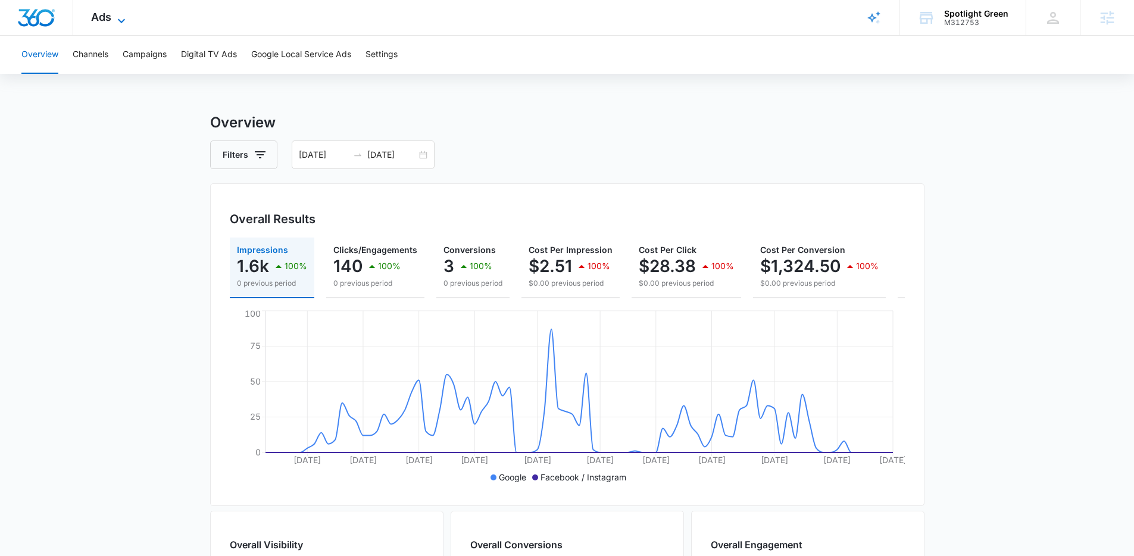
drag, startPoint x: 124, startPoint y: 21, endPoint x: 174, endPoint y: 128, distance: 118.2
click at [124, 21] on icon at bounding box center [121, 21] width 14 height 14
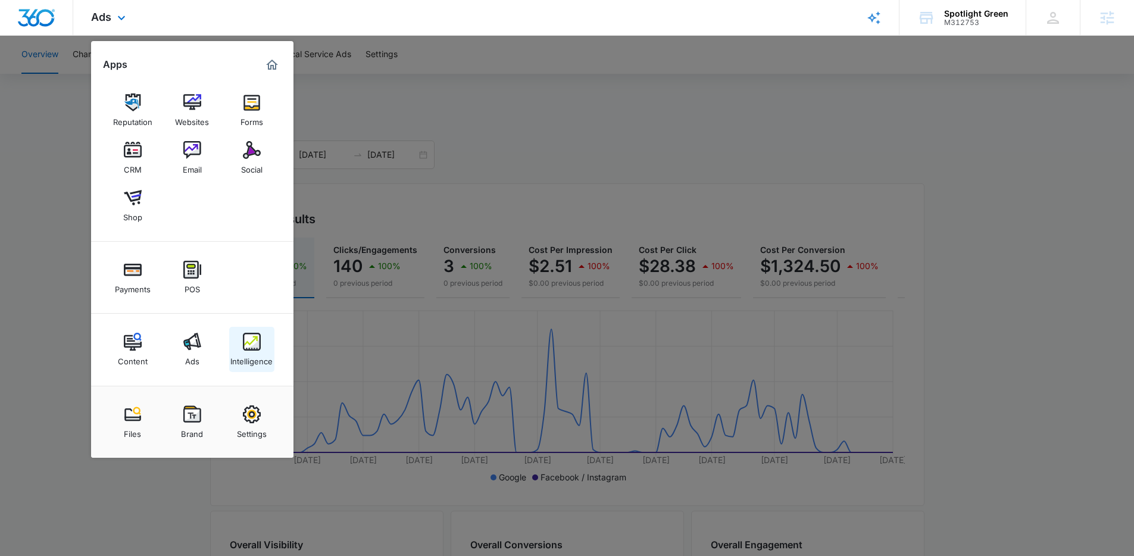
click at [263, 355] on div "Intelligence" at bounding box center [251, 358] width 42 height 15
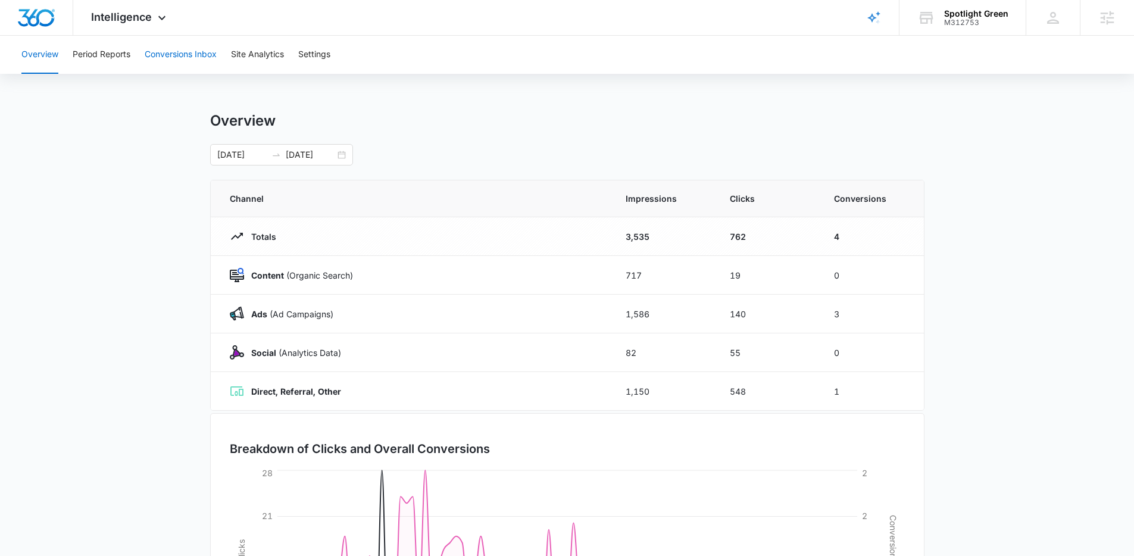
click at [165, 64] on button "Conversions Inbox" at bounding box center [181, 55] width 72 height 38
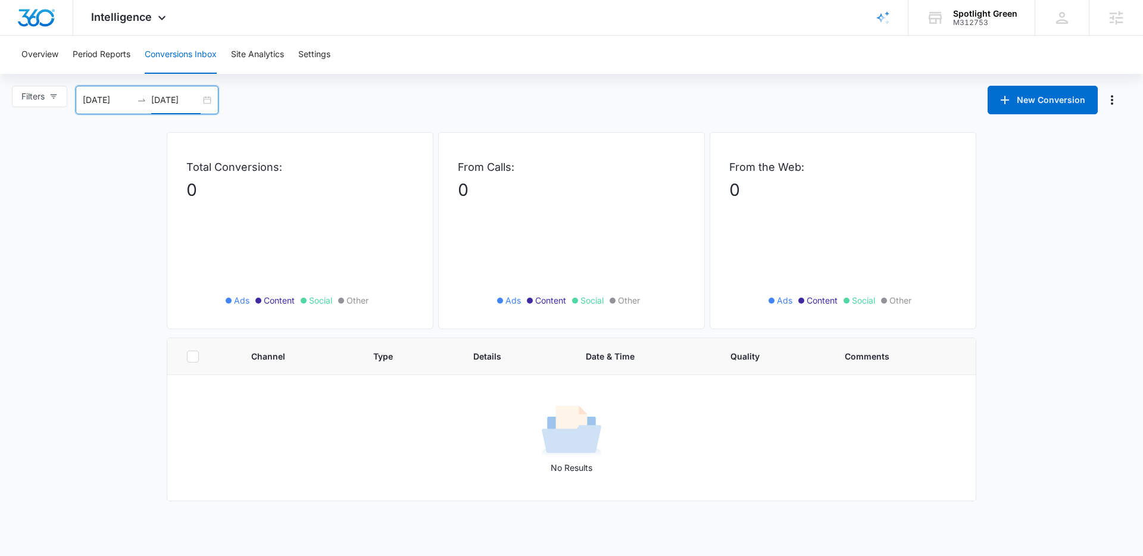
click at [170, 104] on input "10/09/2025" at bounding box center [175, 99] width 49 height 13
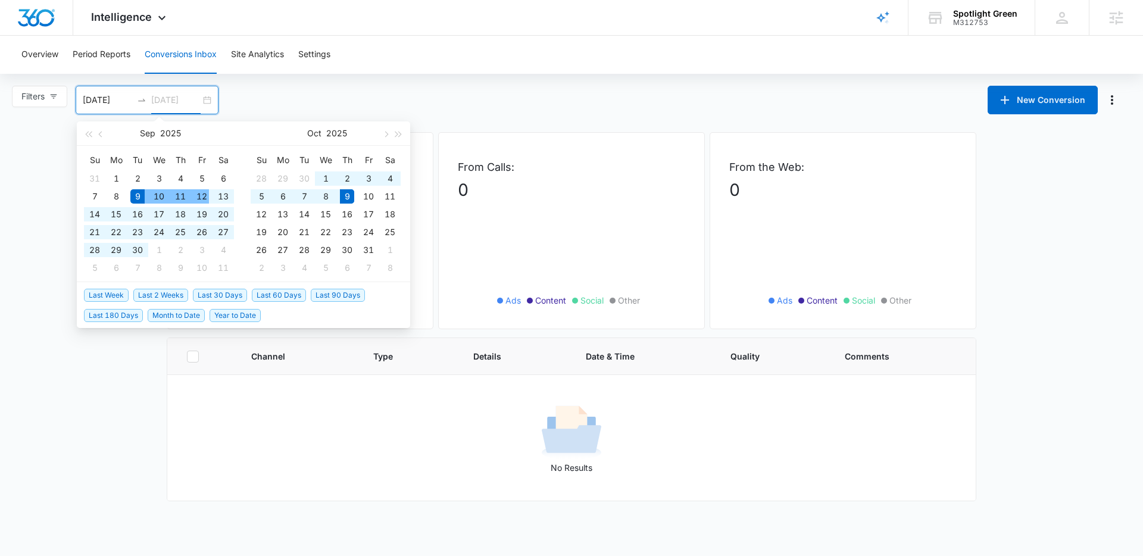
type input "10/09/2025"
click at [344, 296] on span "Last 90 Days" at bounding box center [338, 295] width 54 height 13
type input "07/11/2025"
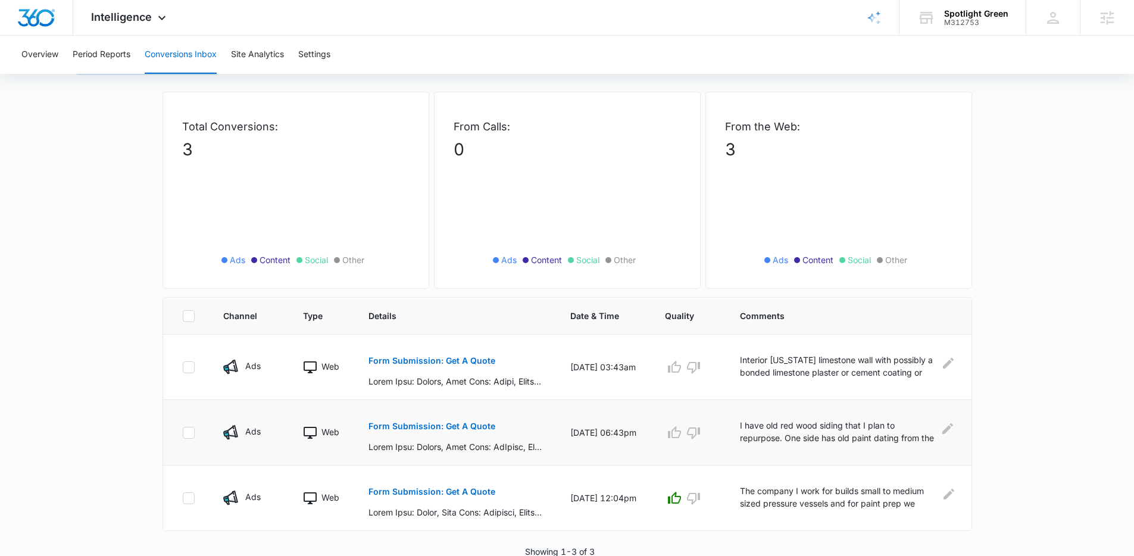
scroll to position [42, 0]
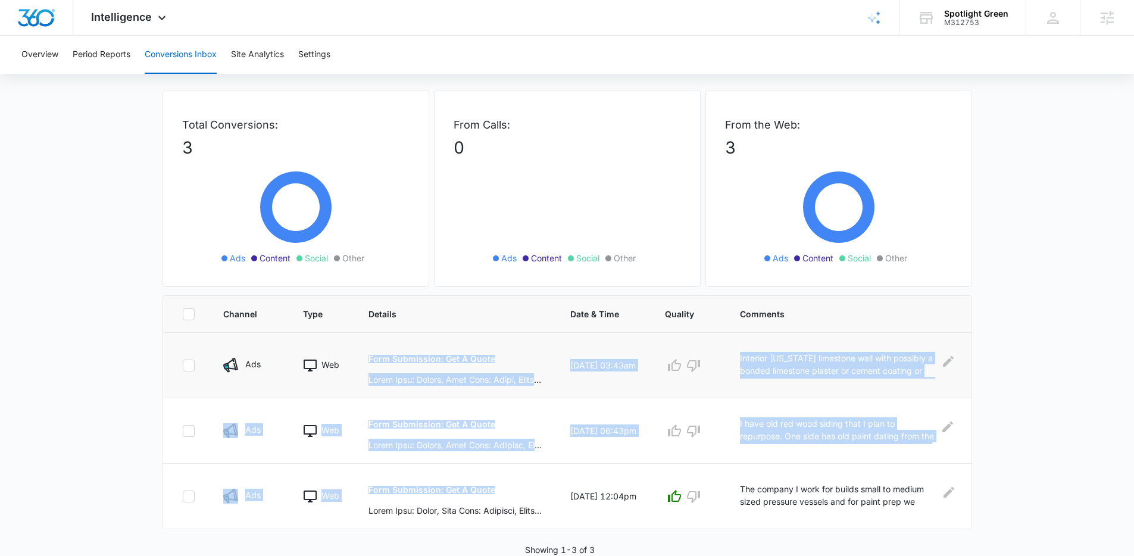
drag, startPoint x: 513, startPoint y: 502, endPoint x: 347, endPoint y: 367, distance: 214.5
click at [347, 367] on tbody "Ads Web Form Submission: Get A Quote 08/26/25 at 03:43am Interior Texas limesto…" at bounding box center [567, 431] width 808 height 196
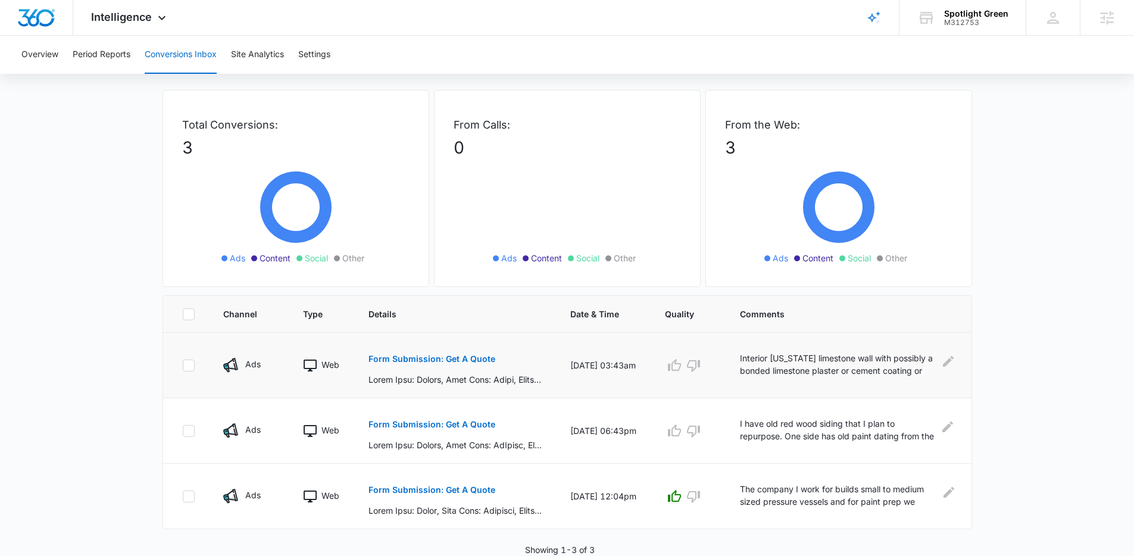
click at [179, 386] on td at bounding box center [186, 365] width 46 height 65
drag, startPoint x: 414, startPoint y: 384, endPoint x: 470, endPoint y: 387, distance: 56.0
click at [470, 387] on td "Form Submission: Get A Quote" at bounding box center [455, 365] width 202 height 65
click at [462, 387] on td "Form Submission: Get A Quote" at bounding box center [455, 365] width 202 height 65
drag, startPoint x: 410, startPoint y: 379, endPoint x: 516, endPoint y: 380, distance: 106.0
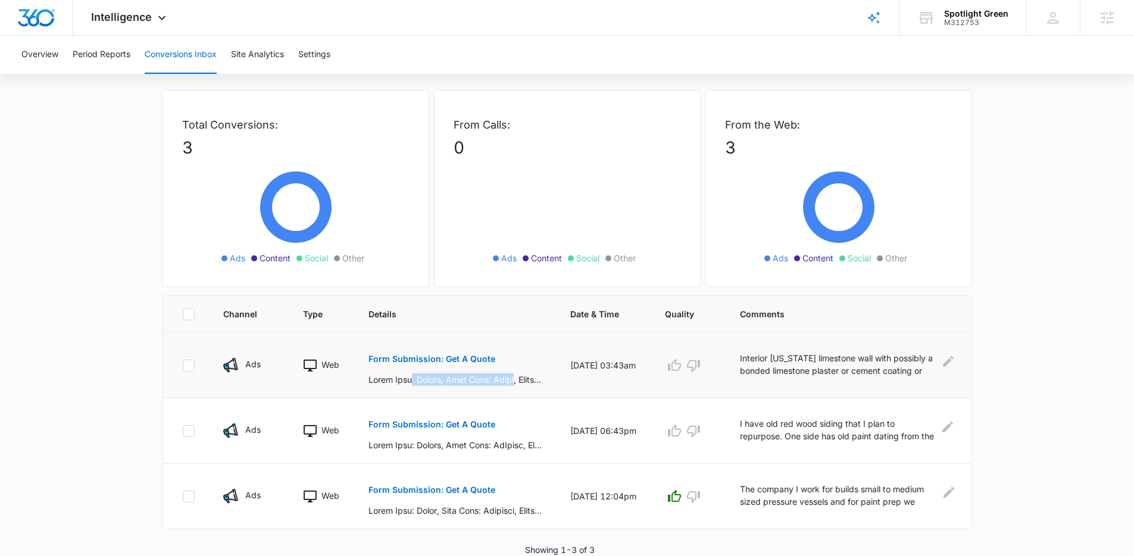
click at [516, 380] on p at bounding box center [454, 379] width 173 height 13
click at [145, 285] on main "Filters 07/11/2025 10/09/2025 New Conversion Sep 2025 Su Mo Tu We Th Fr Sa 31 1…" at bounding box center [567, 299] width 1134 height 513
click at [157, 17] on icon at bounding box center [162, 21] width 14 height 14
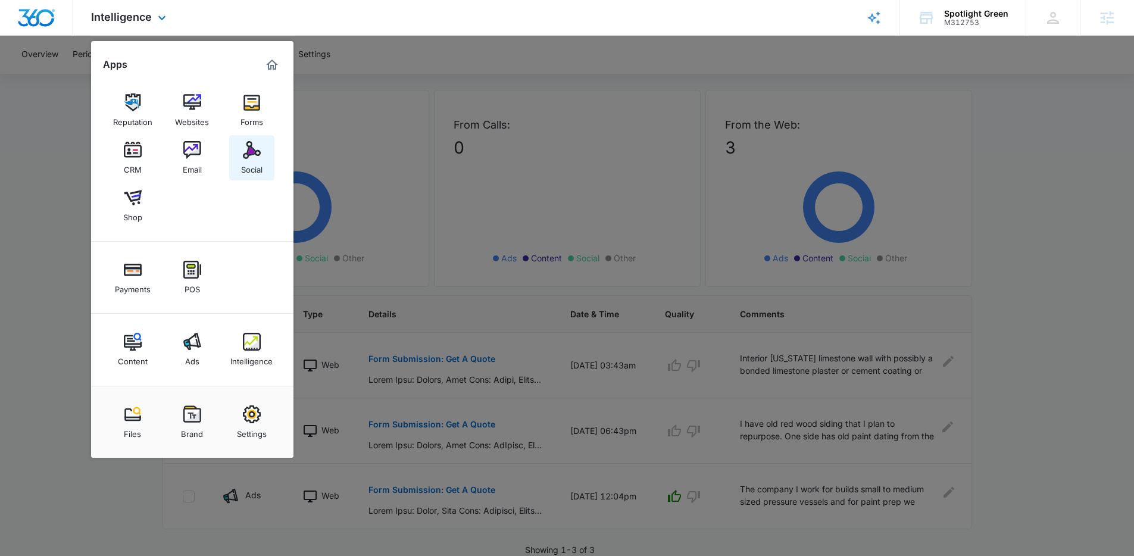
click at [256, 164] on div "Social" at bounding box center [251, 166] width 21 height 15
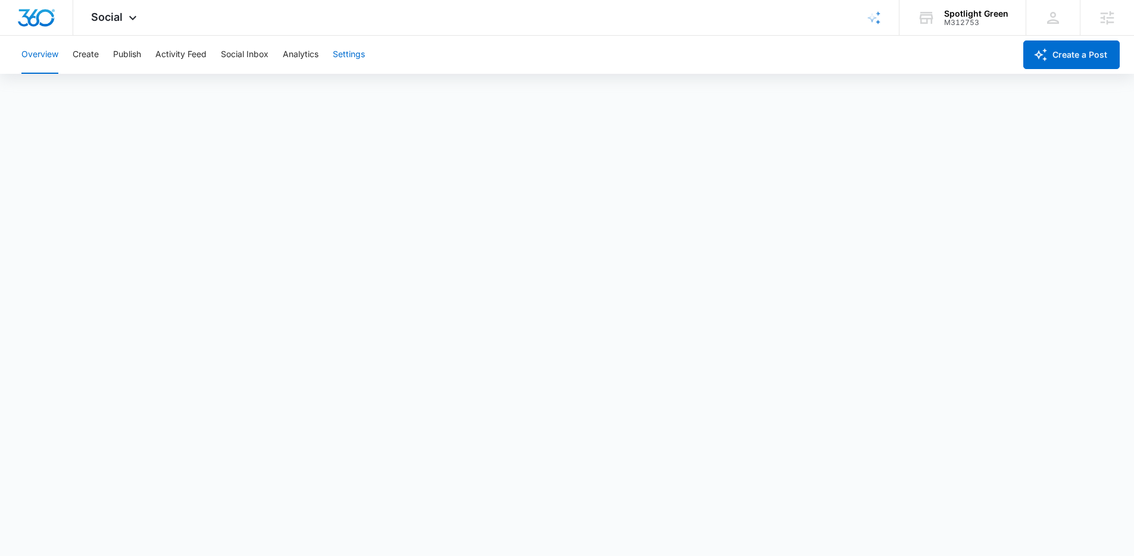
click at [345, 65] on button "Settings" at bounding box center [349, 55] width 32 height 38
click at [128, 18] on icon at bounding box center [133, 21] width 14 height 14
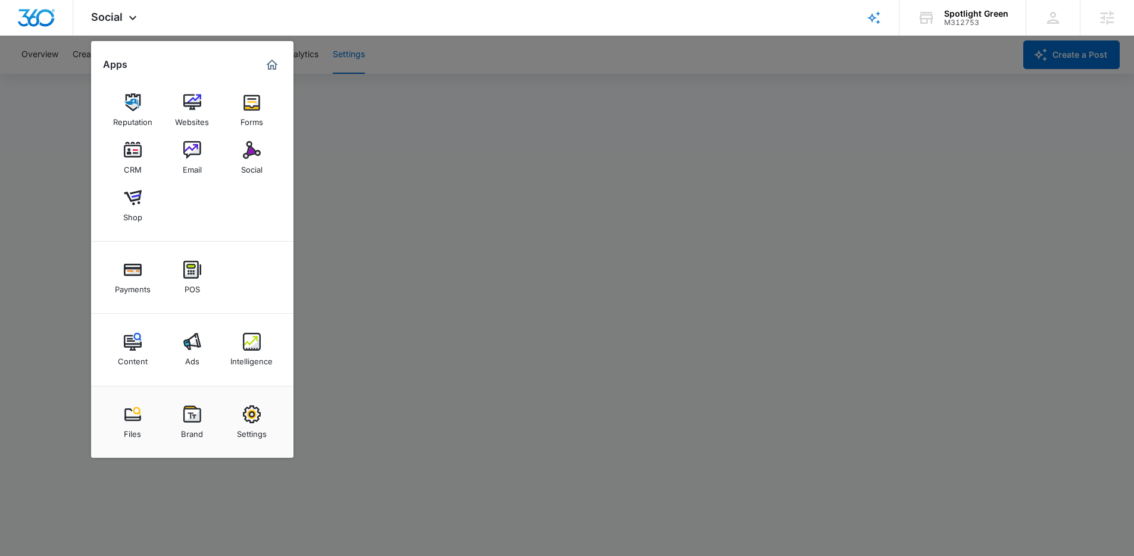
click at [307, 161] on div at bounding box center [567, 278] width 1134 height 556
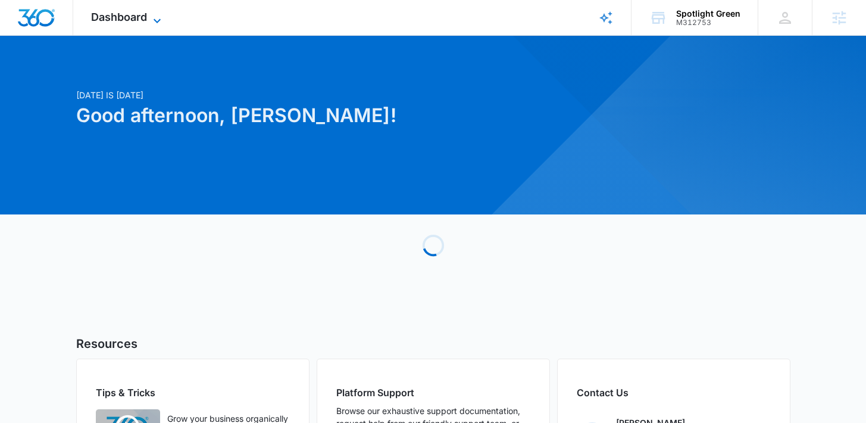
click at [130, 16] on span "Dashboard" at bounding box center [119, 17] width 56 height 13
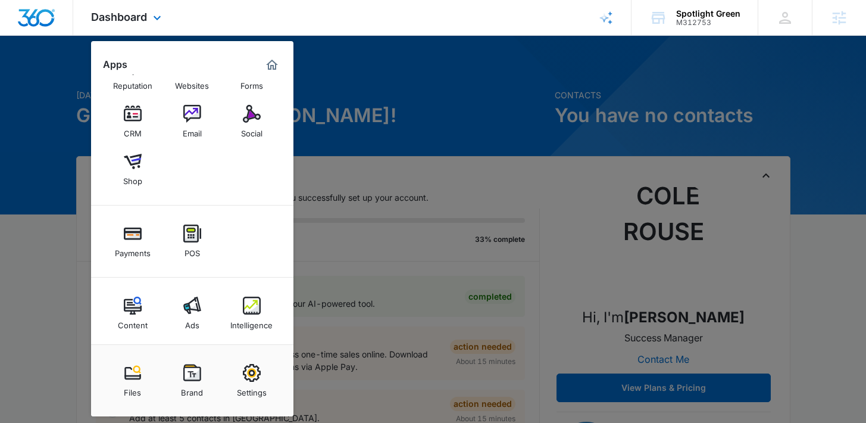
scroll to position [42, 0]
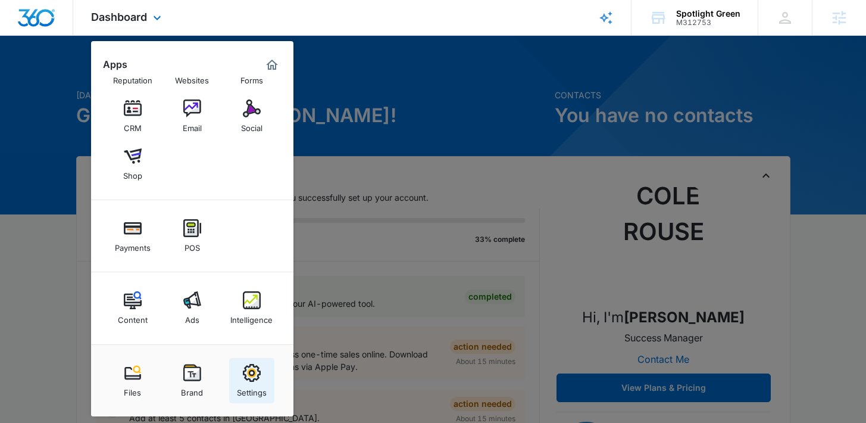
click at [256, 370] on img at bounding box center [252, 373] width 18 height 18
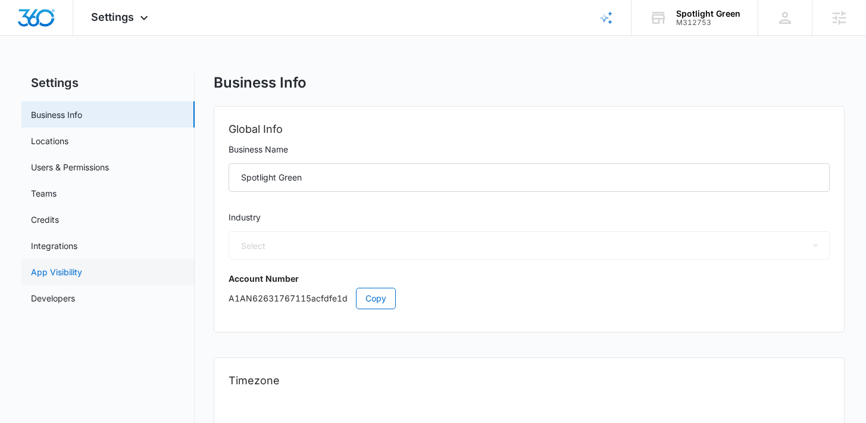
select select "52"
select select "US"
select select "America/[GEOGRAPHIC_DATA]"
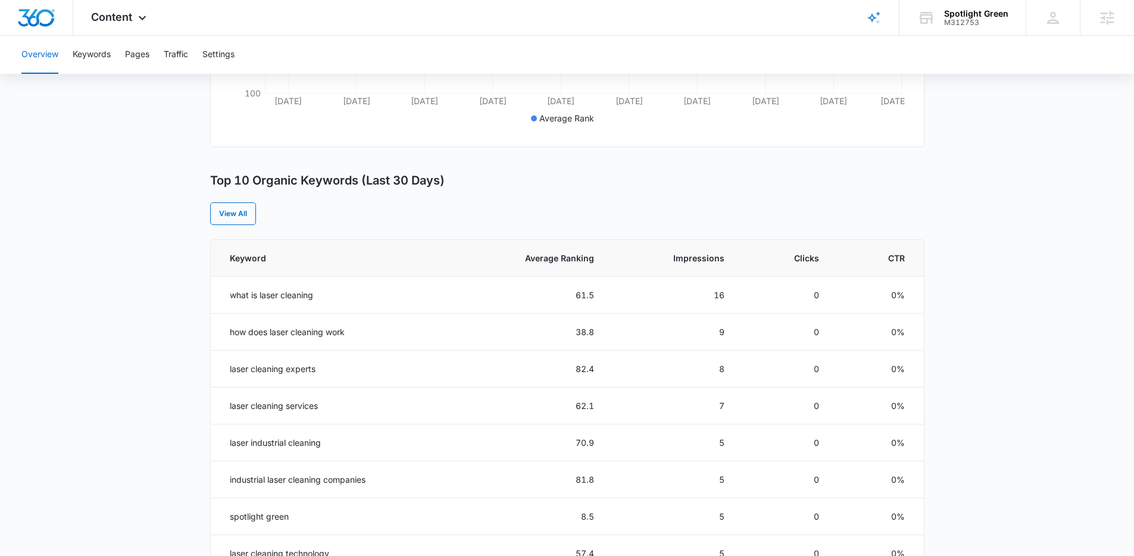
click at [192, 332] on main "Overview Overall Organic Performance (Last 30 Days) Compared to: [DATE] - [DATE…" at bounding box center [567, 309] width 1134 height 1154
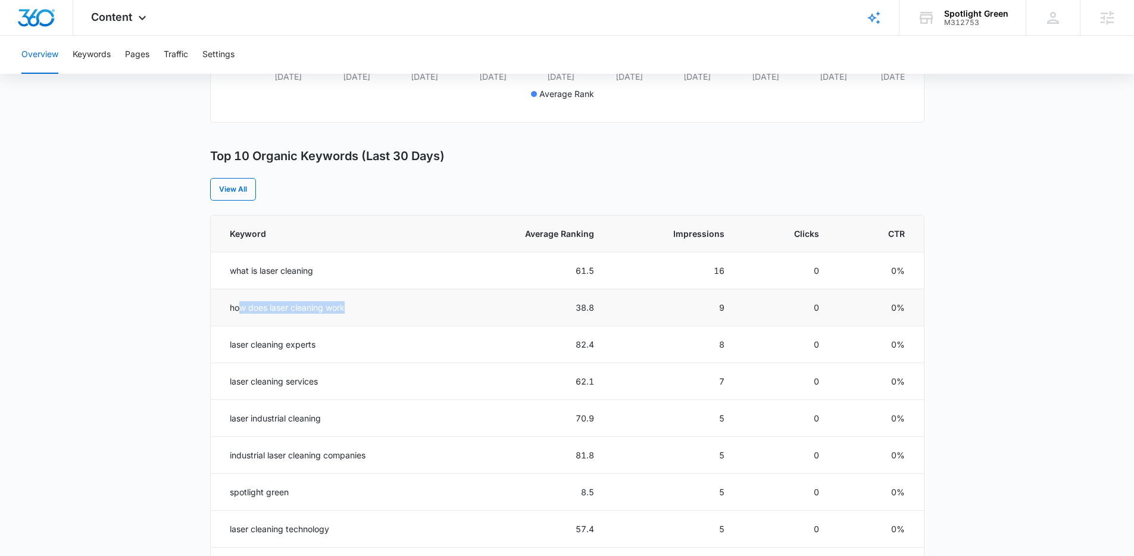
drag, startPoint x: 240, startPoint y: 311, endPoint x: 352, endPoint y: 323, distance: 112.6
click at [336, 322] on td "how does laser cleaning work" at bounding box center [333, 307] width 244 height 37
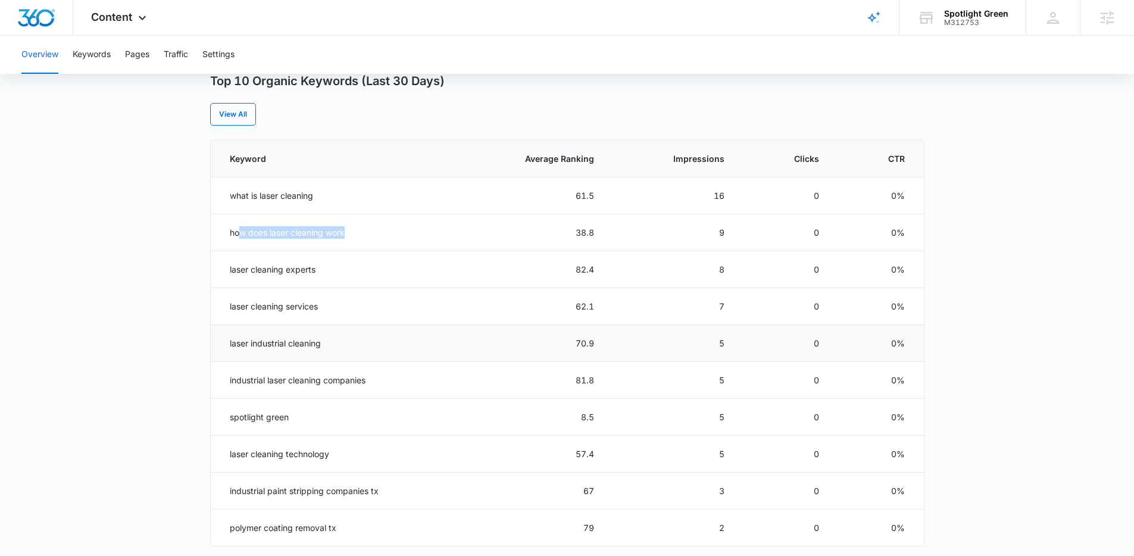
scroll to position [536, 0]
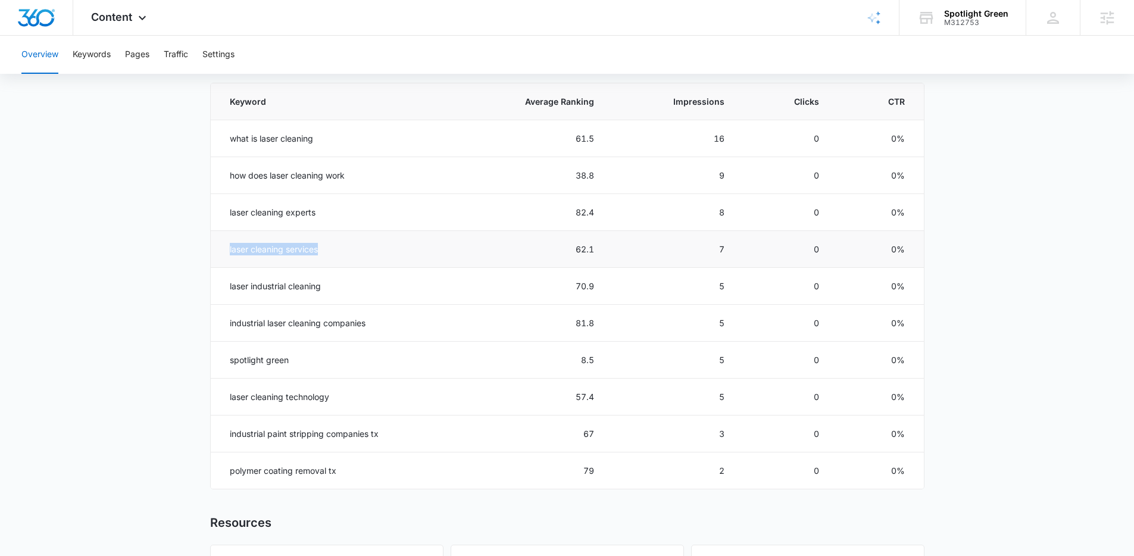
drag, startPoint x: 326, startPoint y: 245, endPoint x: 210, endPoint y: 251, distance: 116.2
click at [211, 251] on td "laser cleaning services" at bounding box center [333, 249] width 244 height 37
drag, startPoint x: 327, startPoint y: 292, endPoint x: 238, endPoint y: 301, distance: 89.7
click at [218, 290] on td "laser industrial cleaning" at bounding box center [333, 286] width 244 height 37
drag, startPoint x: 381, startPoint y: 321, endPoint x: 225, endPoint y: 322, distance: 156.0
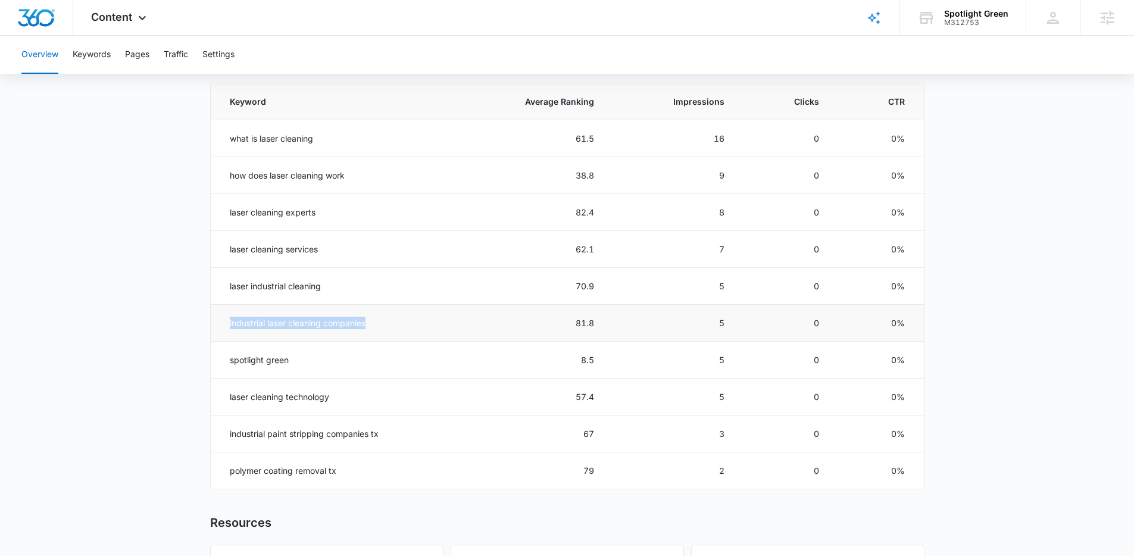
click at [225, 322] on td "industrial laser cleaning companies" at bounding box center [333, 323] width 244 height 37
drag, startPoint x: 311, startPoint y: 249, endPoint x: 219, endPoint y: 250, distance: 91.7
click at [224, 249] on td "laser cleaning services" at bounding box center [333, 249] width 244 height 37
drag, startPoint x: 267, startPoint y: 436, endPoint x: 327, endPoint y: 440, distance: 60.8
click at [327, 440] on td "industrial paint stripping companies tx" at bounding box center [333, 433] width 244 height 37
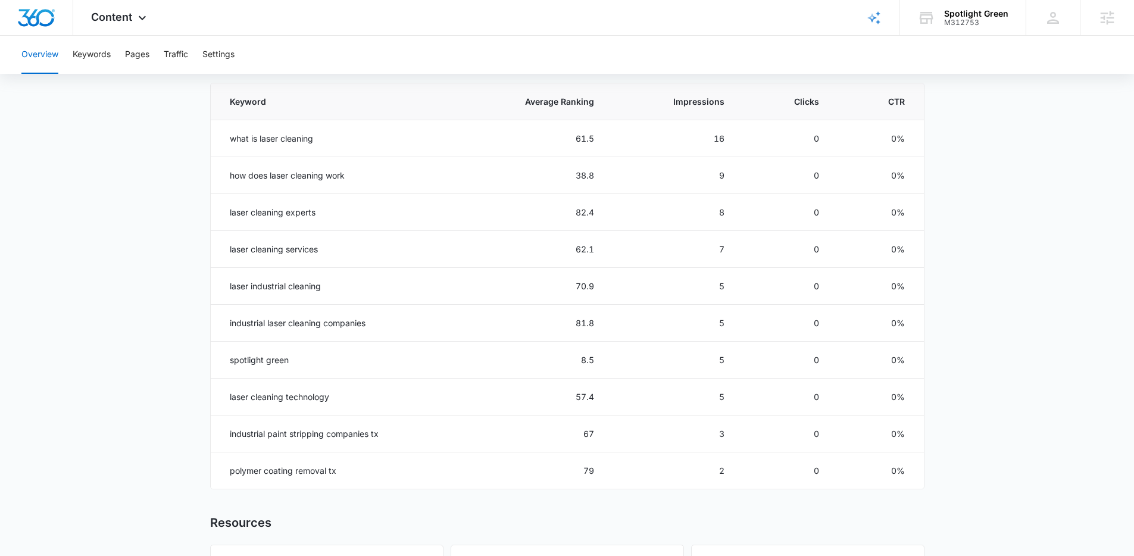
click at [165, 398] on main "Overview Overall Organic Performance (Last 30 Days) Compared to: [DATE] - [DATE…" at bounding box center [567, 153] width 1134 height 1154
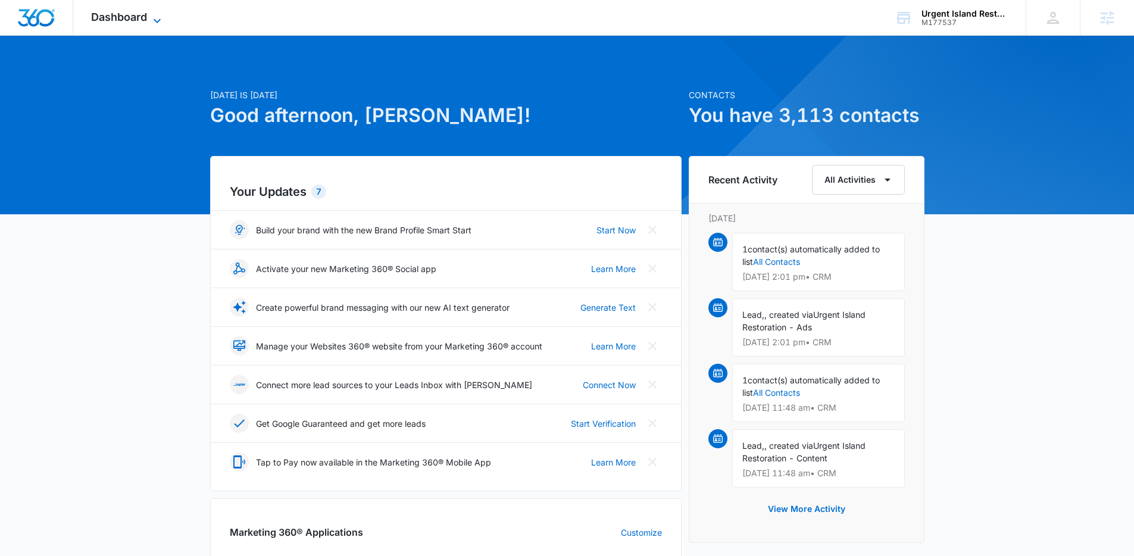
click at [132, 11] on span "Dashboard" at bounding box center [119, 17] width 56 height 13
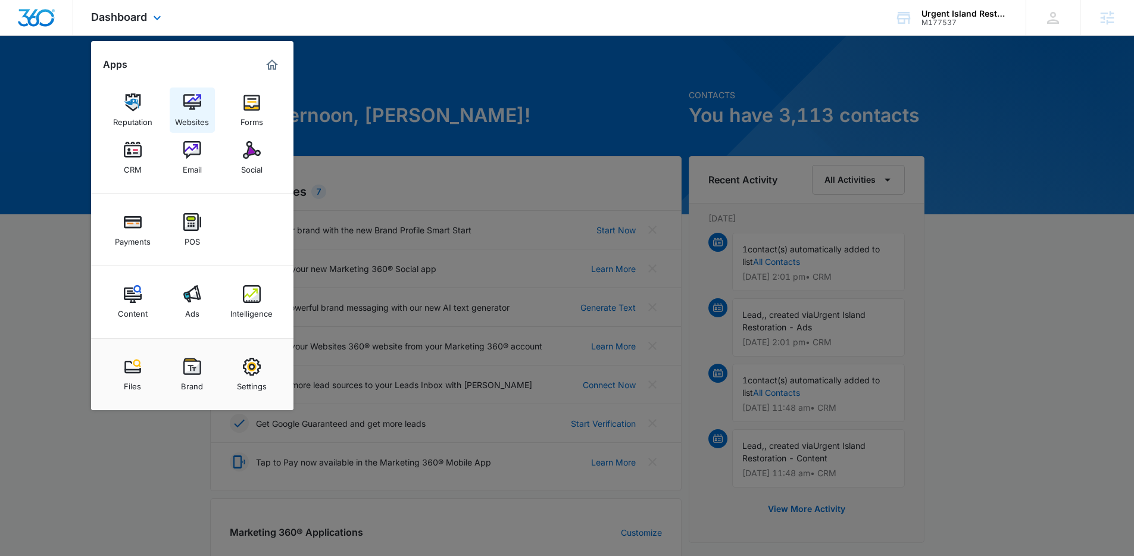
click at [181, 121] on div "Websites" at bounding box center [192, 118] width 34 height 15
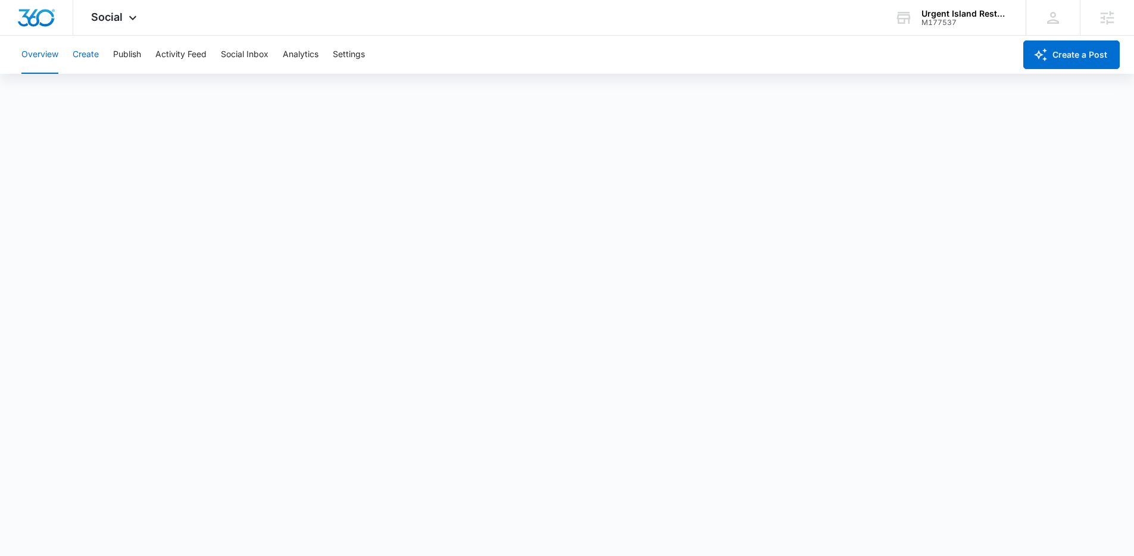
click at [95, 62] on button "Create" at bounding box center [86, 55] width 26 height 38
click at [134, 86] on button "Approvals" at bounding box center [116, 90] width 40 height 33
